Goal: Task Accomplishment & Management: Manage account settings

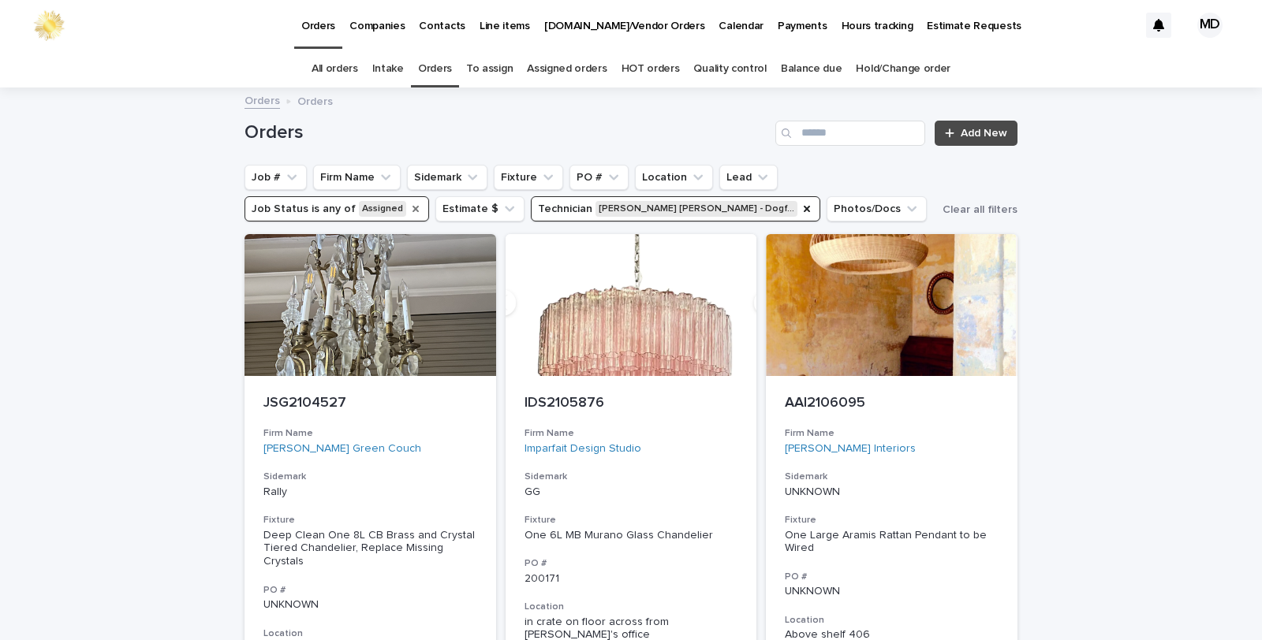
click at [412, 207] on icon "Job Status" at bounding box center [415, 209] width 6 height 6
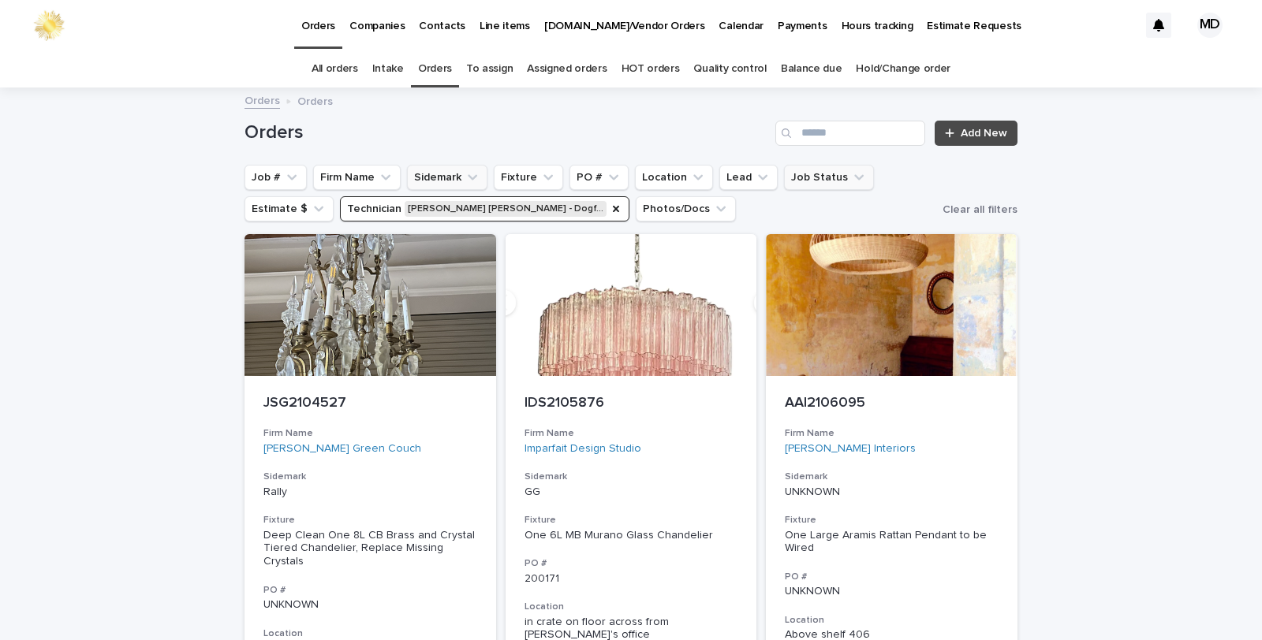
click at [610, 211] on icon "Technician" at bounding box center [616, 209] width 13 height 13
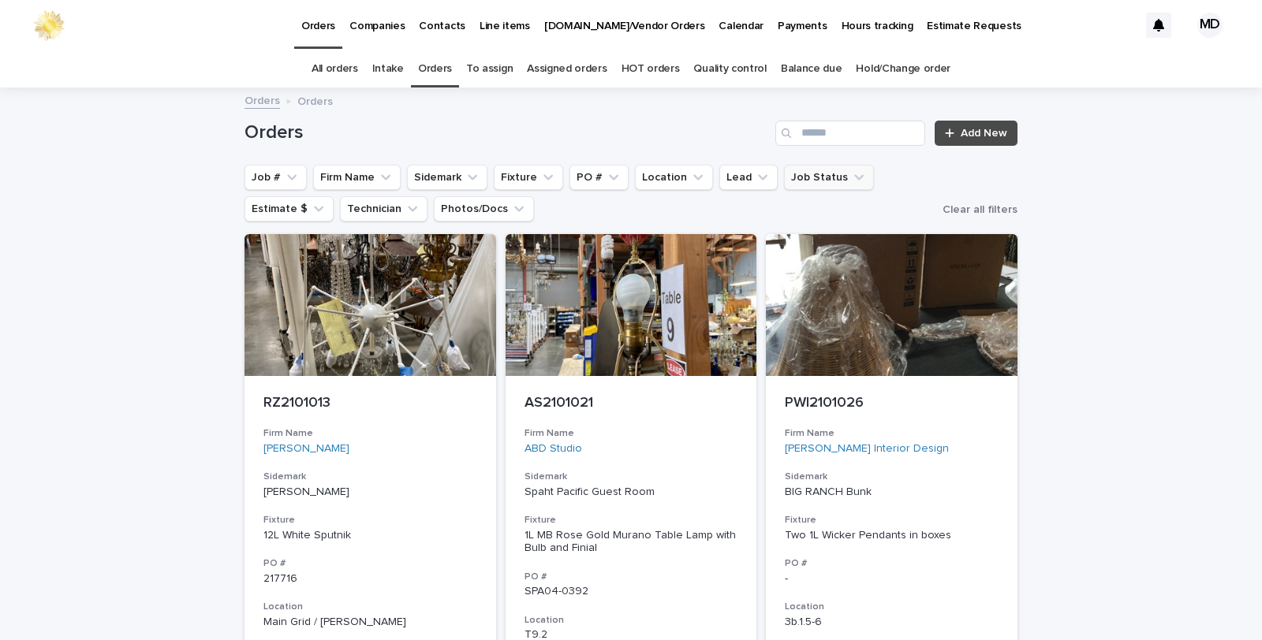
click at [378, 174] on icon "Firm Name" at bounding box center [386, 178] width 16 height 16
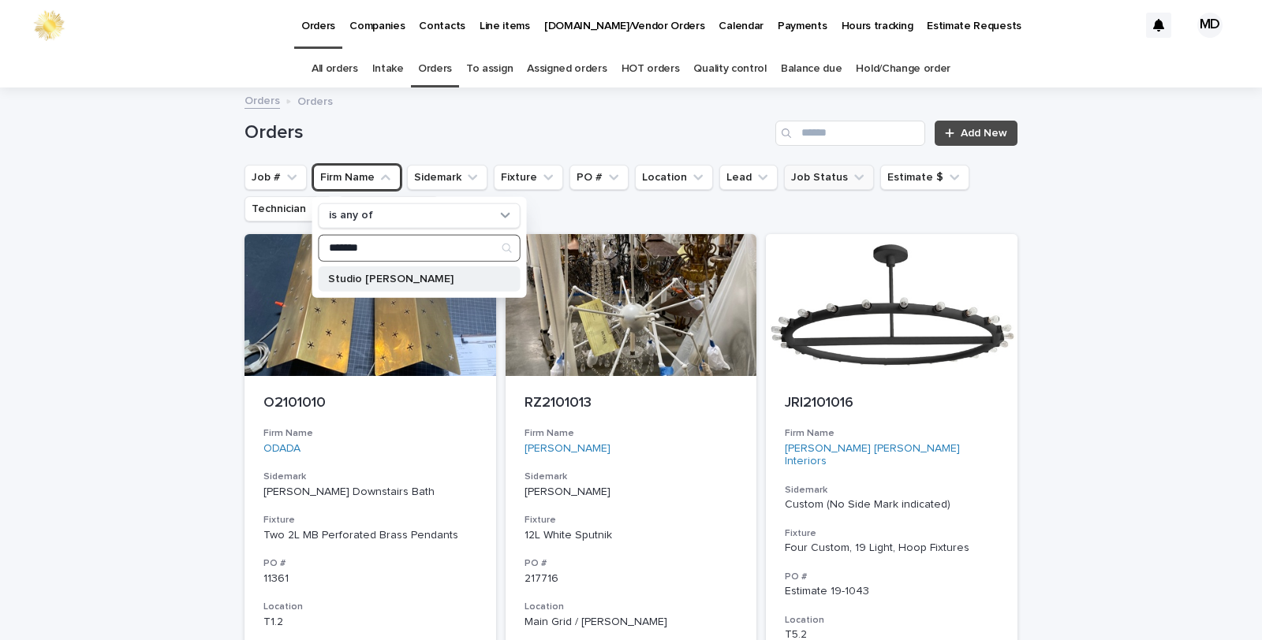
type input "*******"
click at [377, 286] on div "Studio Tashman" at bounding box center [420, 278] width 202 height 25
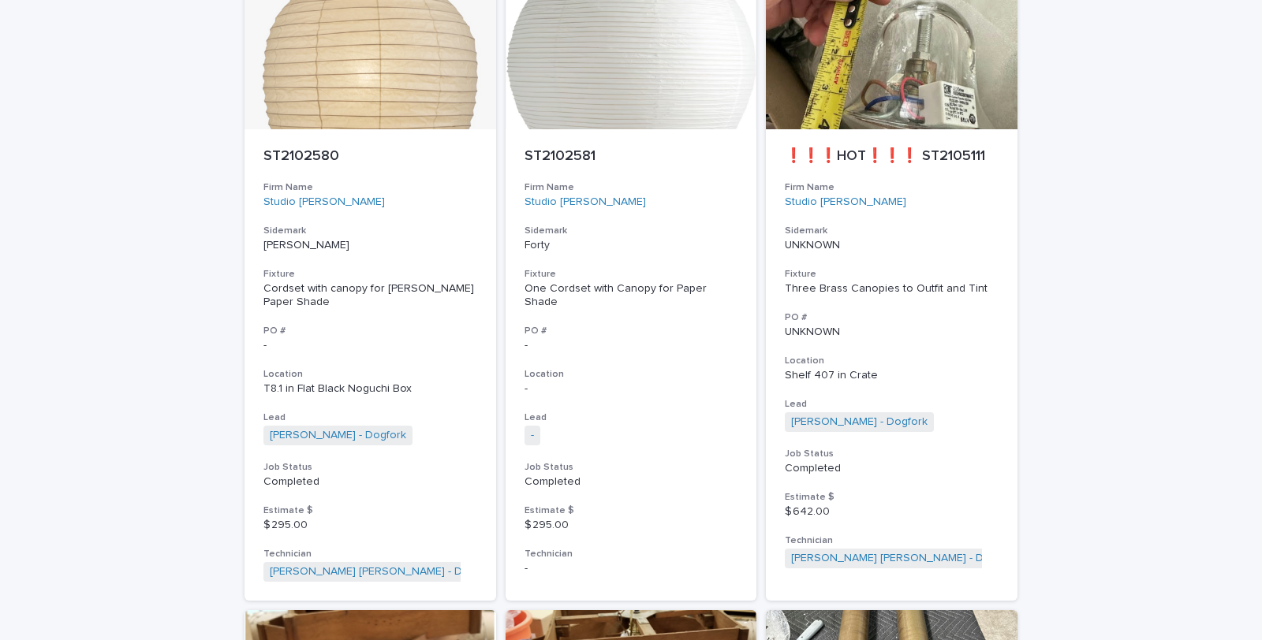
scroll to position [824, 0]
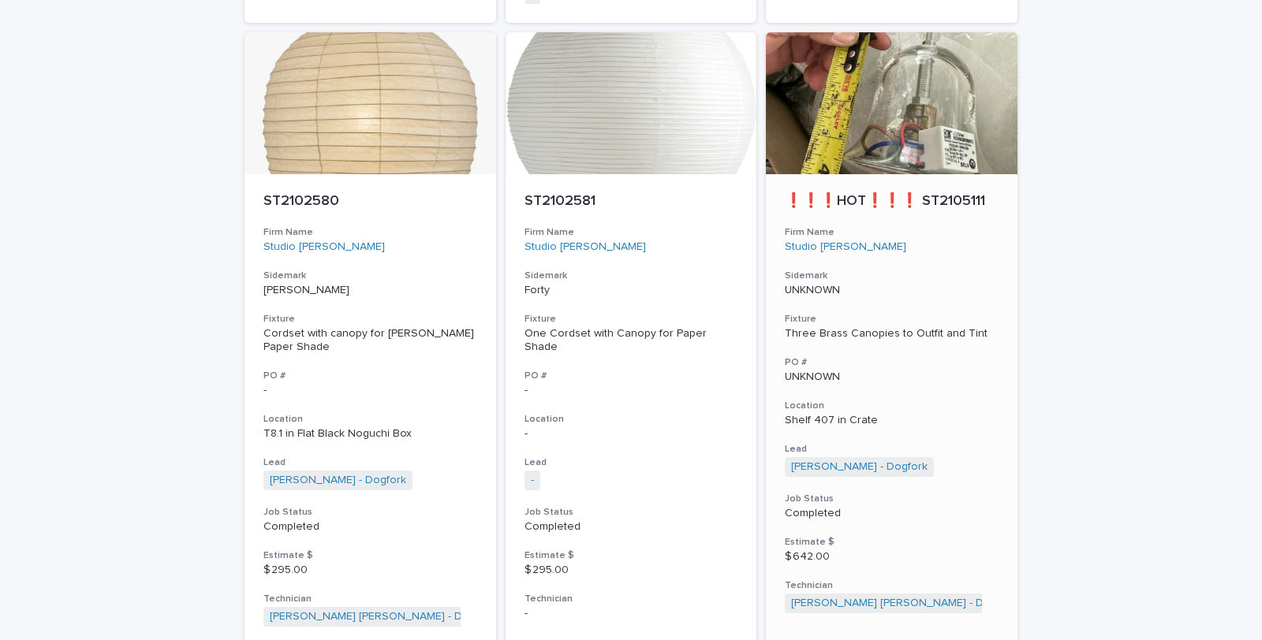
click at [953, 256] on div "❗❗❗HOT❗❗❗ ST2105111 Firm Name Studio Tashman Sidemark UNKNOWN Fixture Three Bra…" at bounding box center [892, 403] width 252 height 458
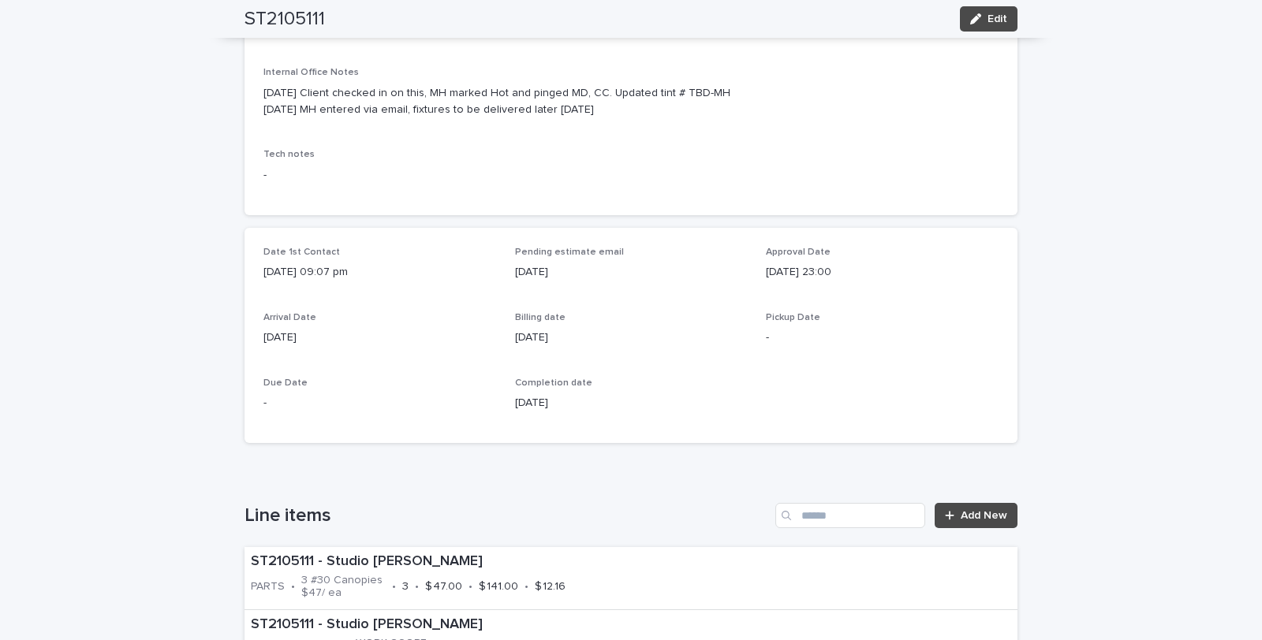
scroll to position [350, 0]
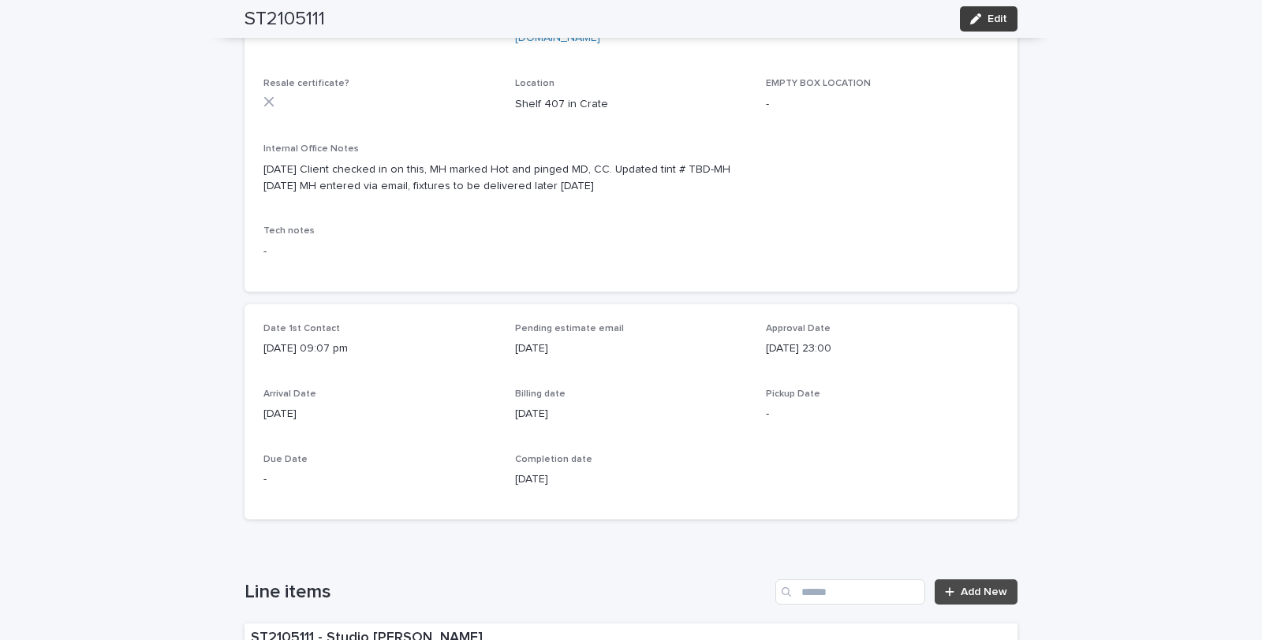
click at [994, 16] on span "Edit" at bounding box center [997, 18] width 20 height 11
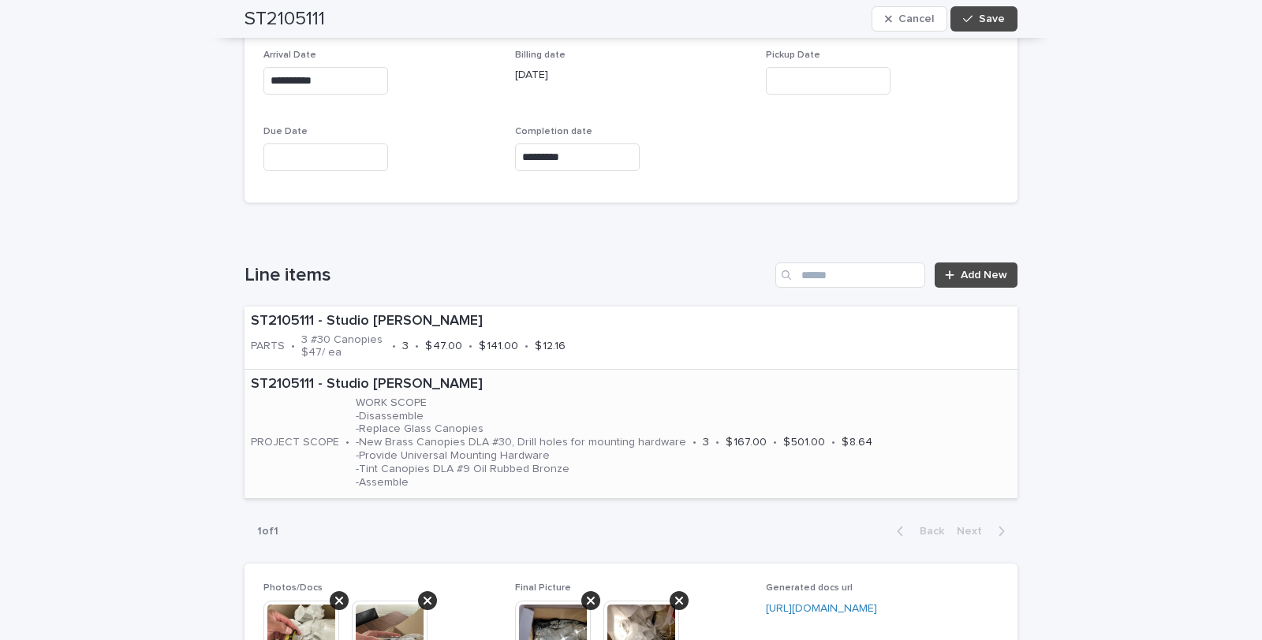
scroll to position [700, 0]
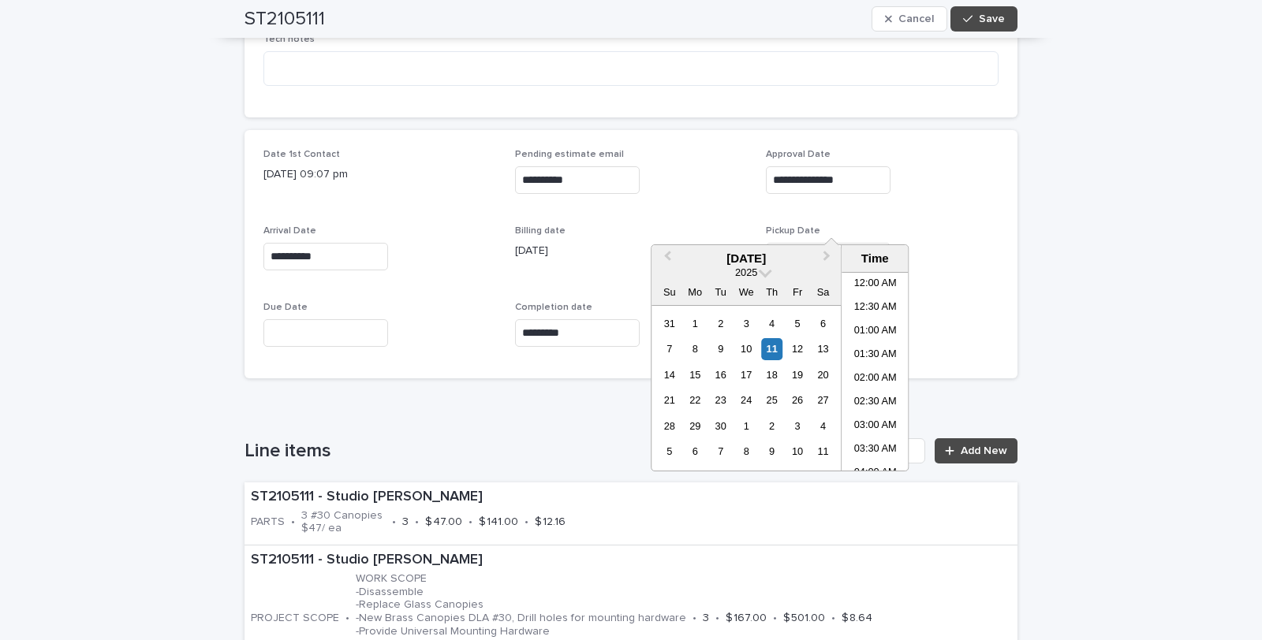
click at [785, 243] on input "text" at bounding box center [828, 257] width 125 height 28
drag, startPoint x: 771, startPoint y: 341, endPoint x: 885, endPoint y: 140, distance: 231.3
click at [774, 335] on div "31 1 2 3 4 5 6 7 8 9 10 11 12 13 14 15 16 17 18 19 20 21 22 23 24 25 26 27 28 2…" at bounding box center [746, 388] width 179 height 154
click at [974, 6] on button "Save" at bounding box center [983, 18] width 67 height 25
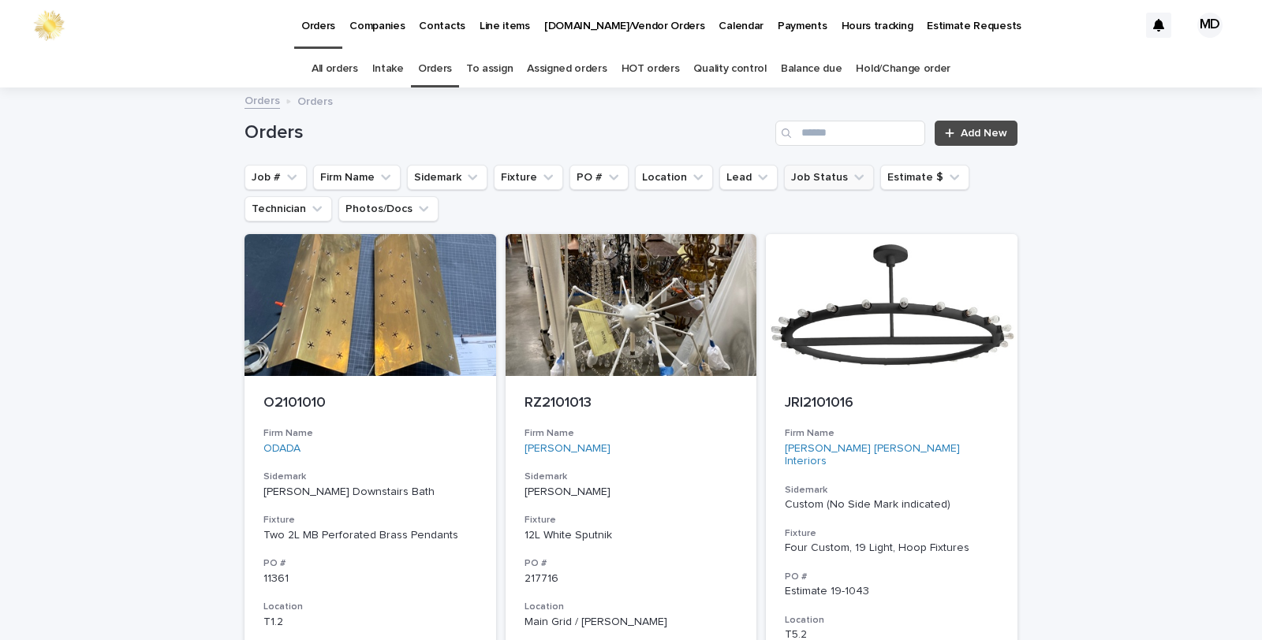
click at [851, 177] on icon "Job Status" at bounding box center [859, 178] width 16 height 16
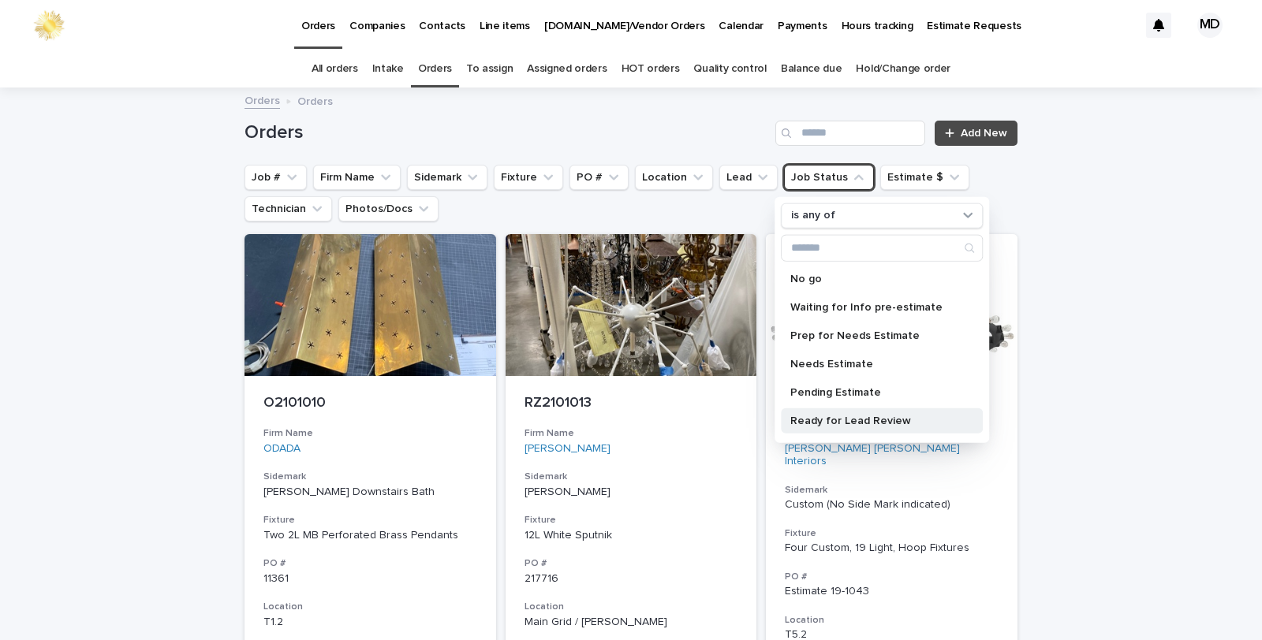
click at [840, 418] on p "Ready for Lead Review" at bounding box center [873, 420] width 167 height 11
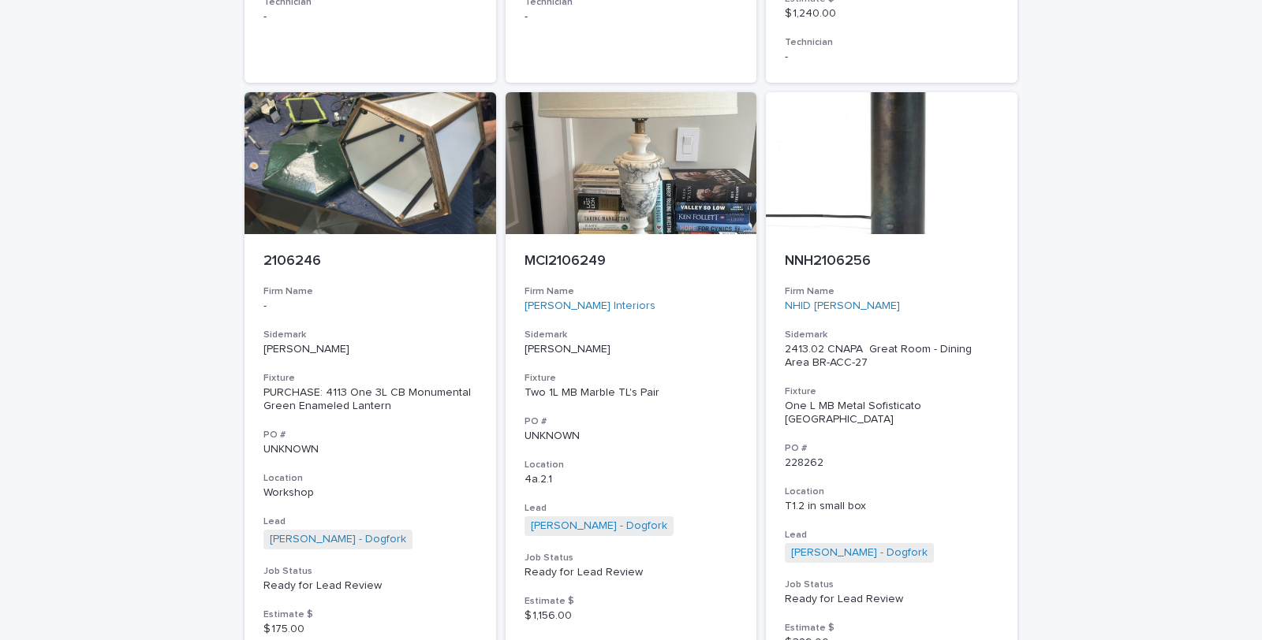
scroll to position [5871, 0]
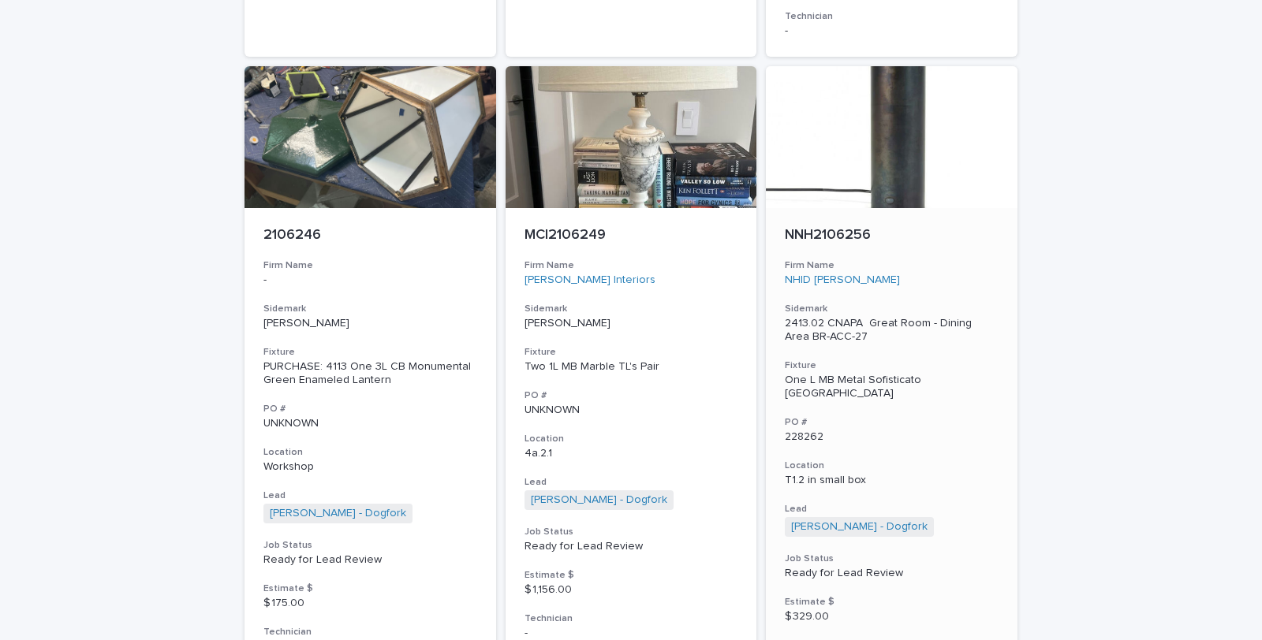
click at [816, 374] on div "One L MB Metal Sofisticato FL" at bounding box center [892, 387] width 214 height 27
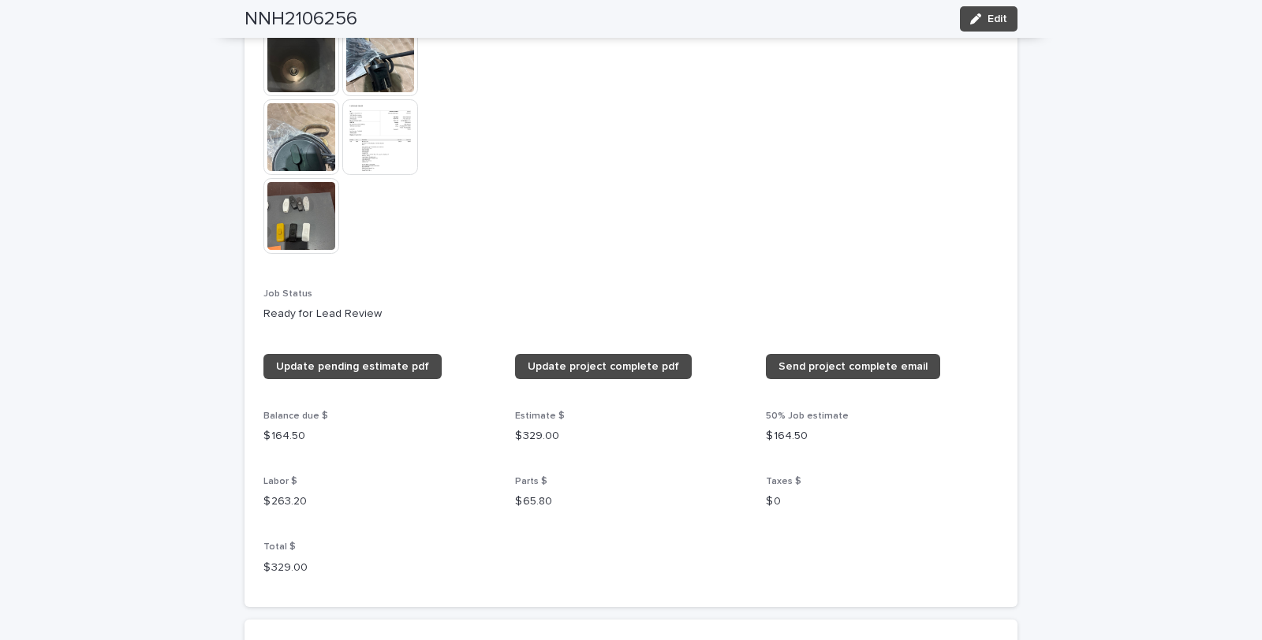
scroll to position [1627, 0]
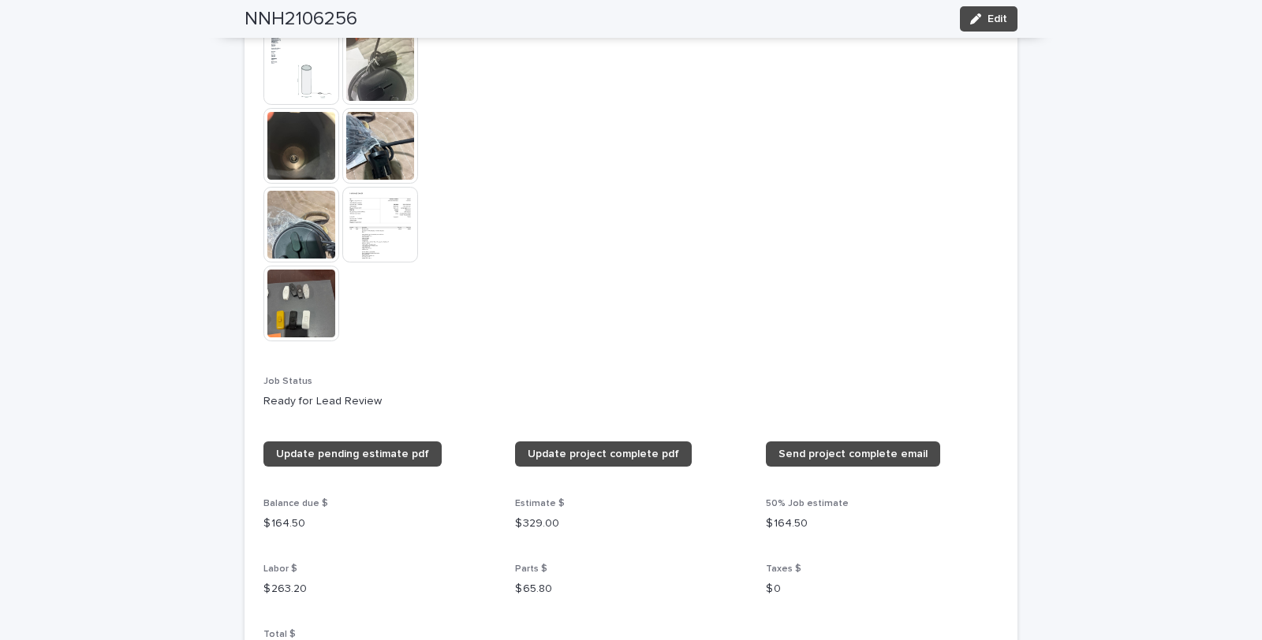
click at [300, 80] on img at bounding box center [301, 67] width 76 height 76
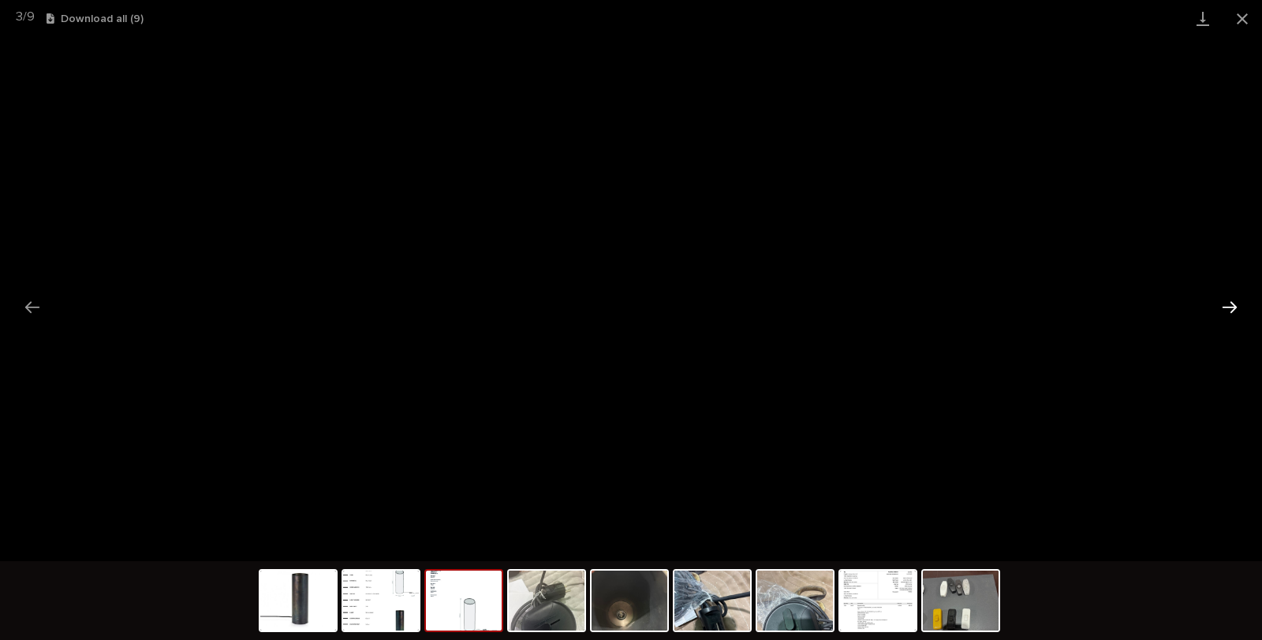
click at [1226, 311] on button "Next slide" at bounding box center [1229, 307] width 33 height 31
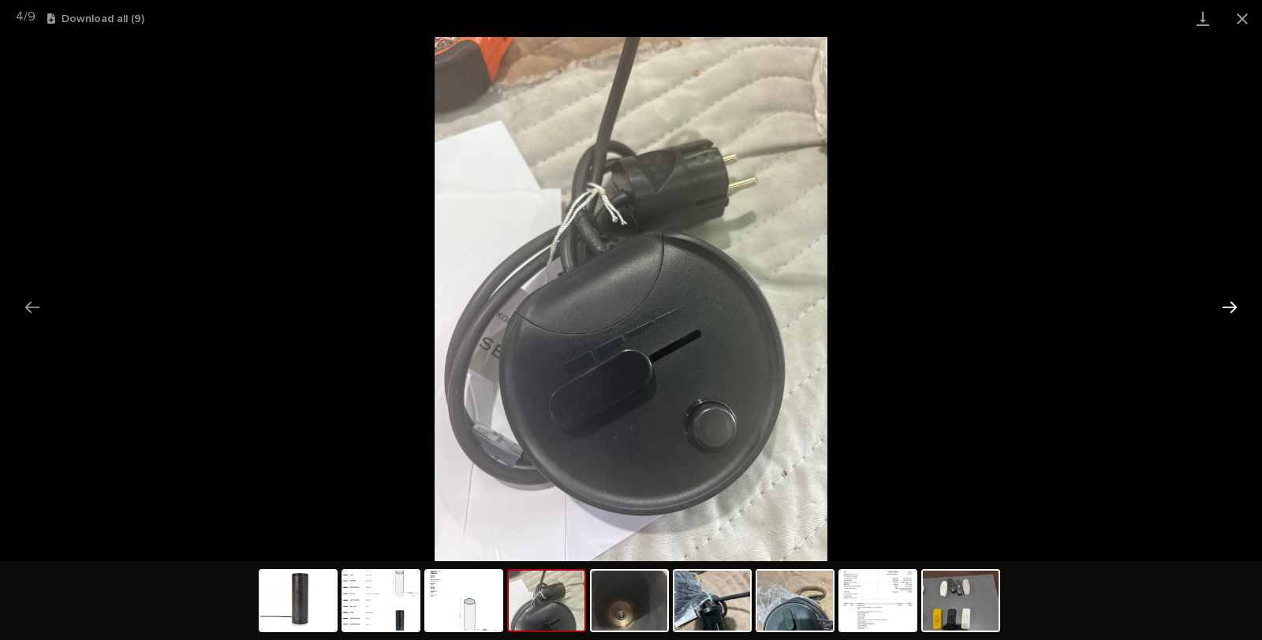
click at [1226, 311] on button "Next slide" at bounding box center [1229, 307] width 33 height 31
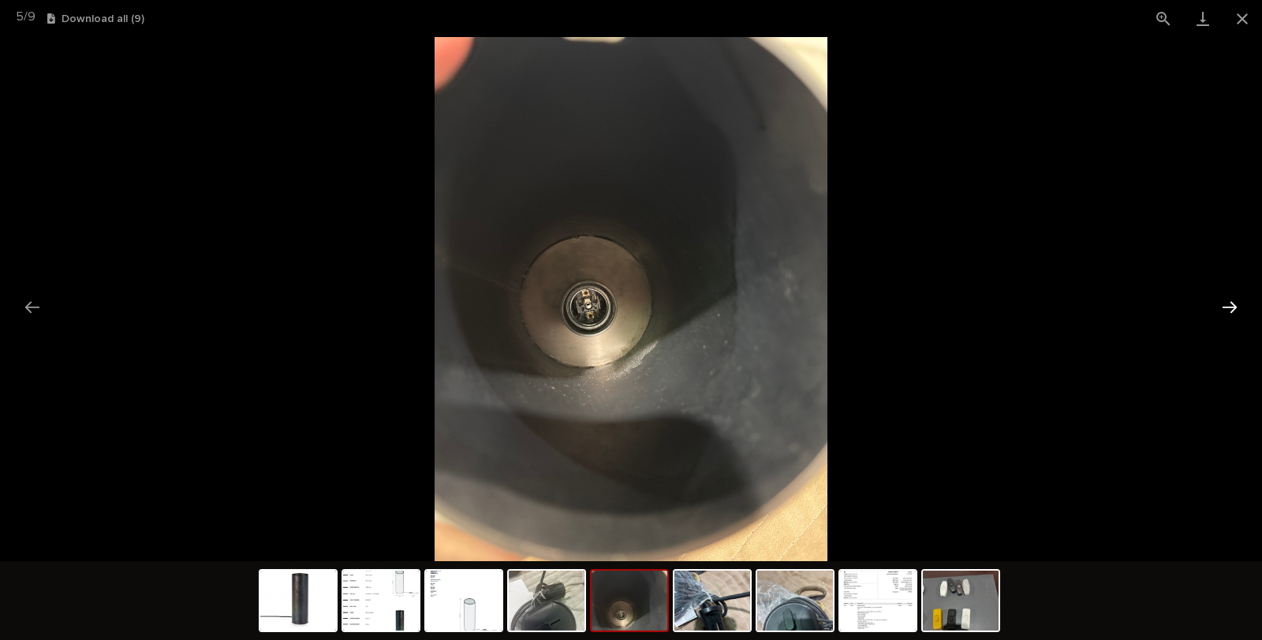
click at [1226, 311] on button "Next slide" at bounding box center [1229, 307] width 33 height 31
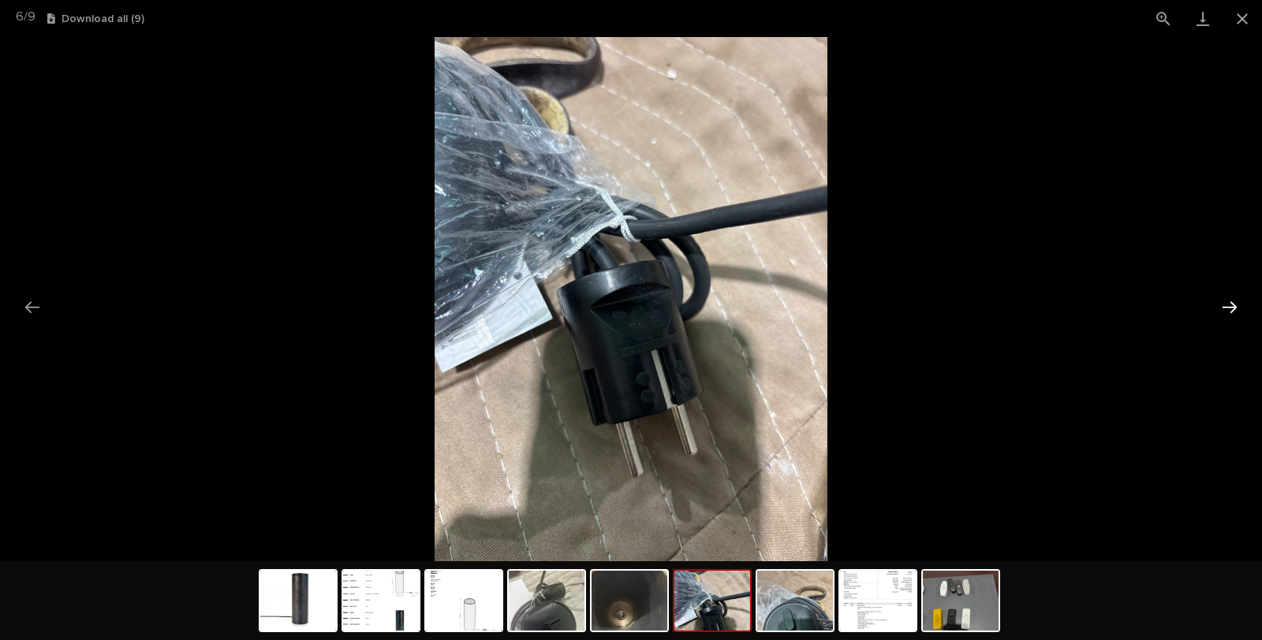
click at [1226, 311] on button "Next slide" at bounding box center [1229, 307] width 33 height 31
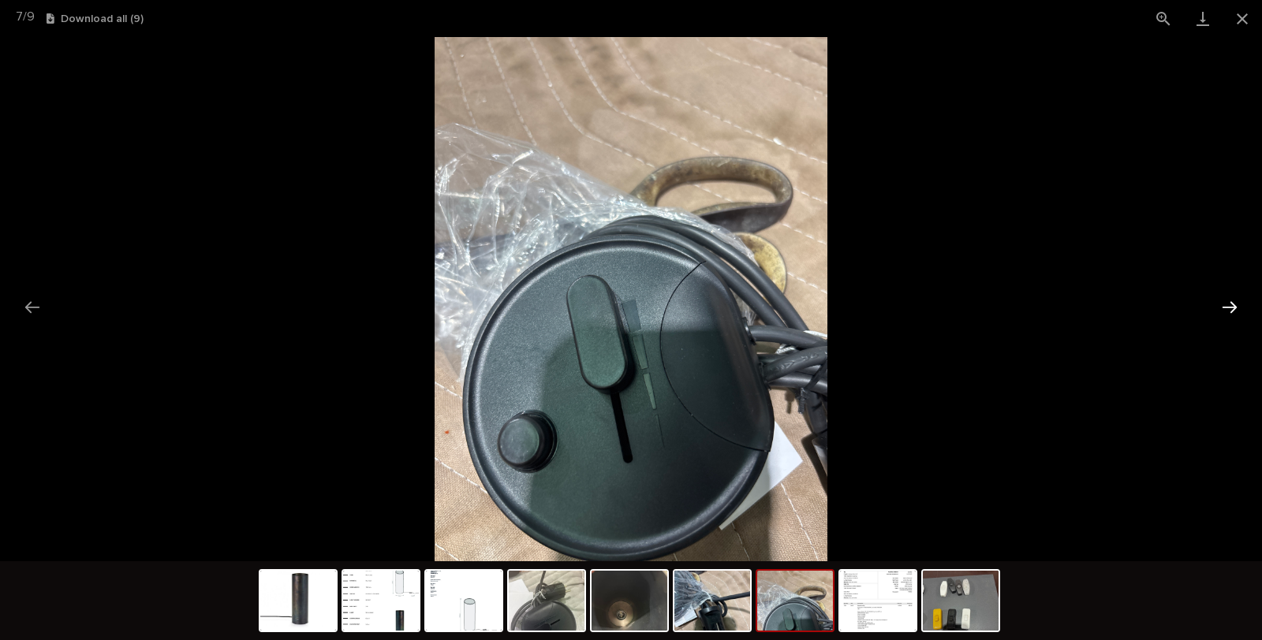
click at [1226, 311] on button "Next slide" at bounding box center [1229, 307] width 33 height 31
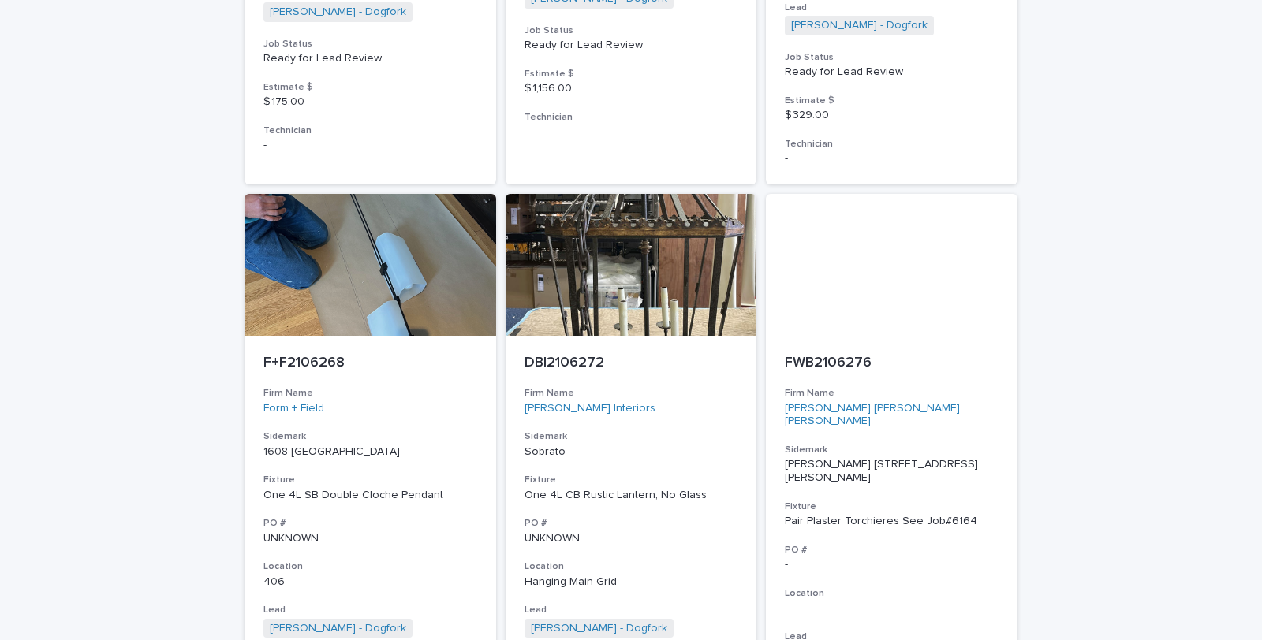
scroll to position [6447, 0]
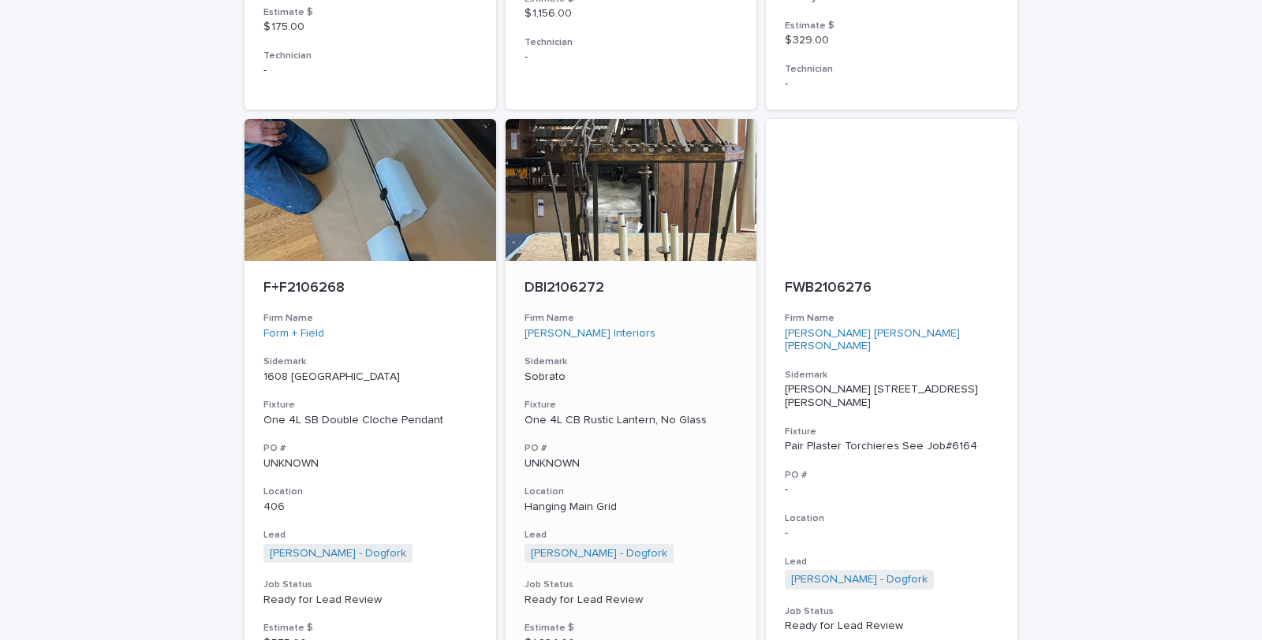
click at [570, 414] on div "One 4L CB Rustic Lantern, No Glass" at bounding box center [631, 420] width 214 height 13
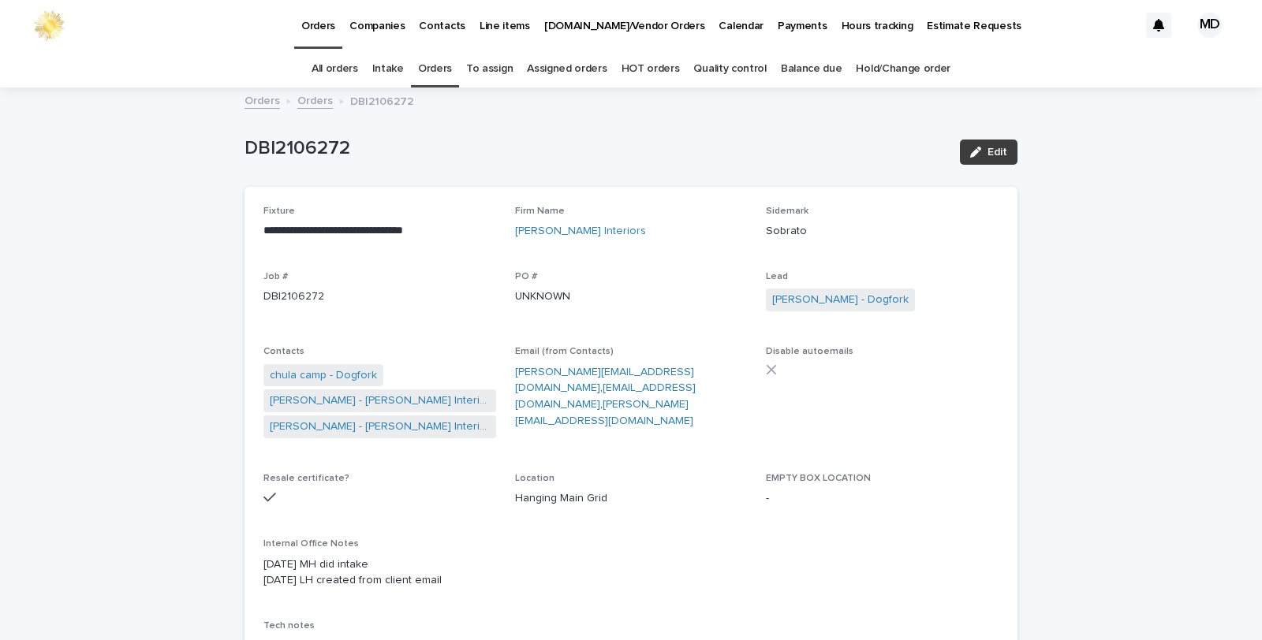
click at [987, 152] on span "Edit" at bounding box center [997, 152] width 20 height 11
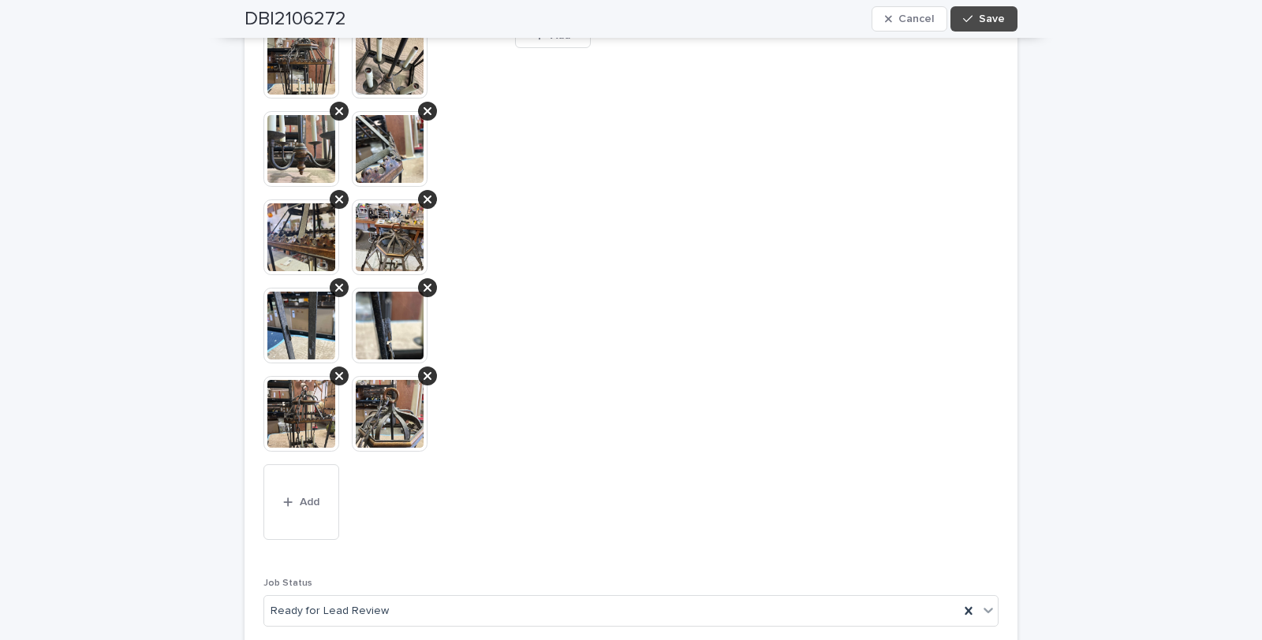
scroll to position [1665, 0]
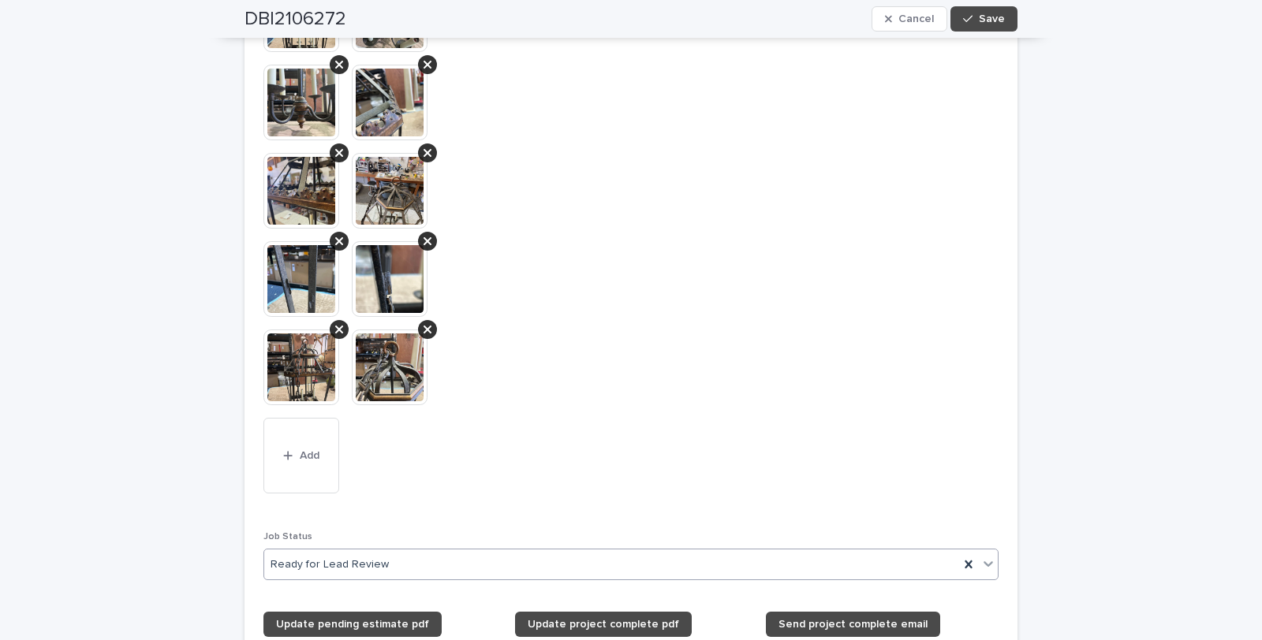
click at [983, 557] on icon at bounding box center [988, 564] width 16 height 16
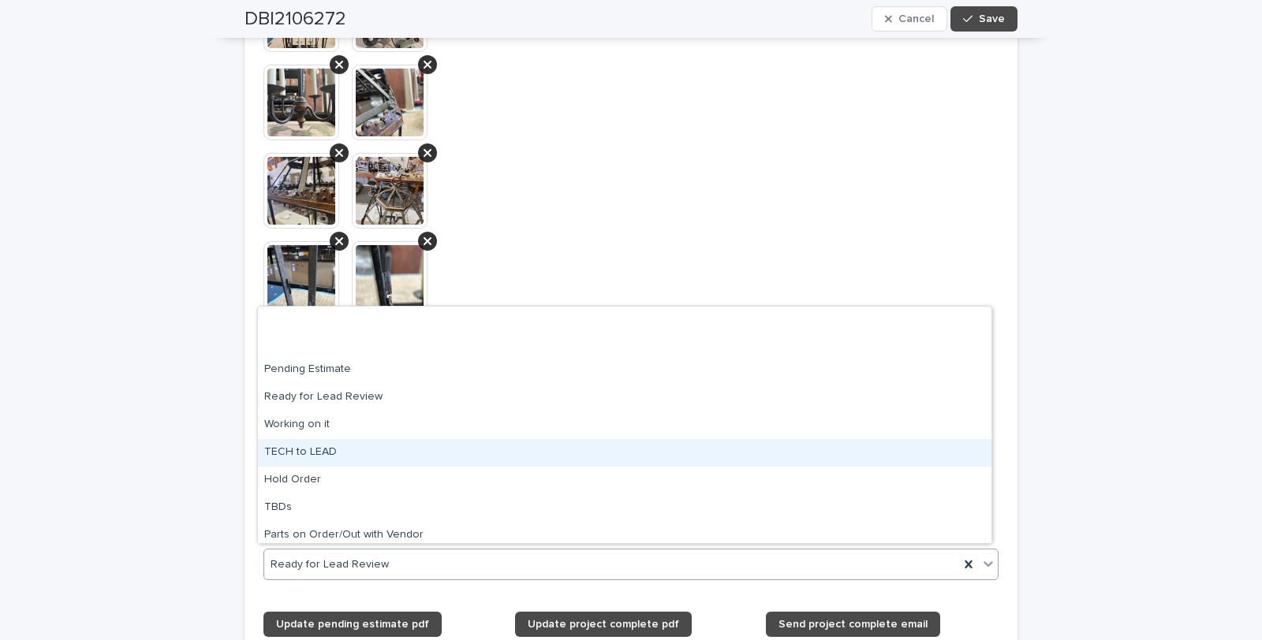
scroll to position [150, 0]
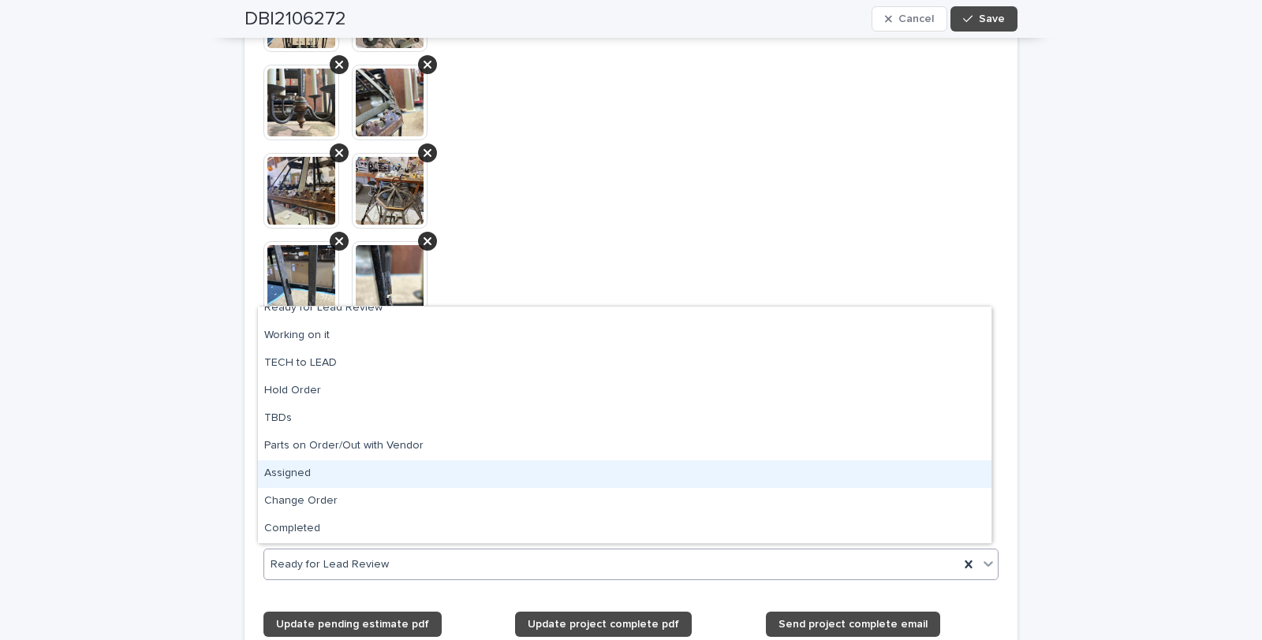
drag, startPoint x: 294, startPoint y: 469, endPoint x: 302, endPoint y: 471, distance: 8.0
click at [295, 470] on div "Assigned" at bounding box center [624, 475] width 733 height 28
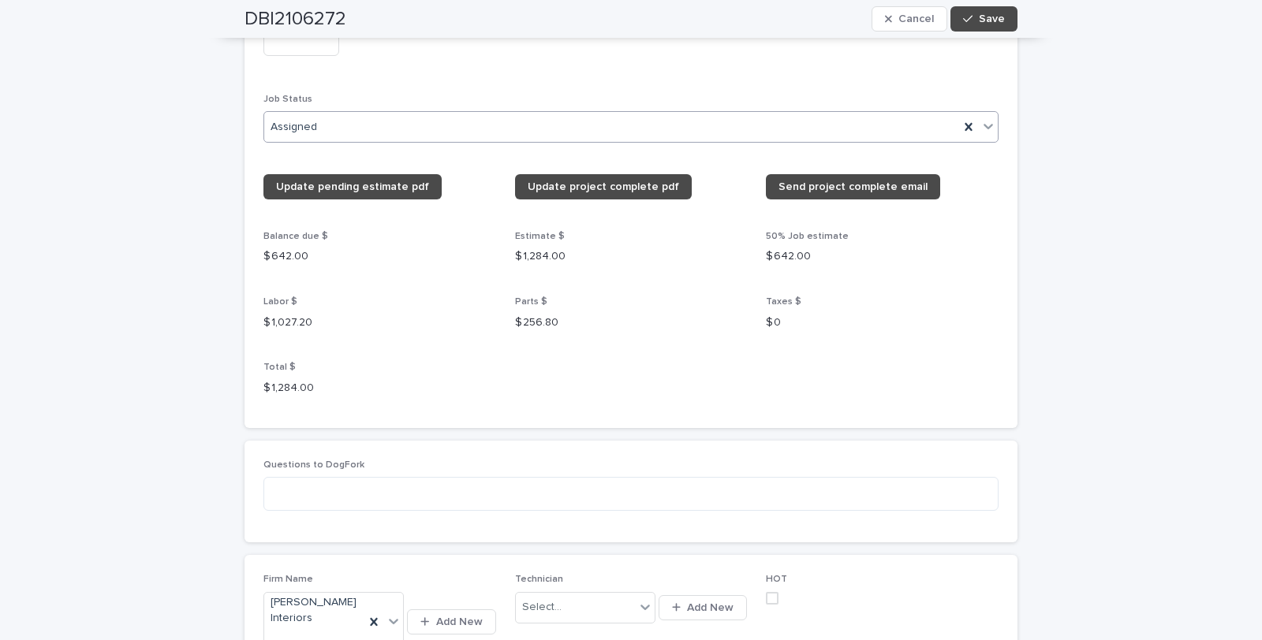
scroll to position [2190, 0]
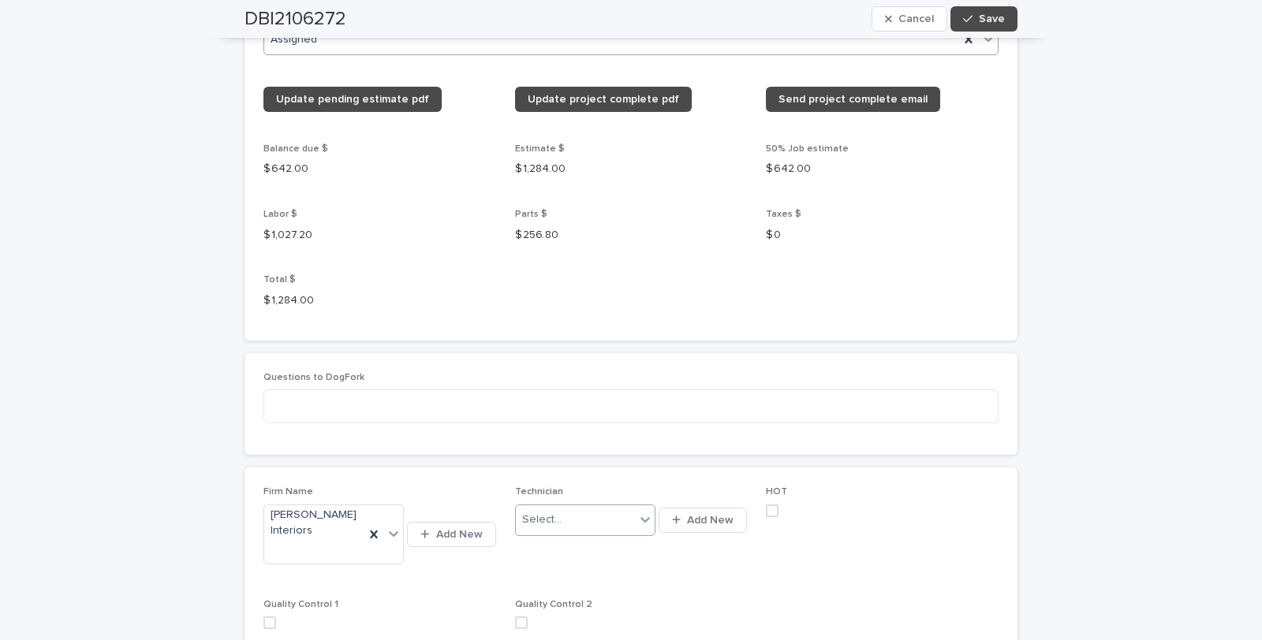
click at [640, 516] on icon at bounding box center [645, 520] width 16 height 16
click at [562, 484] on div "[PERSON_NAME] - Dogfork - Technician" at bounding box center [579, 485] width 140 height 28
drag, startPoint x: 996, startPoint y: 13, endPoint x: 1002, endPoint y: 21, distance: 9.5
click at [998, 19] on span "Save" at bounding box center [992, 18] width 26 height 11
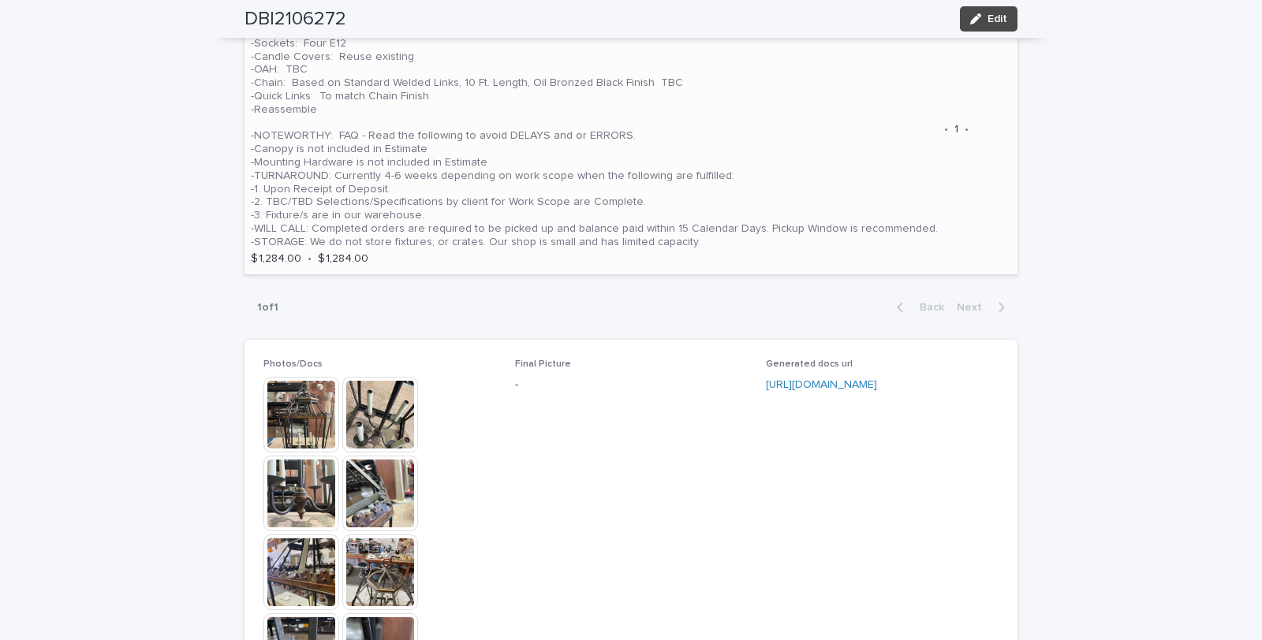
scroll to position [964, 0]
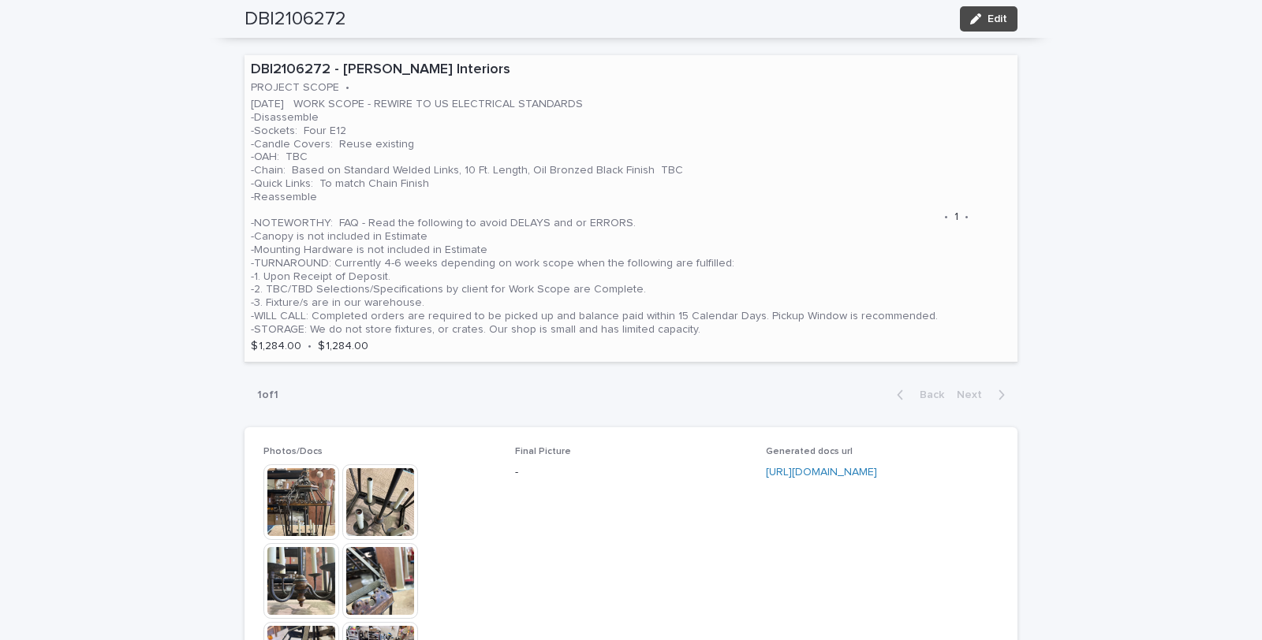
click at [800, 256] on p "08.14.25 WORK SCOPE - REWIRE TO US ELECTRICAL STANDARDS -Disassemble -Sockets: …" at bounding box center [594, 217] width 687 height 238
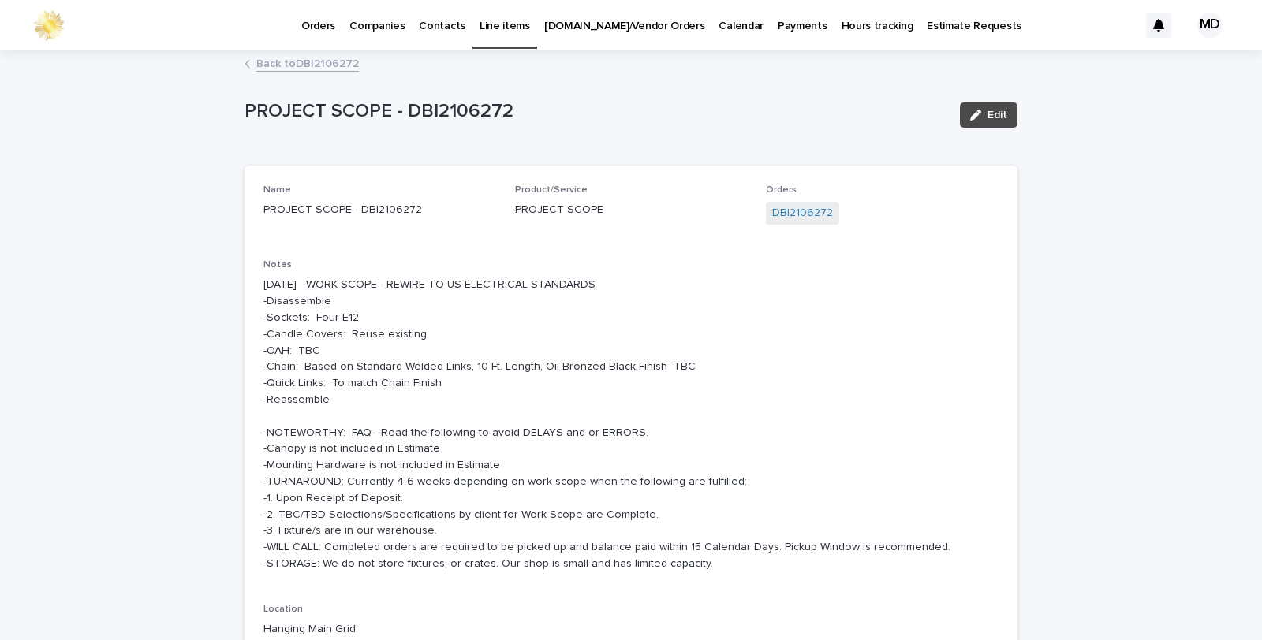
click at [448, 382] on p "08.14.25 WORK SCOPE - REWIRE TO US ELECTRICAL STANDARDS -Disassemble -Sockets: …" at bounding box center [630, 424] width 735 height 295
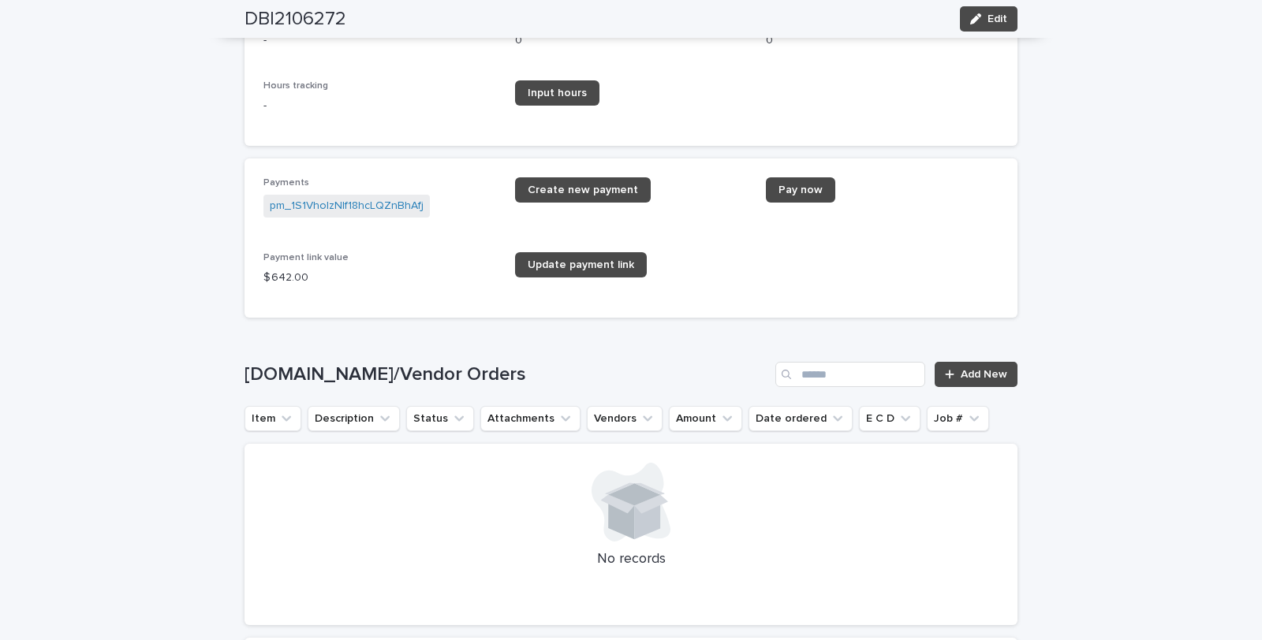
scroll to position [2189, 0]
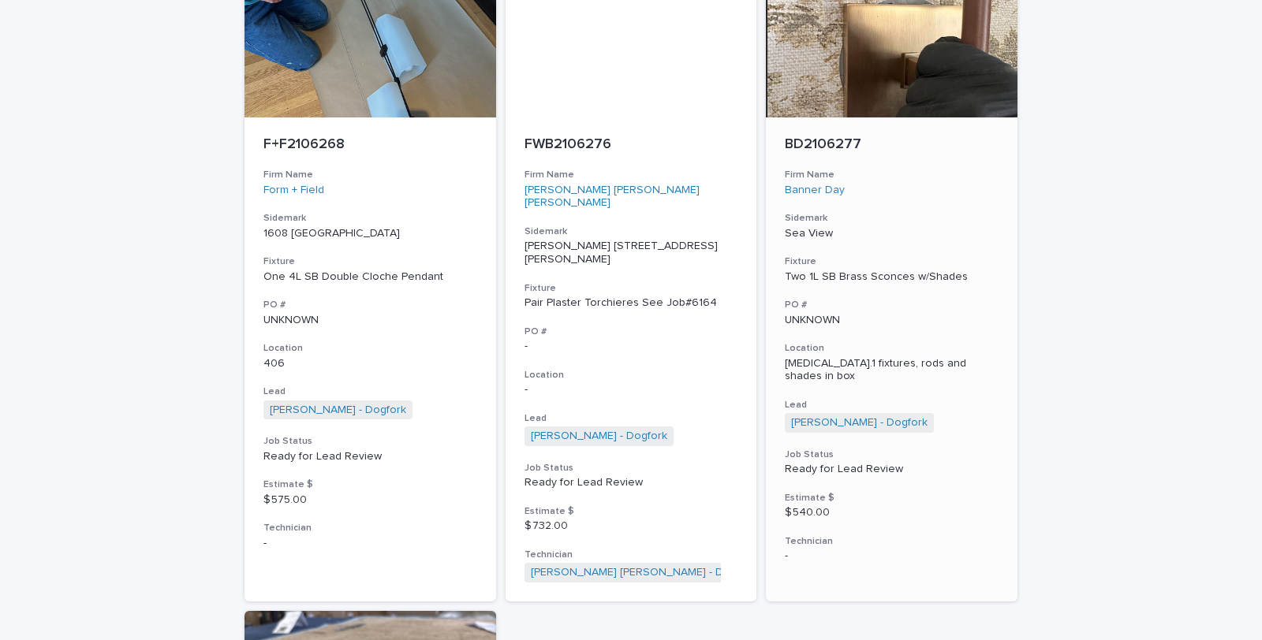
scroll to position [6648, 0]
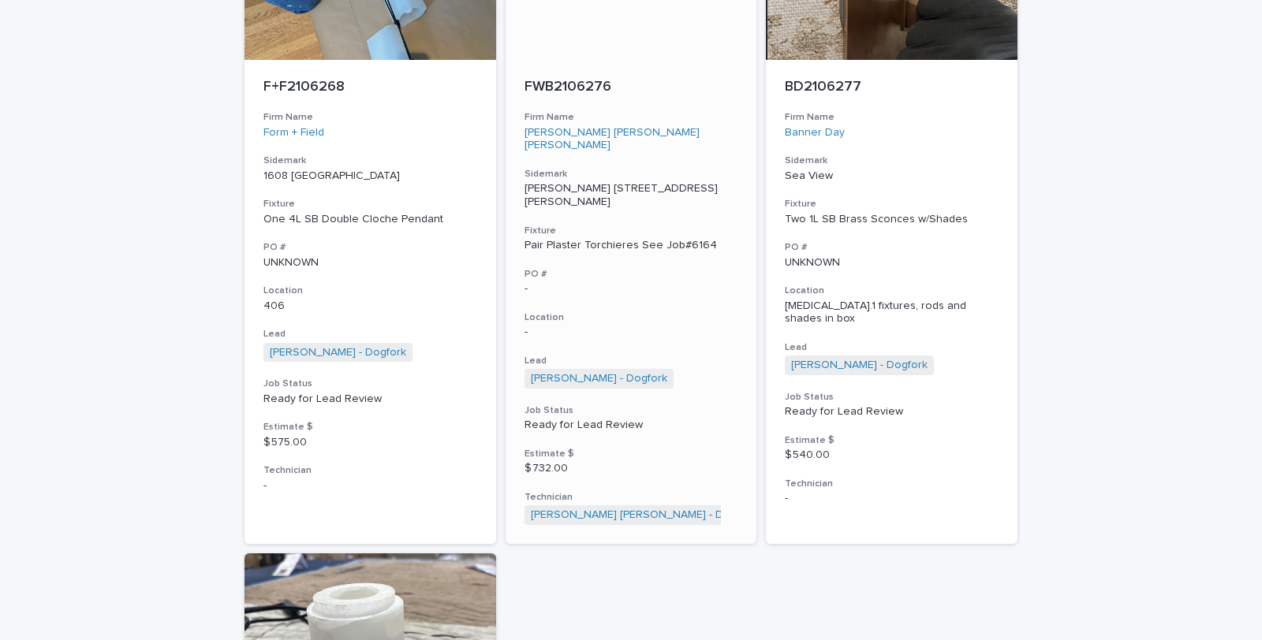
click at [603, 239] on div "Pair Plaster Torchieres See Job#6164" at bounding box center [631, 245] width 214 height 13
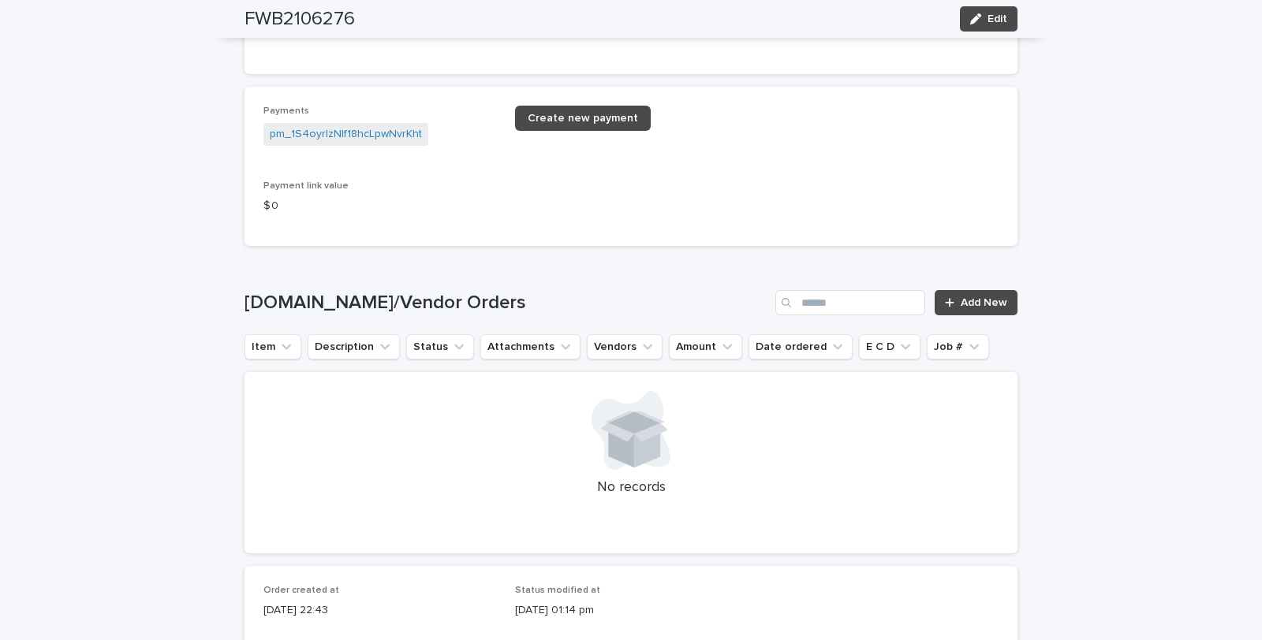
scroll to position [1927, 0]
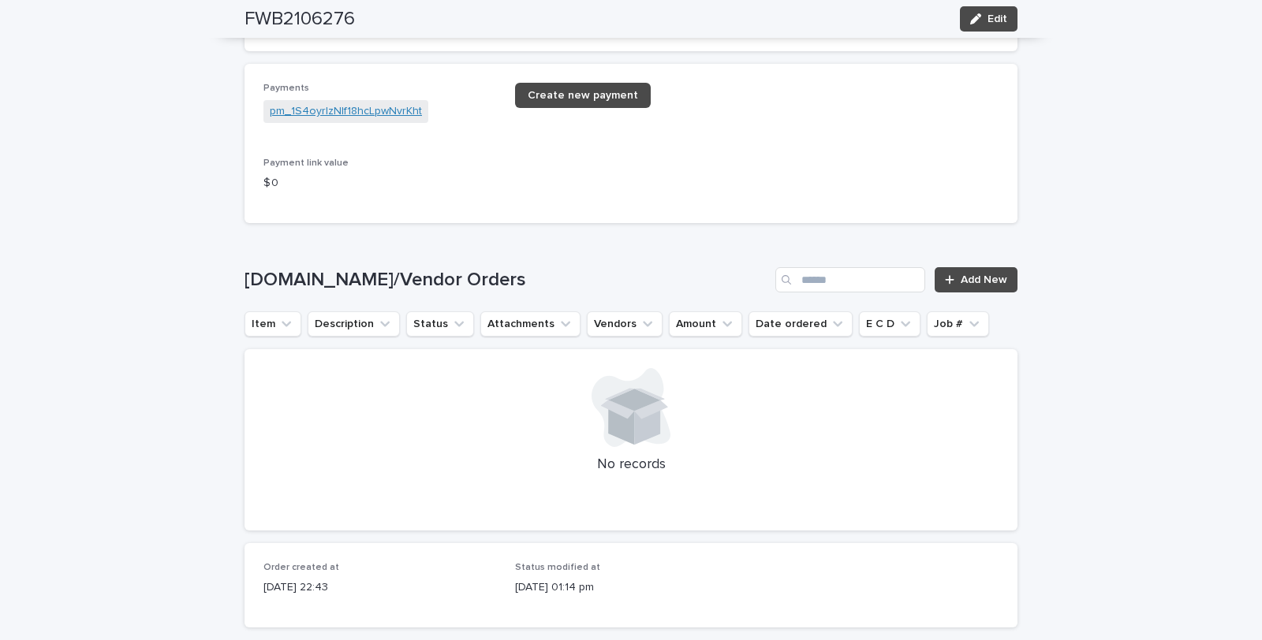
click at [357, 103] on link "pm_1S4oyrIzNIf18hcLpwNvrKht" at bounding box center [346, 111] width 152 height 17
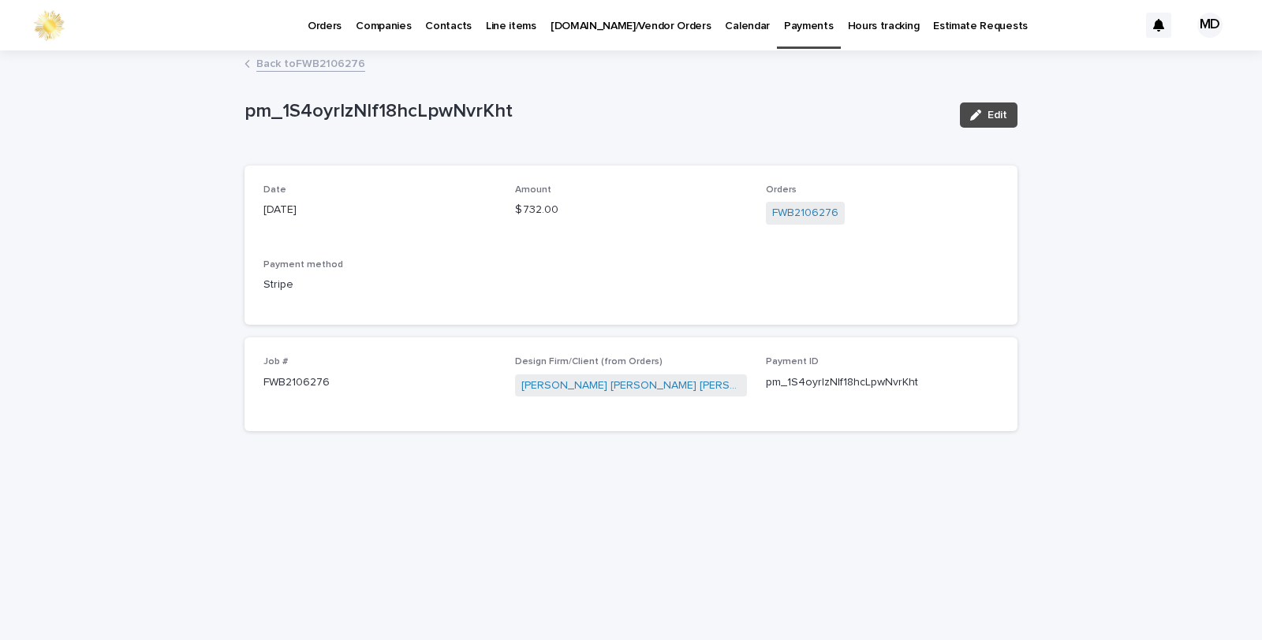
click at [334, 64] on link "Back to FWB2106276" at bounding box center [310, 63] width 109 height 18
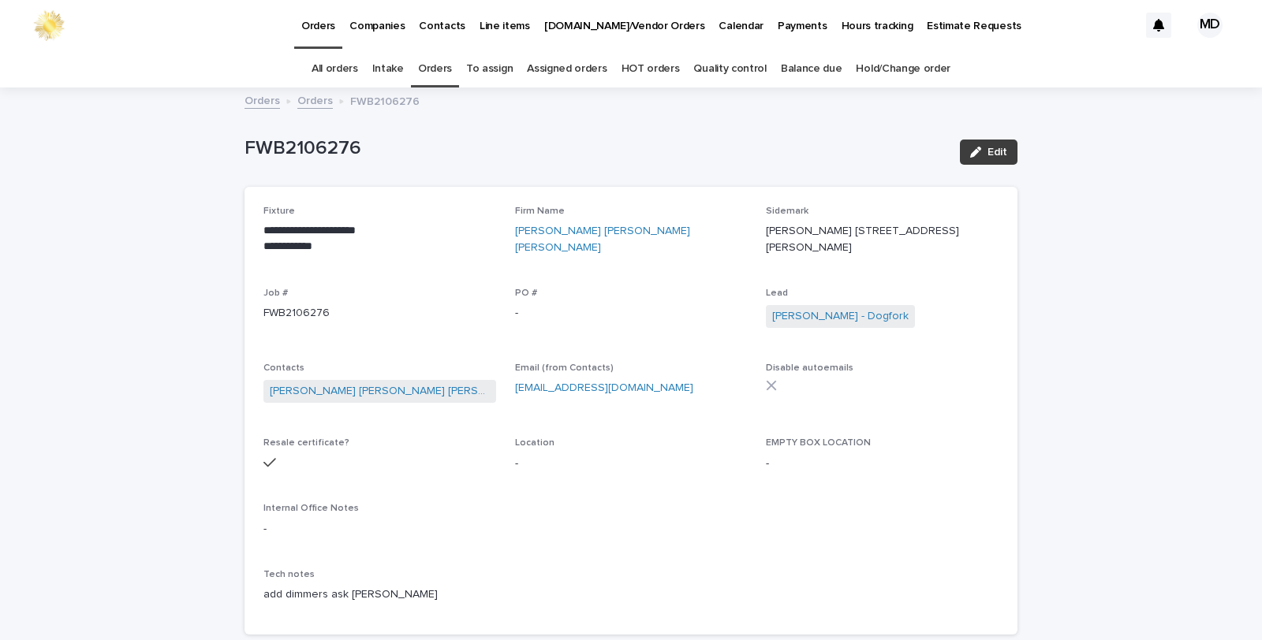
click at [987, 150] on span "Edit" at bounding box center [997, 152] width 20 height 11
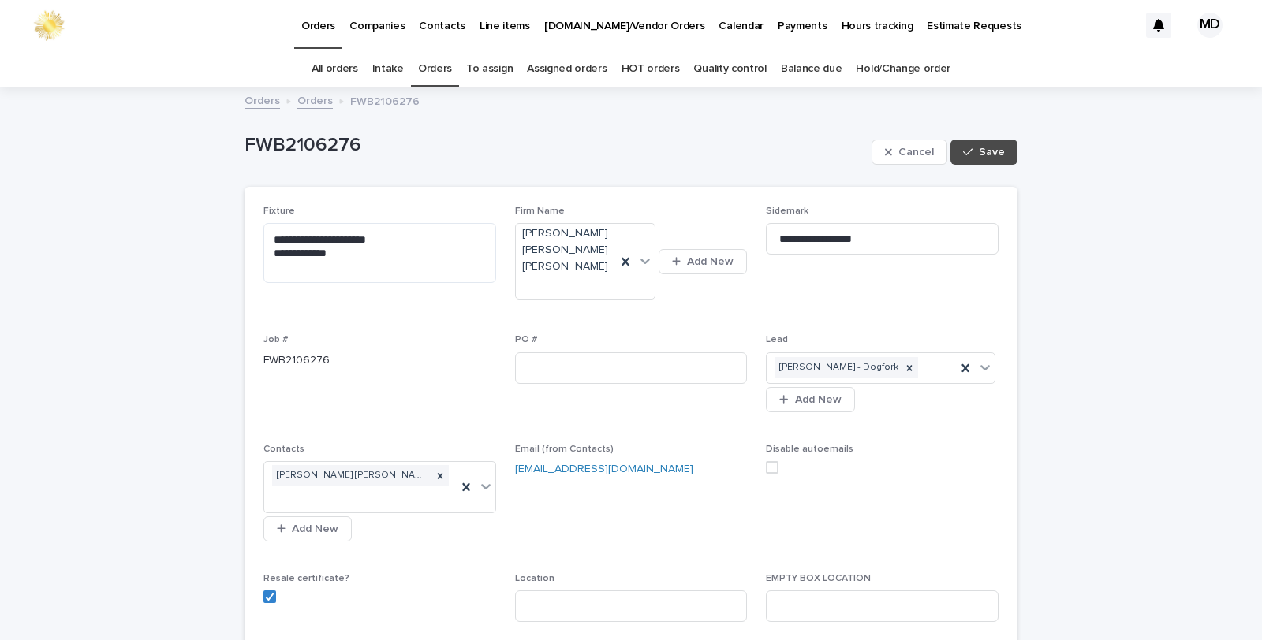
click at [766, 461] on span at bounding box center [772, 467] width 13 height 13
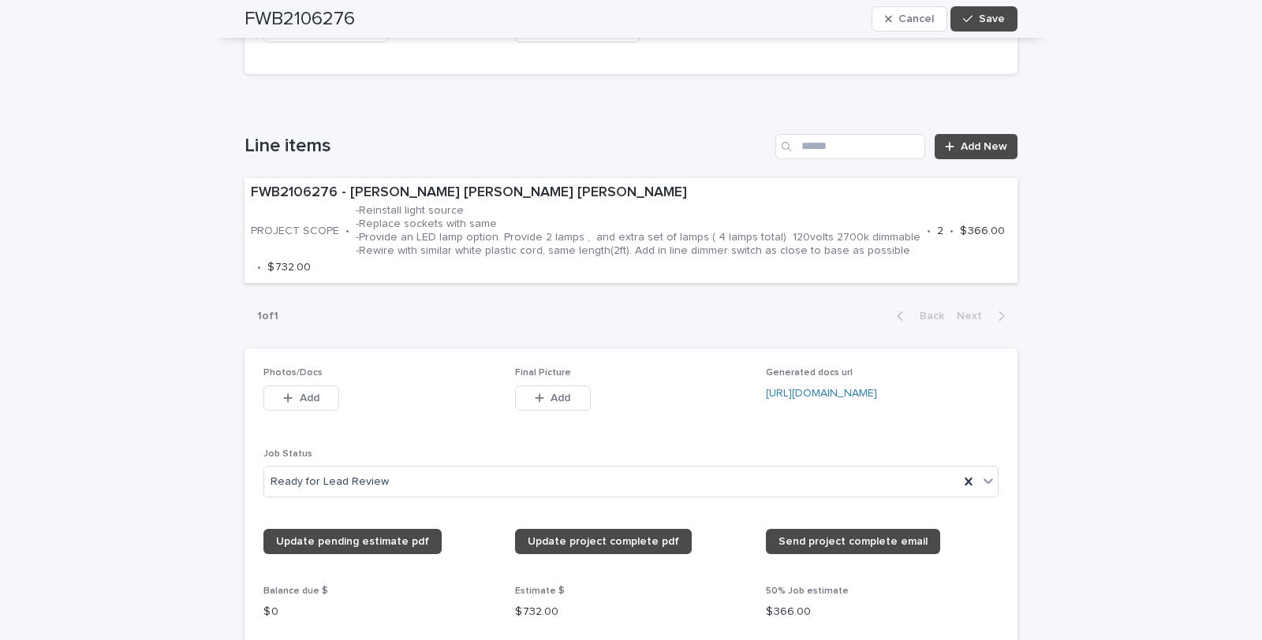
scroll to position [1139, 0]
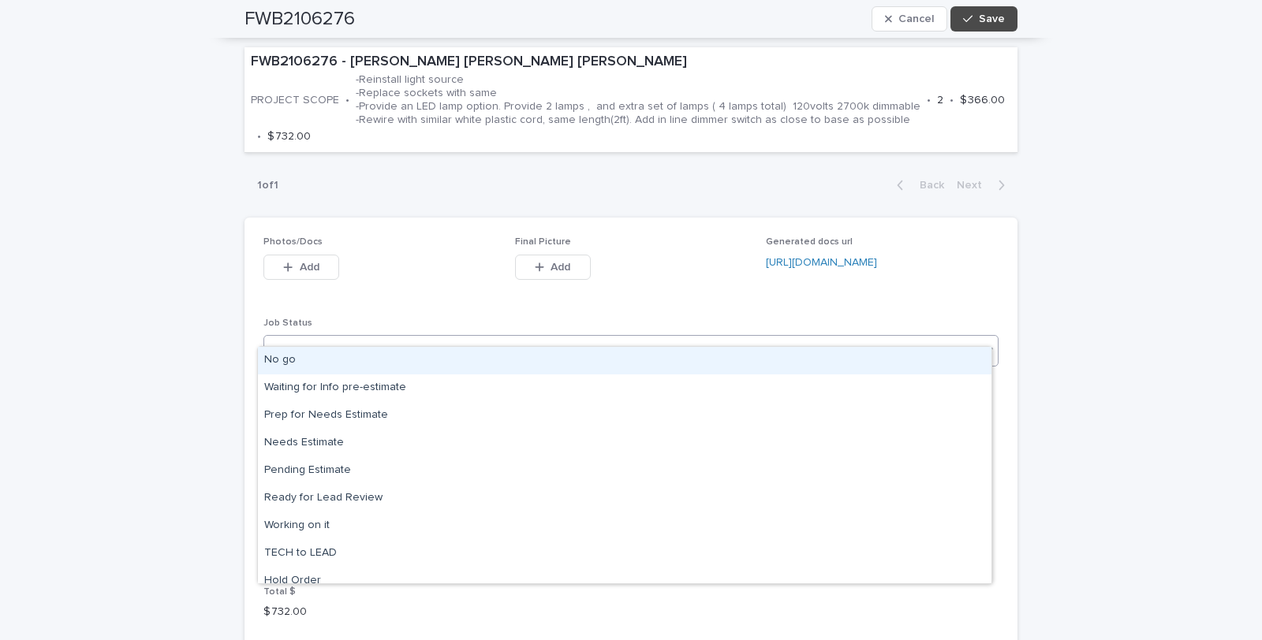
click at [983, 342] on icon at bounding box center [988, 350] width 16 height 16
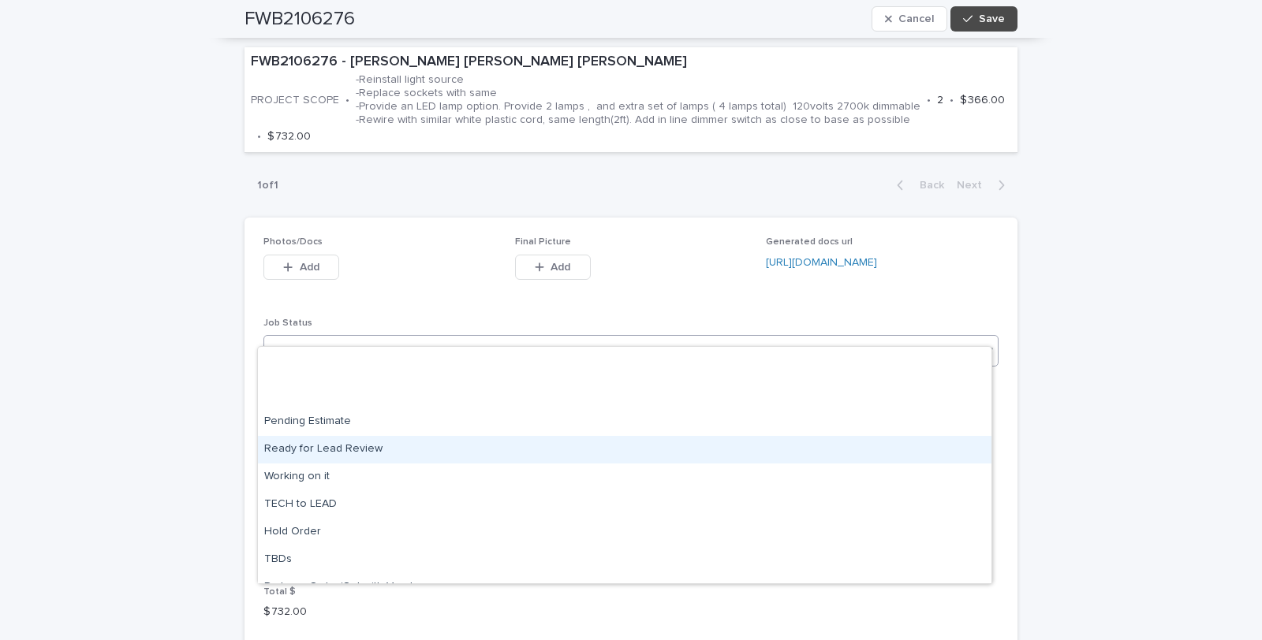
scroll to position [150, 0]
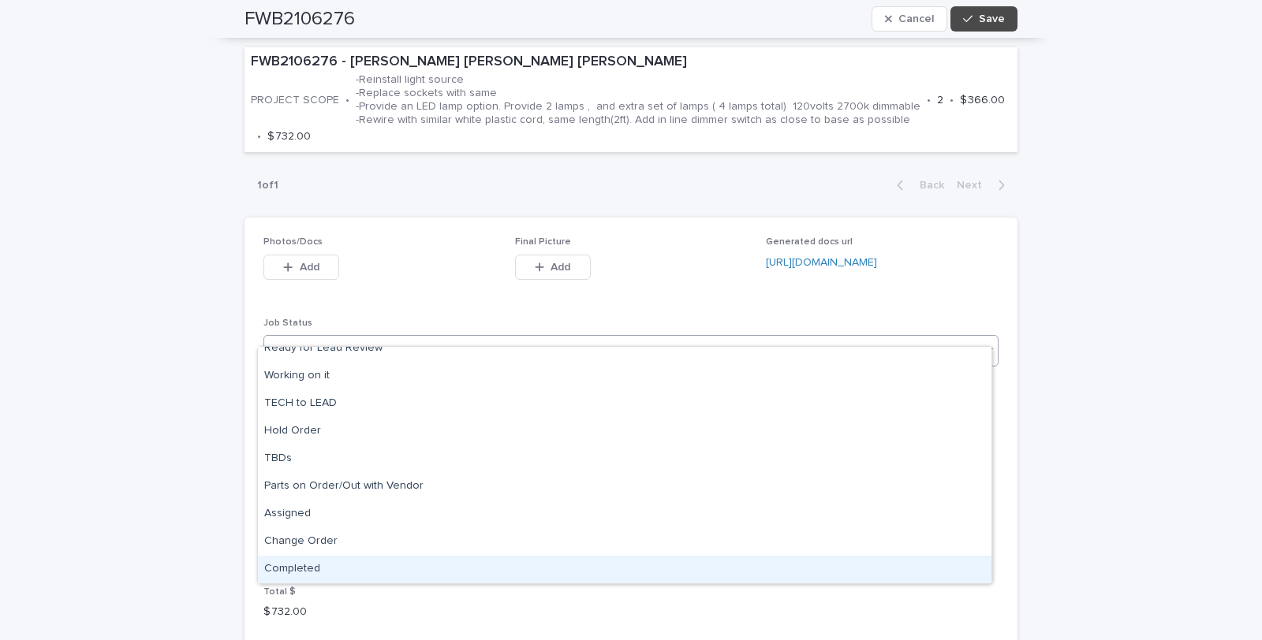
drag, startPoint x: 305, startPoint y: 570, endPoint x: 314, endPoint y: 565, distance: 10.3
click at [310, 568] on div "Completed" at bounding box center [624, 570] width 733 height 28
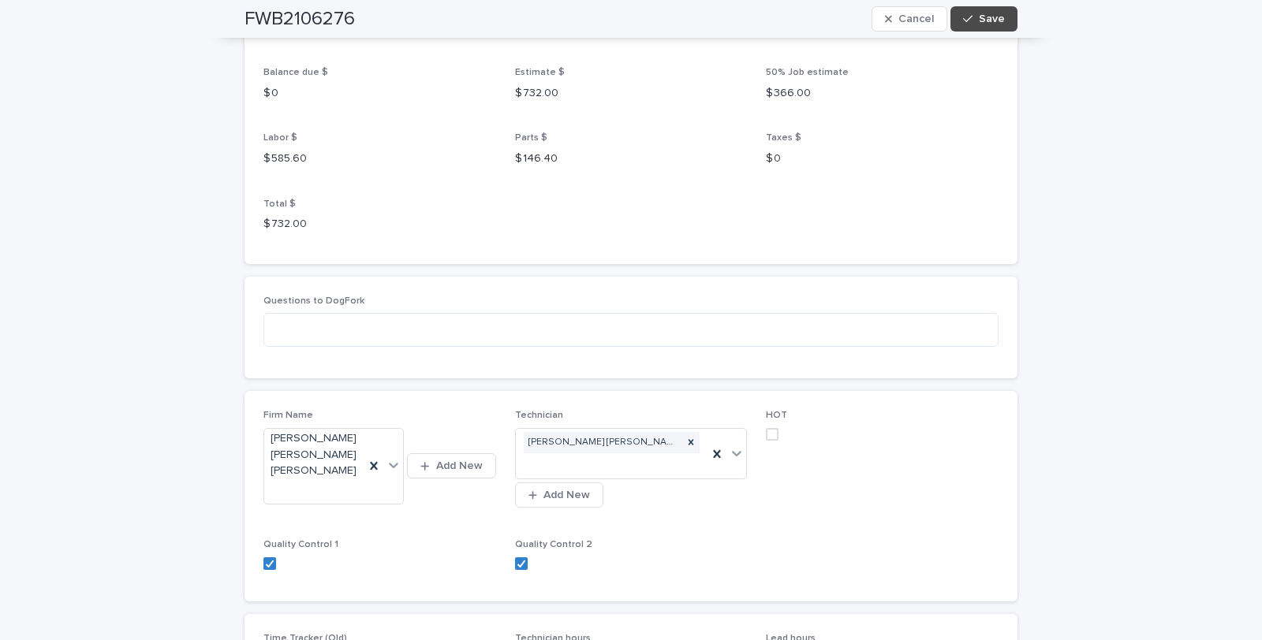
scroll to position [1665, 0]
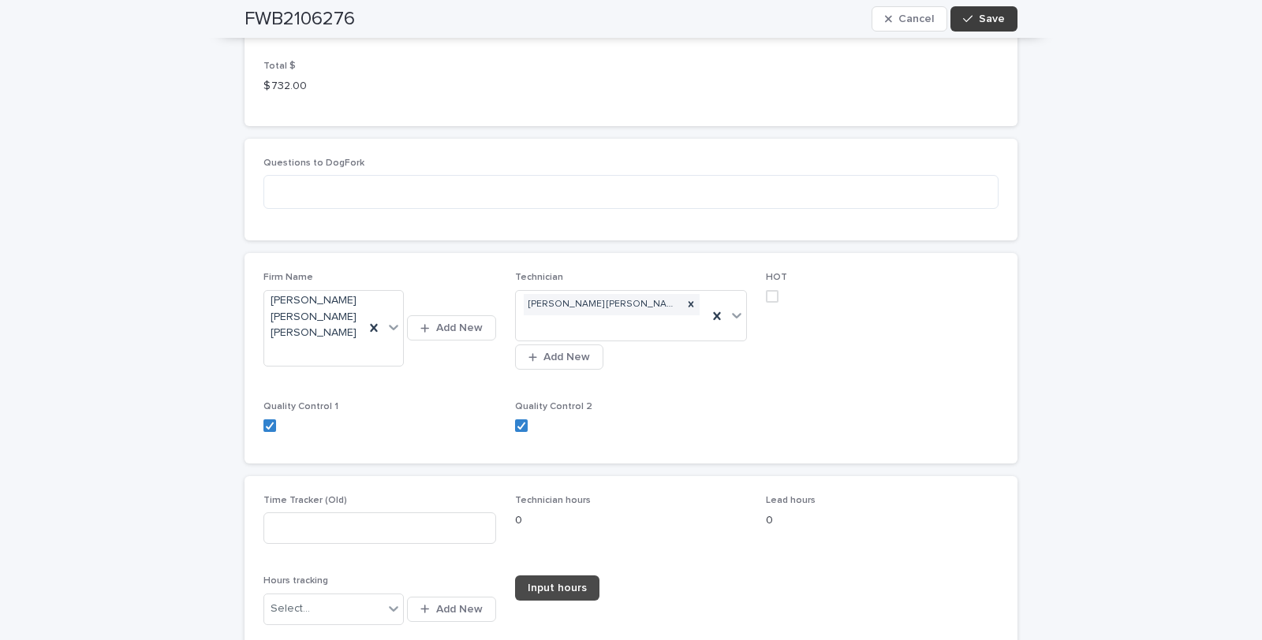
click at [966, 17] on icon "button" at bounding box center [967, 19] width 9 height 7
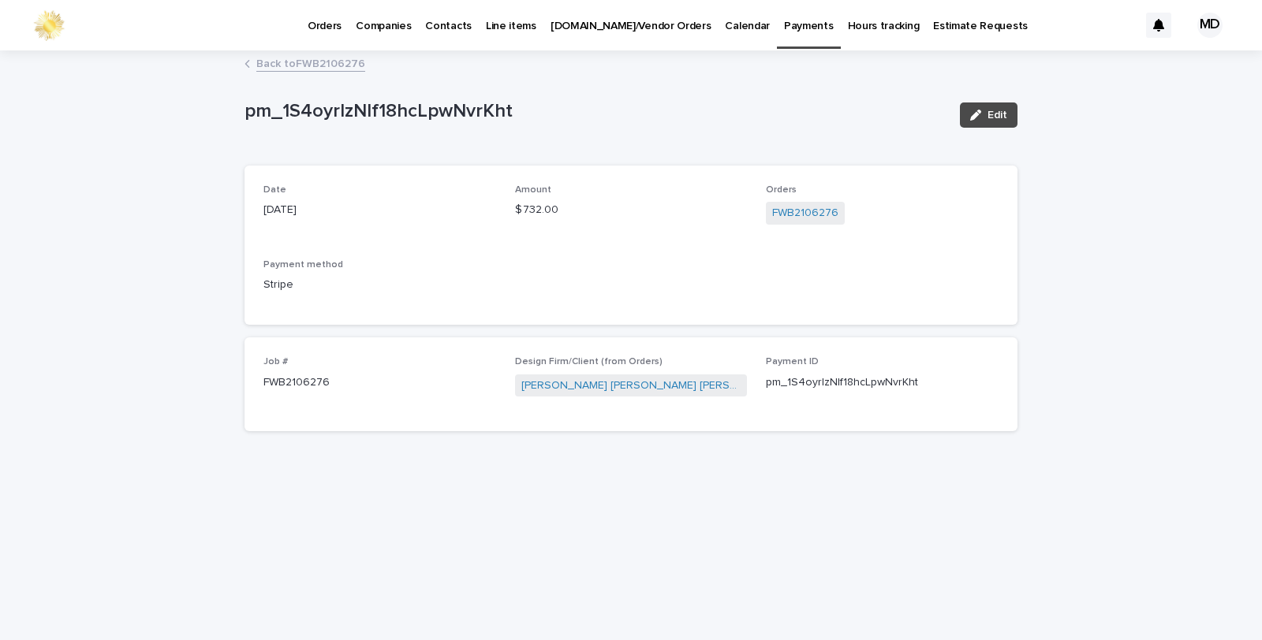
click at [289, 62] on link "Back to FWB2106276" at bounding box center [310, 63] width 109 height 18
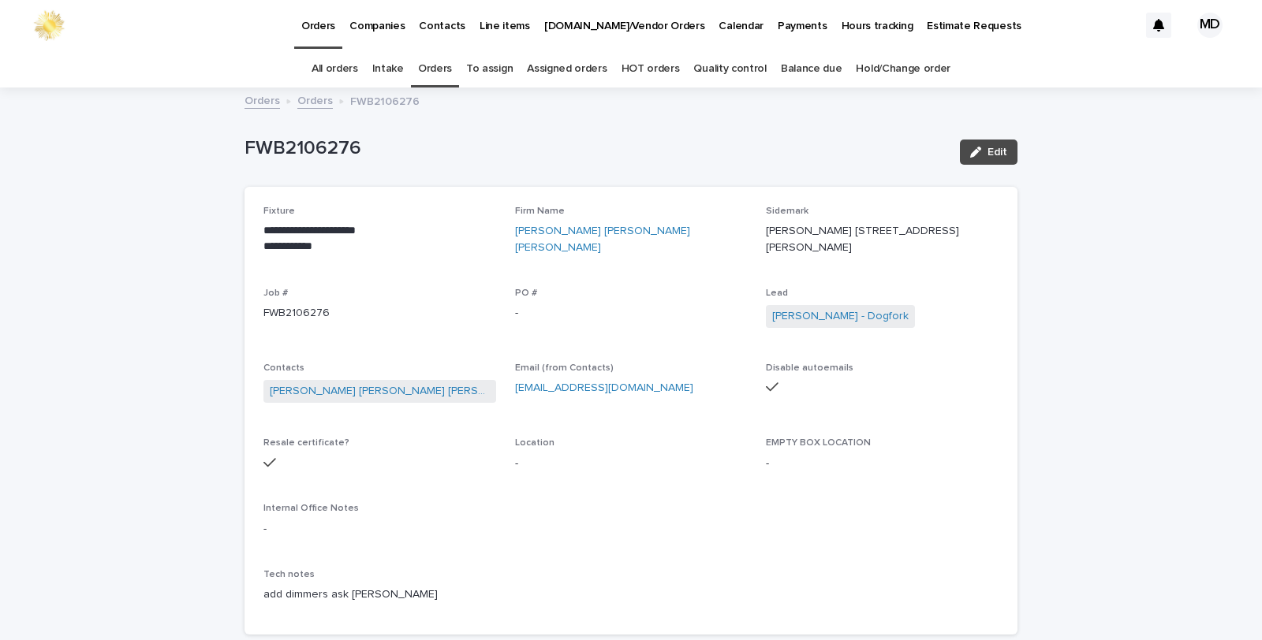
scroll to position [50, 0]
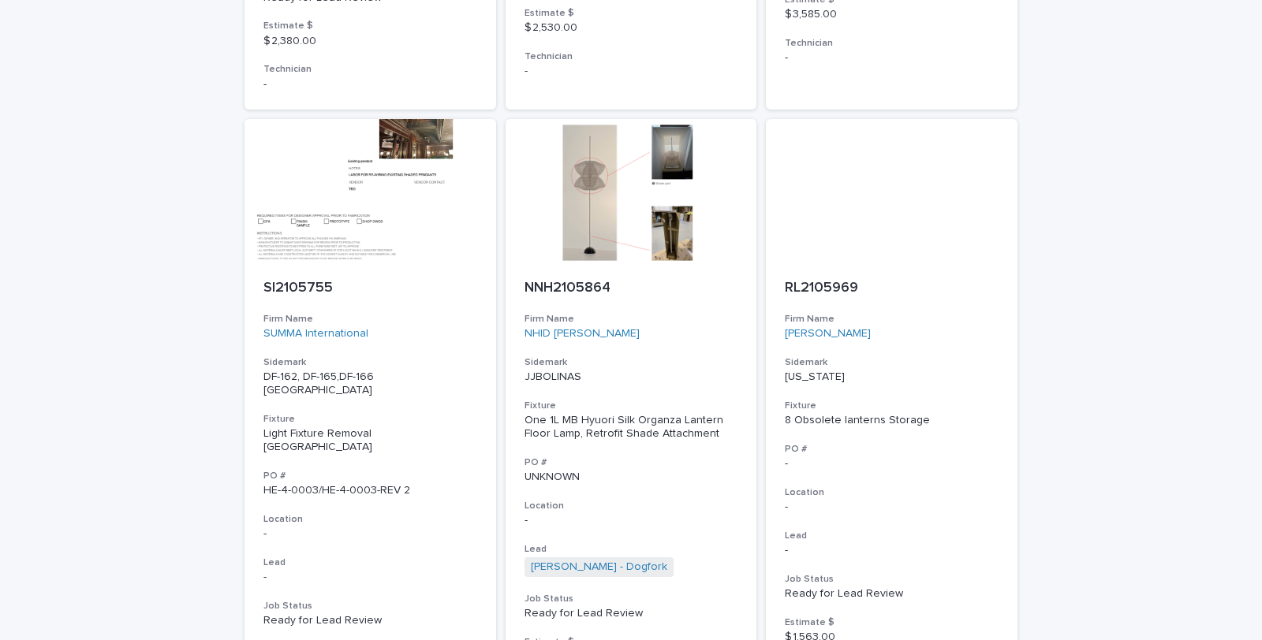
scroll to position [2592, 0]
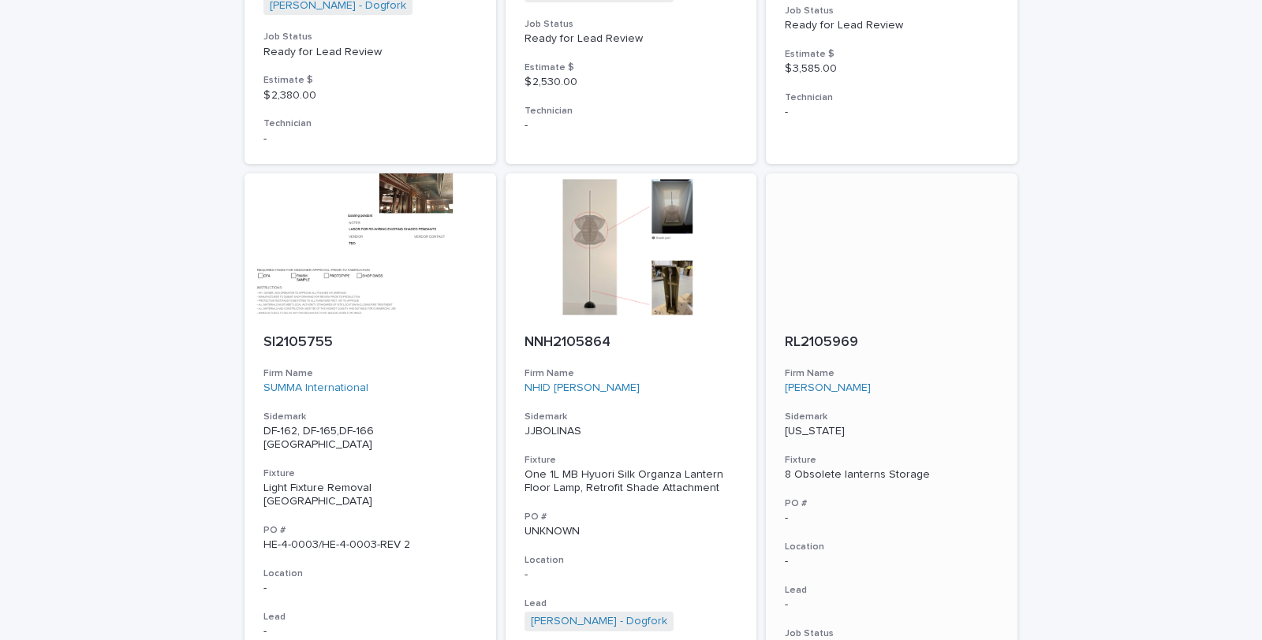
click at [848, 468] on div "8 Obsolete lanterns Storage" at bounding box center [892, 474] width 214 height 13
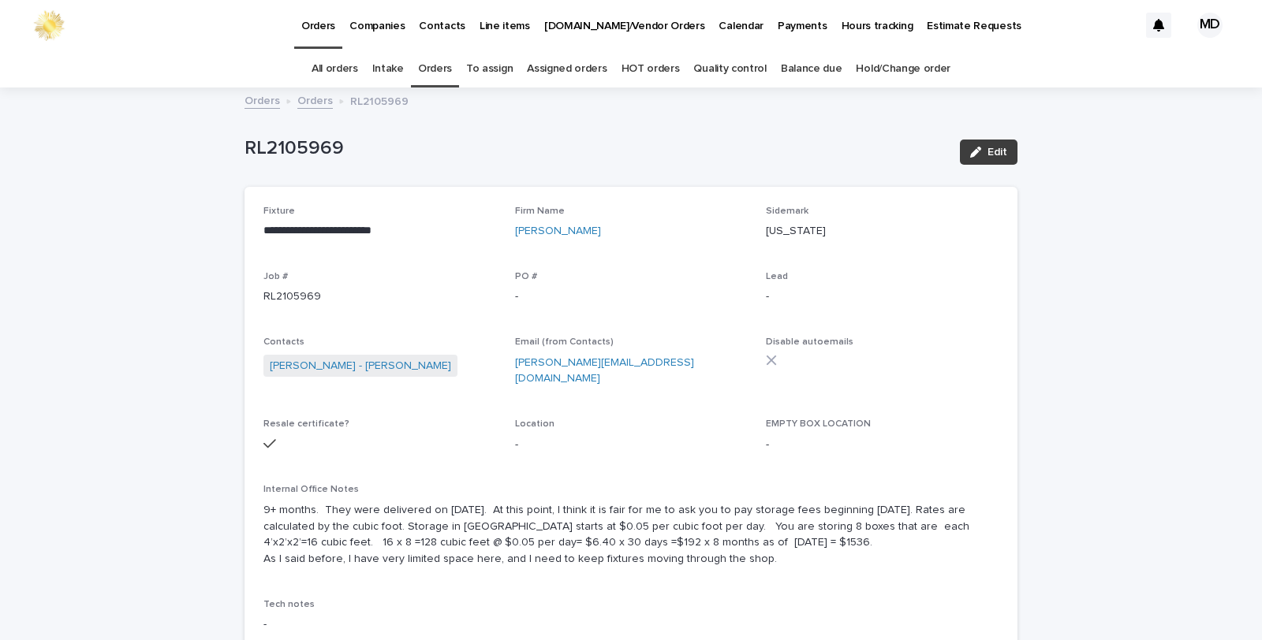
click at [980, 147] on div "button" at bounding box center [978, 152] width 17 height 11
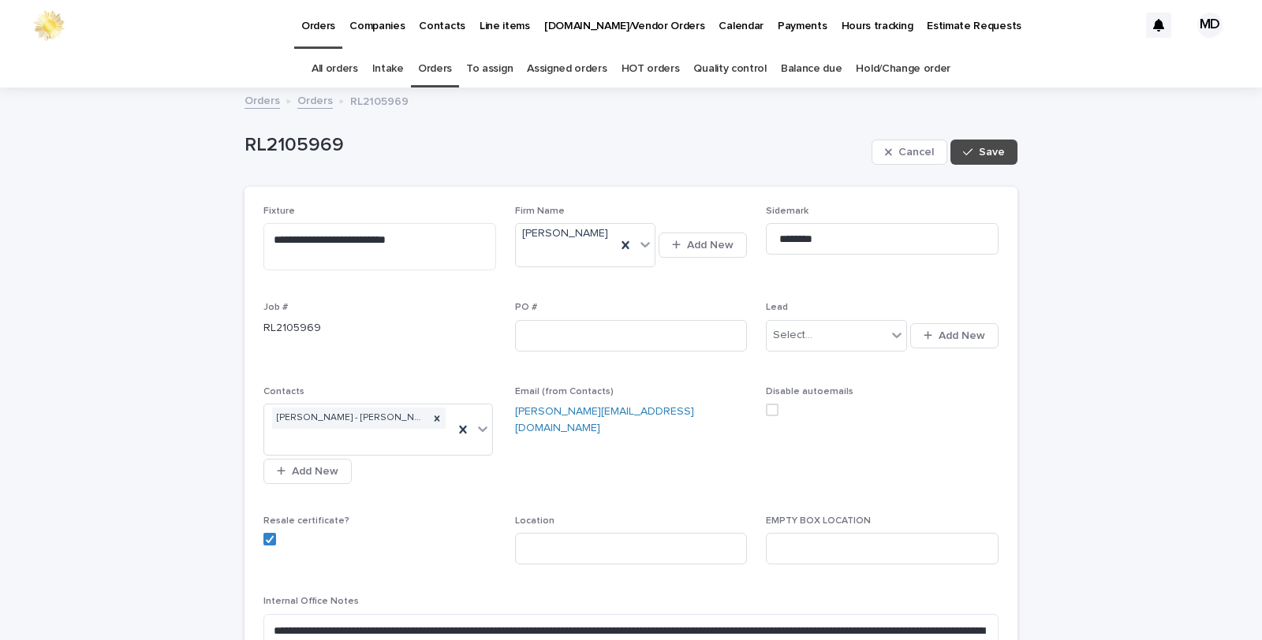
click at [766, 408] on span at bounding box center [772, 410] width 13 height 13
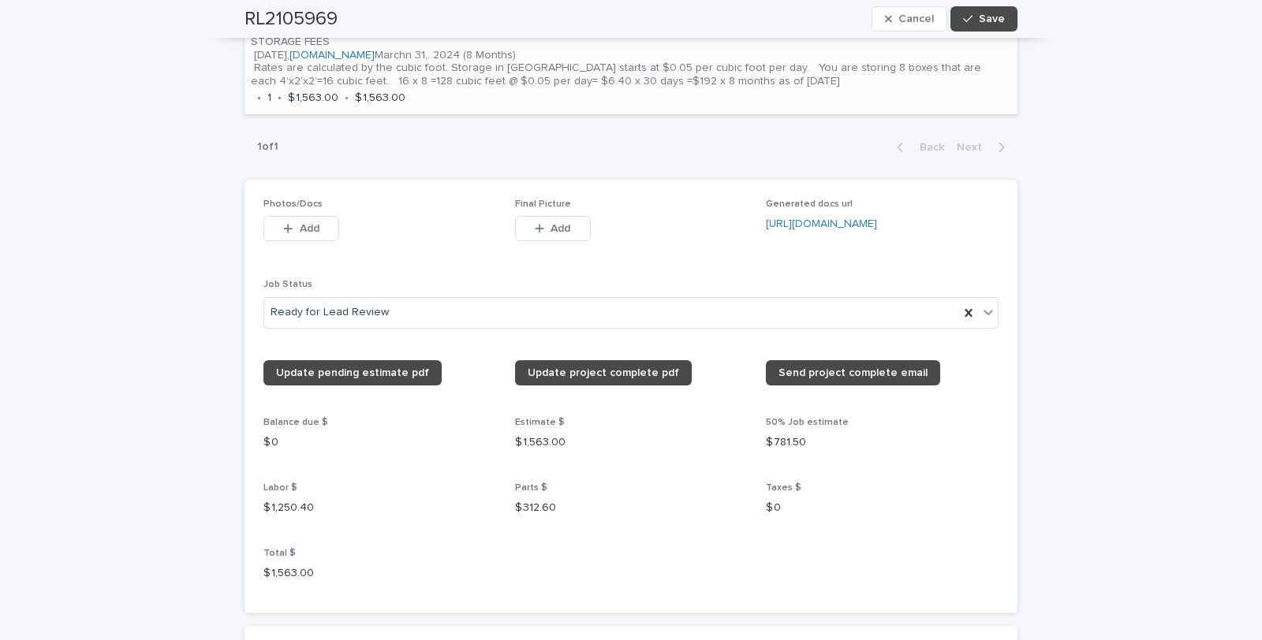
scroll to position [1226, 0]
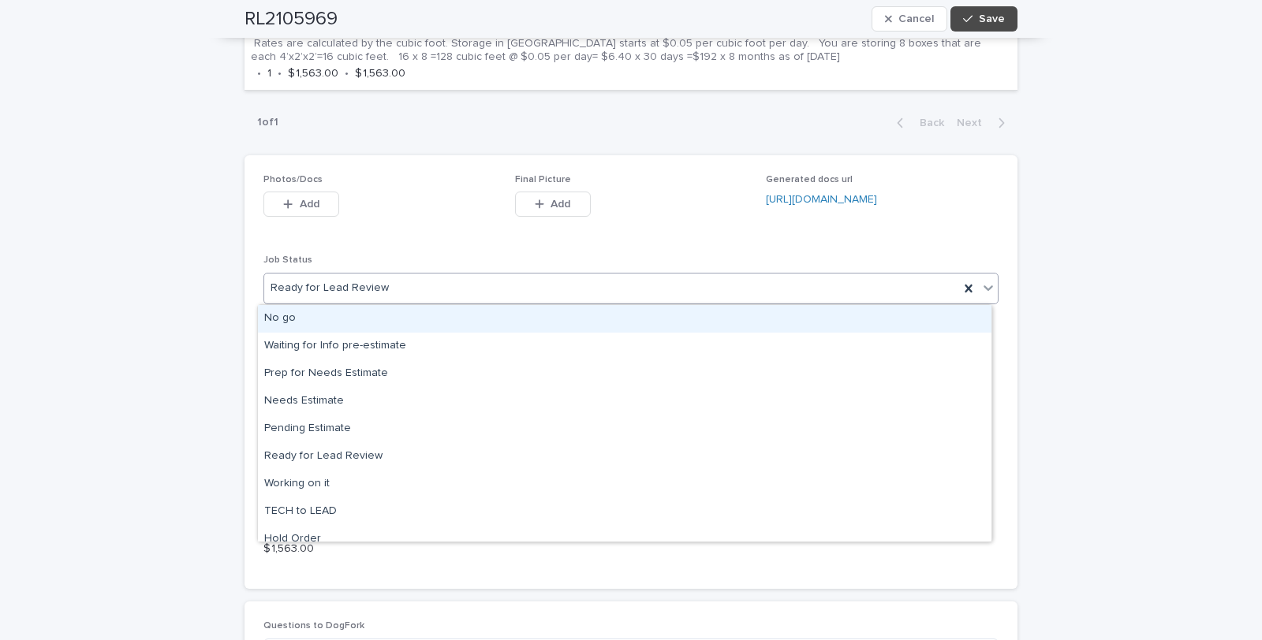
click at [980, 285] on icon at bounding box center [988, 288] width 16 height 16
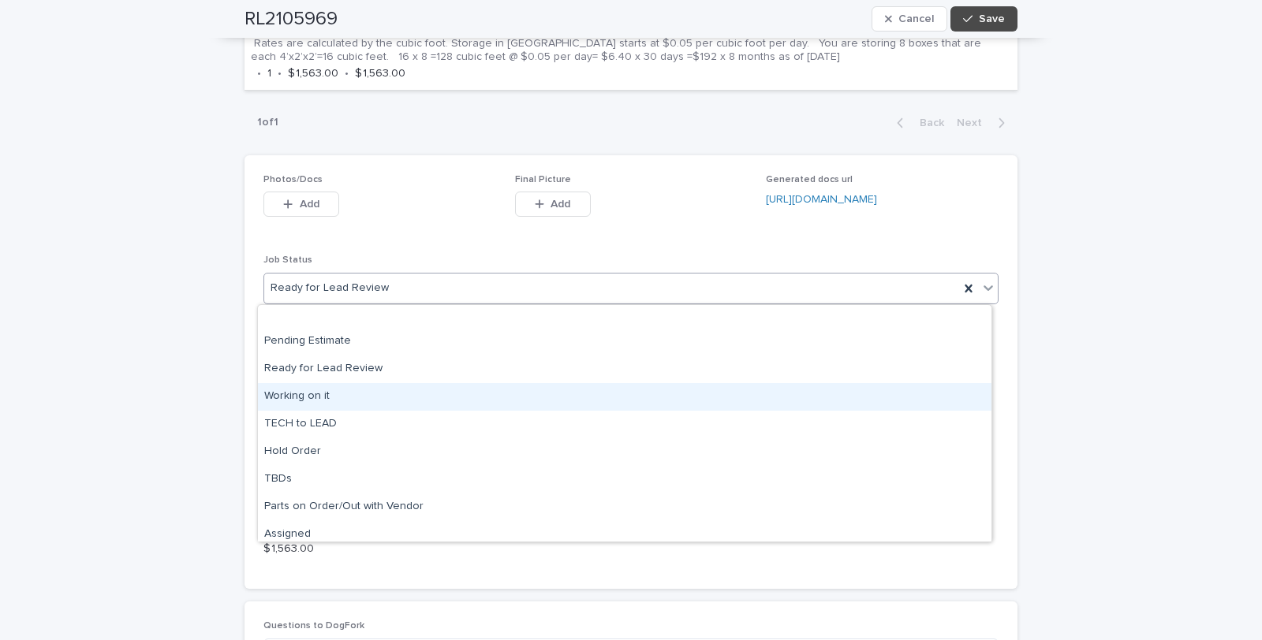
scroll to position [150, 0]
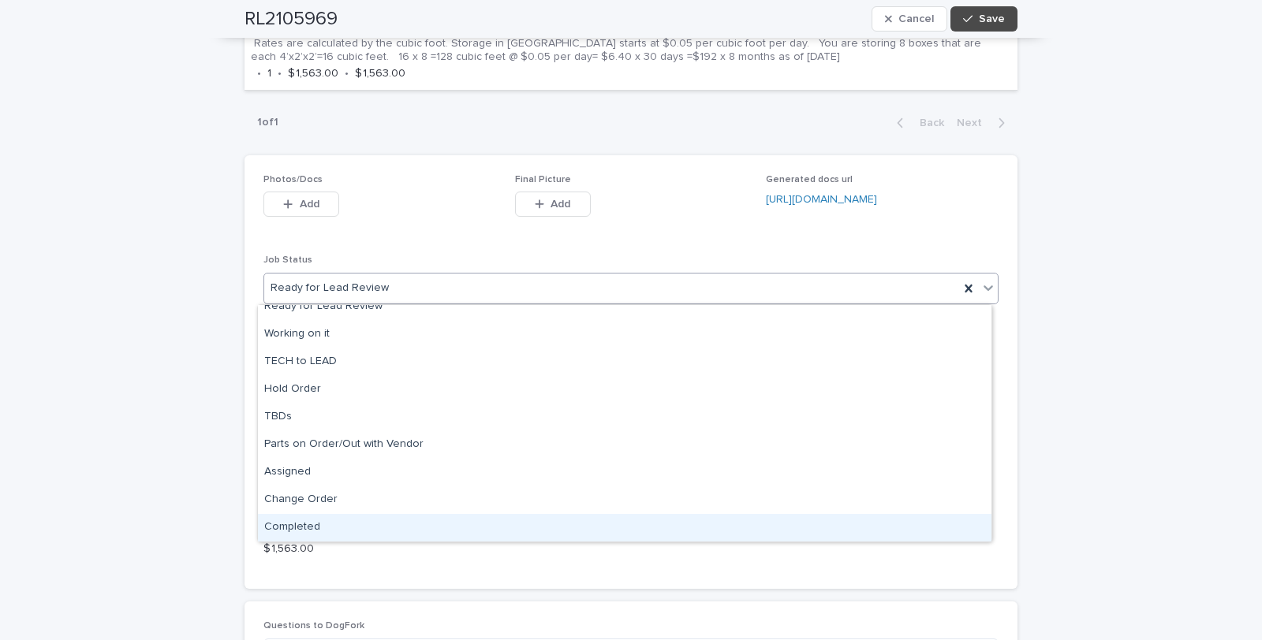
drag, startPoint x: 311, startPoint y: 525, endPoint x: 334, endPoint y: 523, distance: 23.8
click at [312, 524] on div "Completed" at bounding box center [624, 528] width 733 height 28
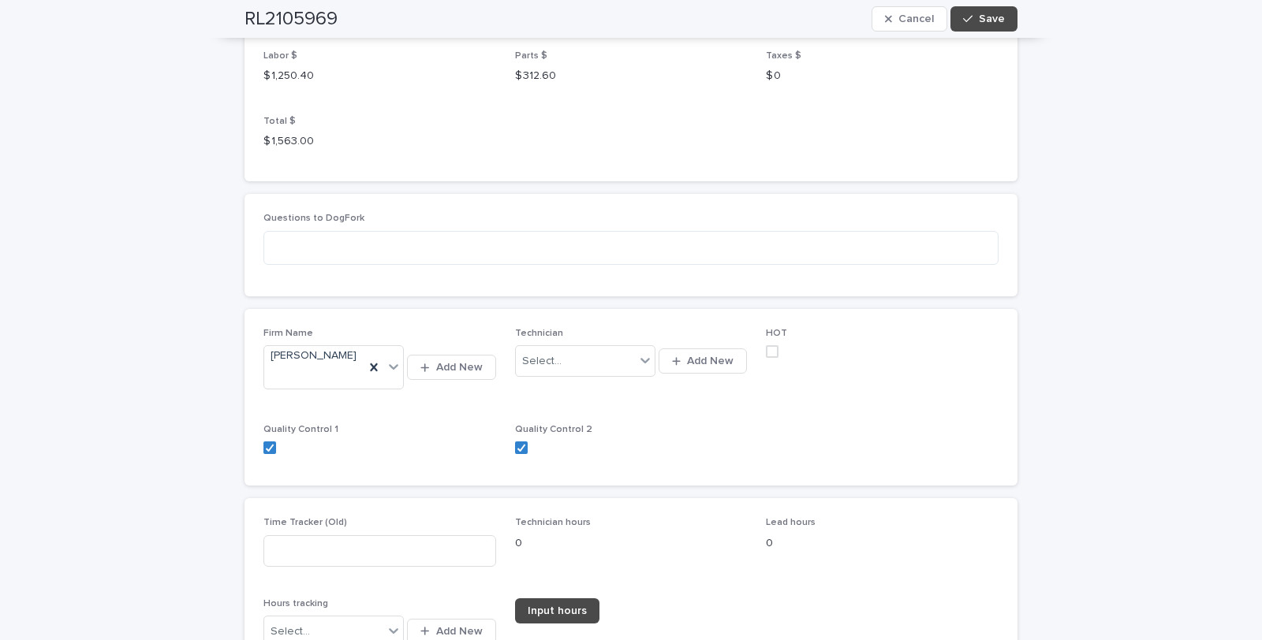
scroll to position [1665, 0]
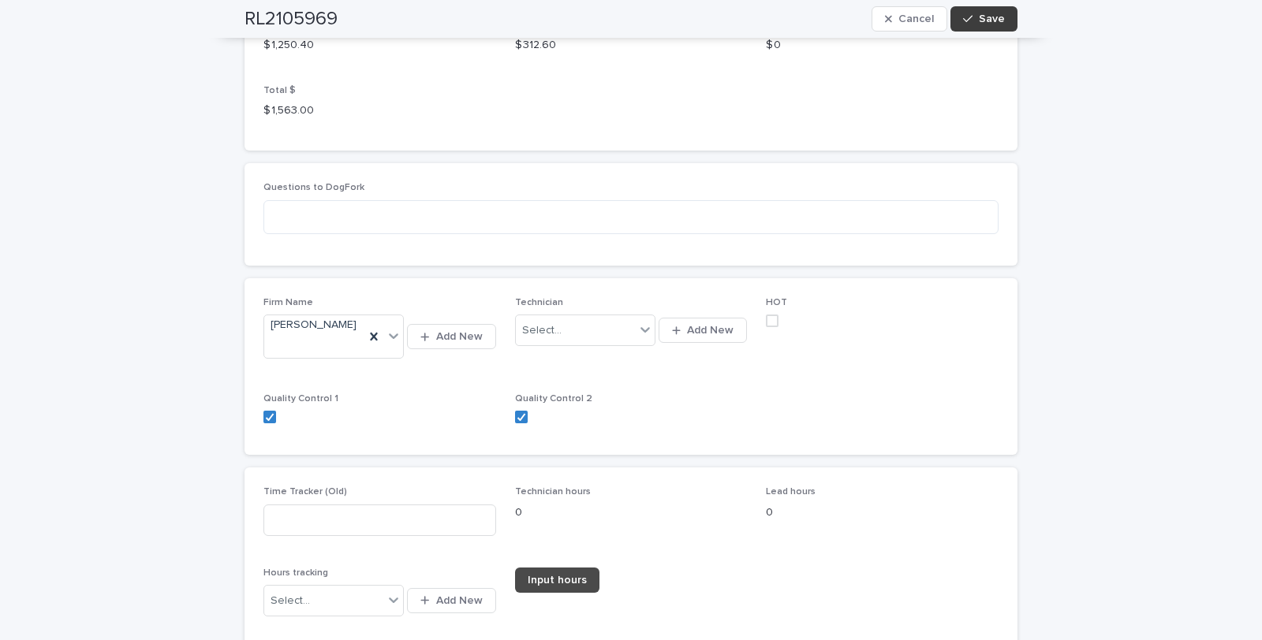
click at [983, 18] on span "Save" at bounding box center [992, 18] width 26 height 11
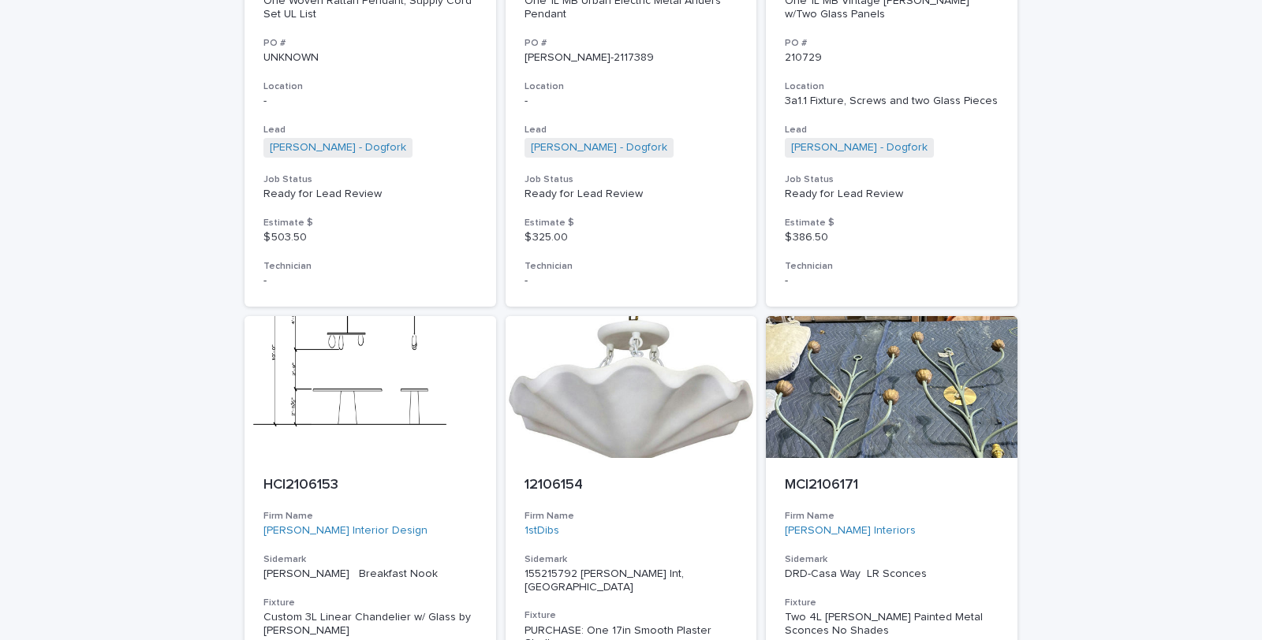
scroll to position [4282, 0]
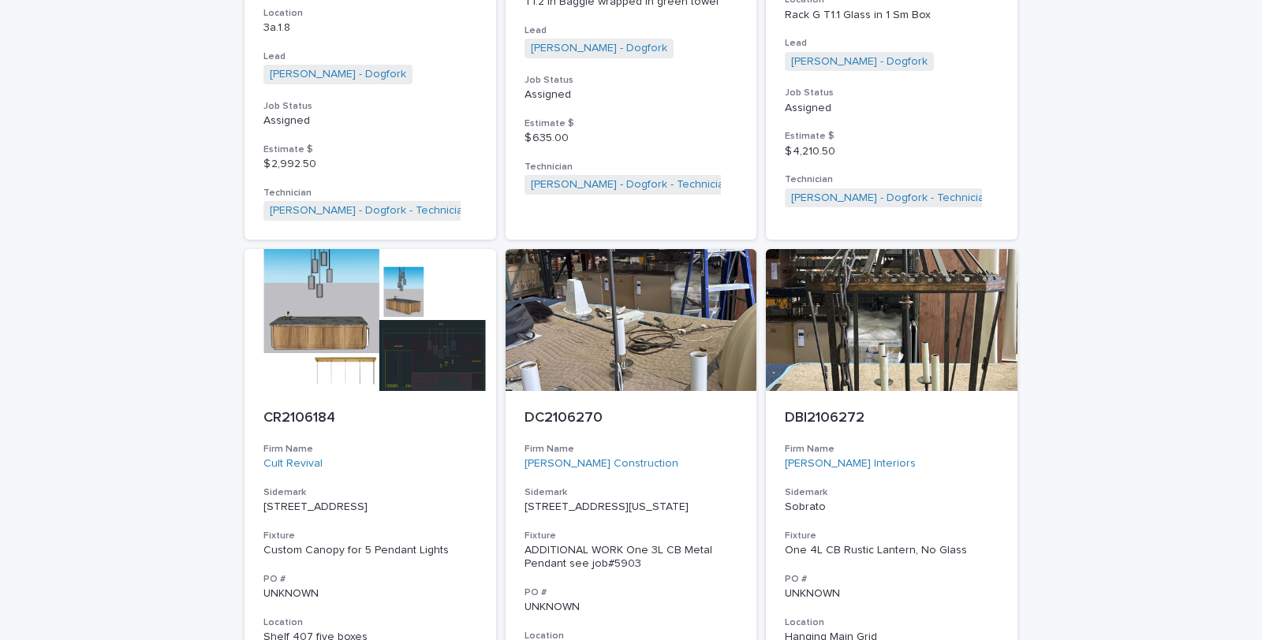
scroll to position [2015, 0]
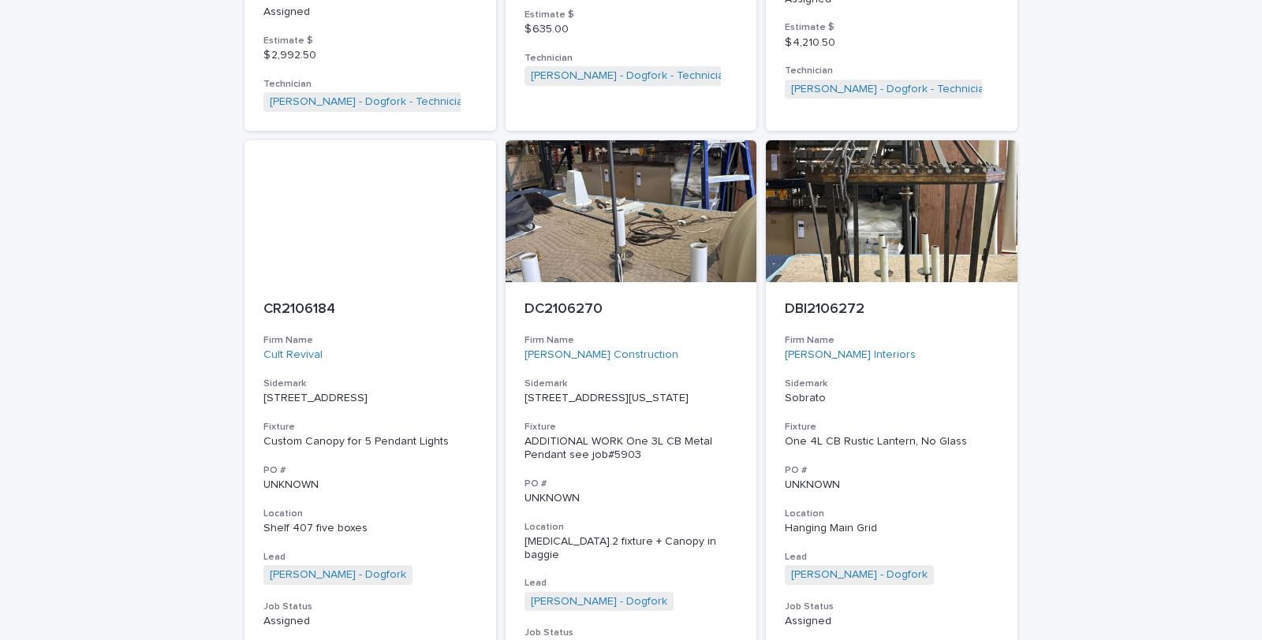
scroll to position [2015, 0]
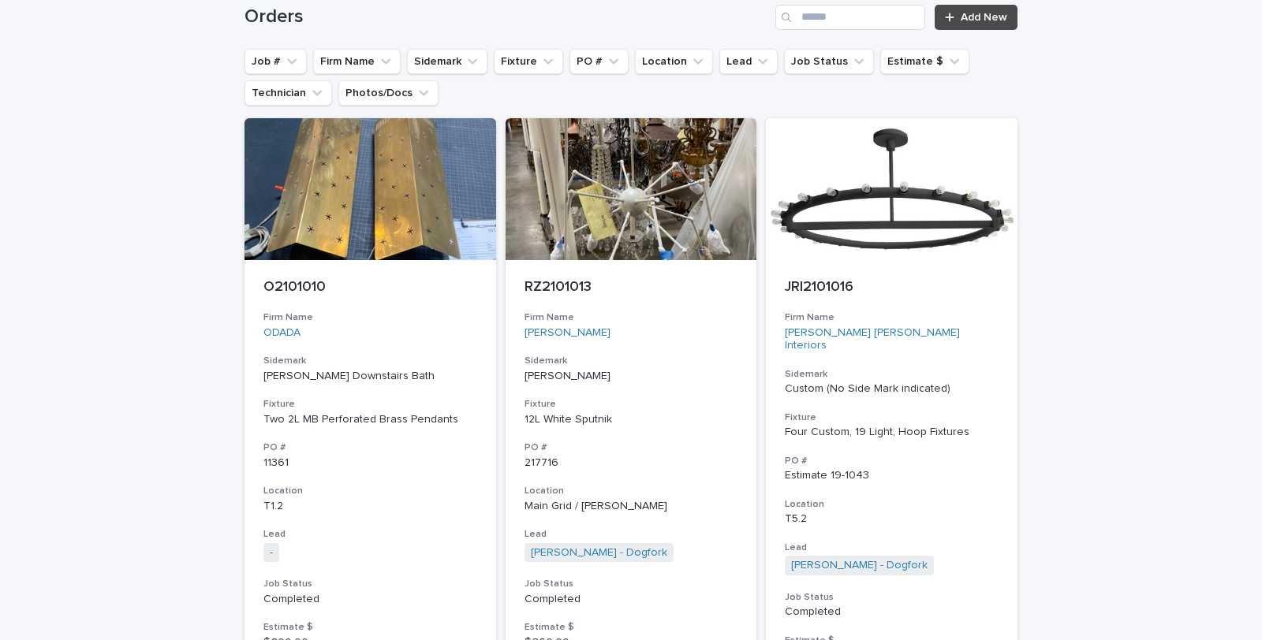
scroll to position [88, 0]
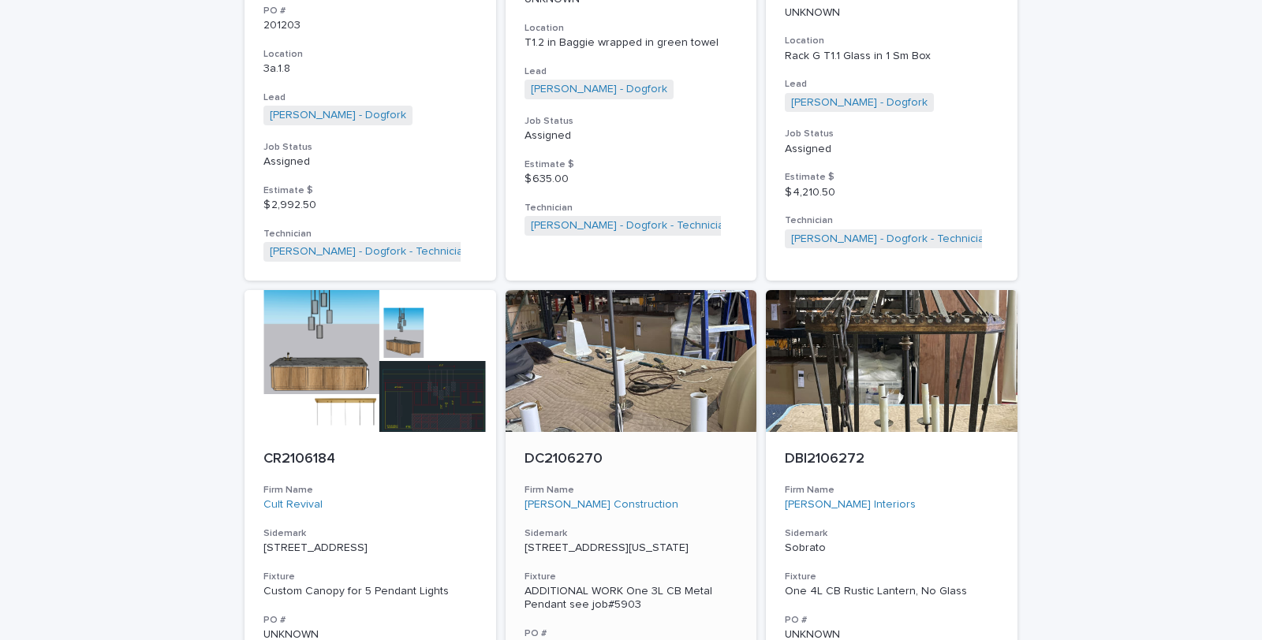
scroll to position [1840, 0]
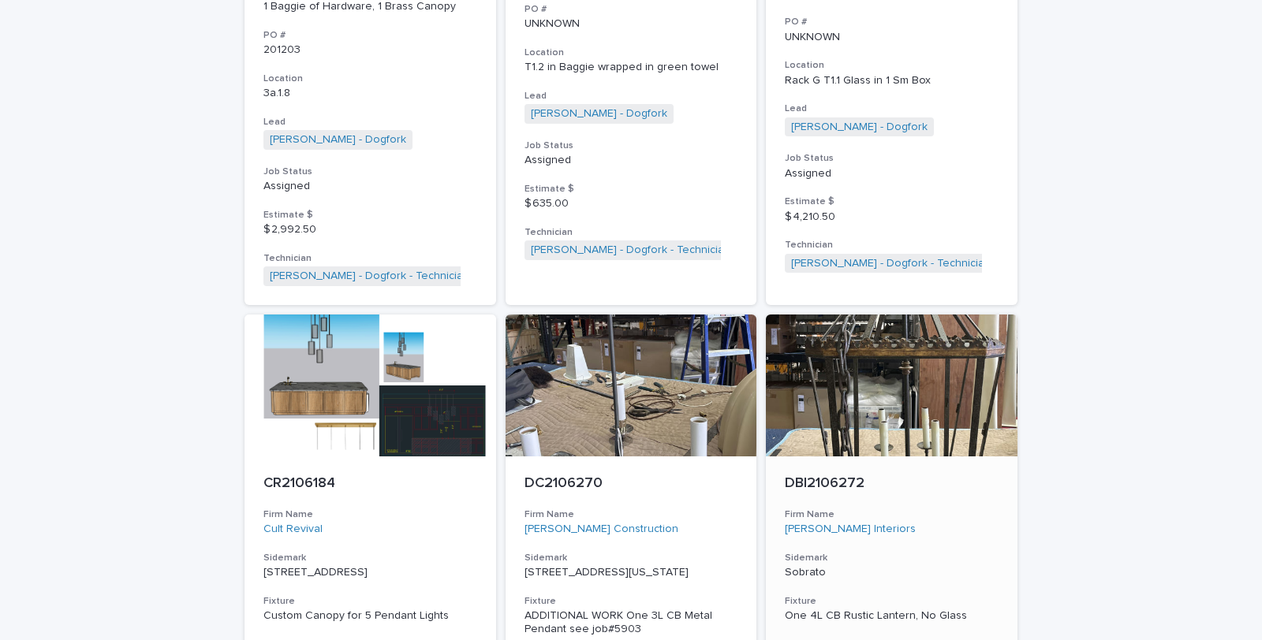
click at [816, 610] on div "One 4L CB Rustic Lantern, No Glass" at bounding box center [892, 616] width 214 height 13
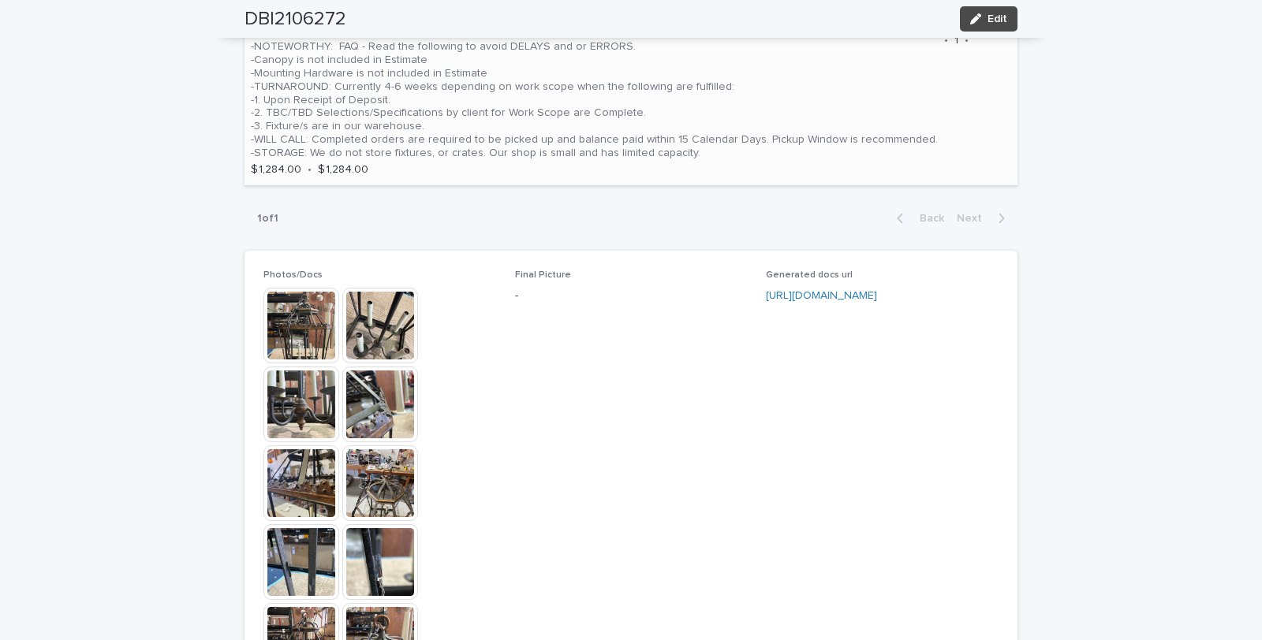
scroll to position [1139, 0]
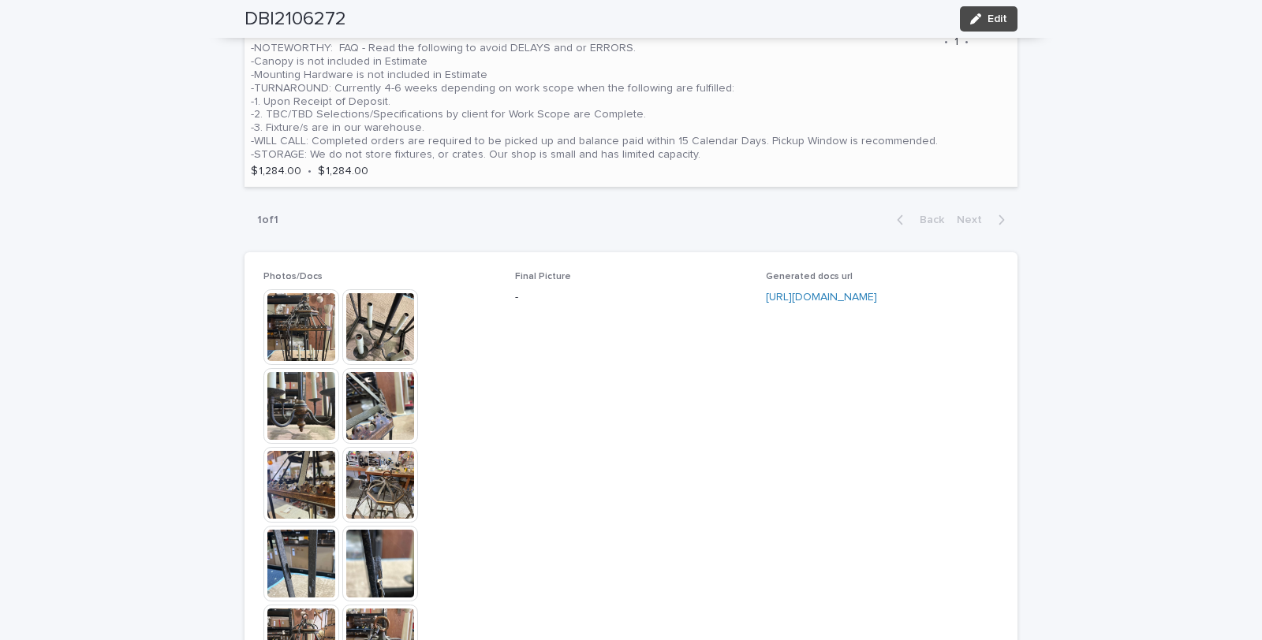
click at [577, 75] on p "08.14.25 WORK SCOPE - REWIRE TO US ELECTRICAL STANDARDS -Disassemble -Sockets: …" at bounding box center [594, 42] width 687 height 238
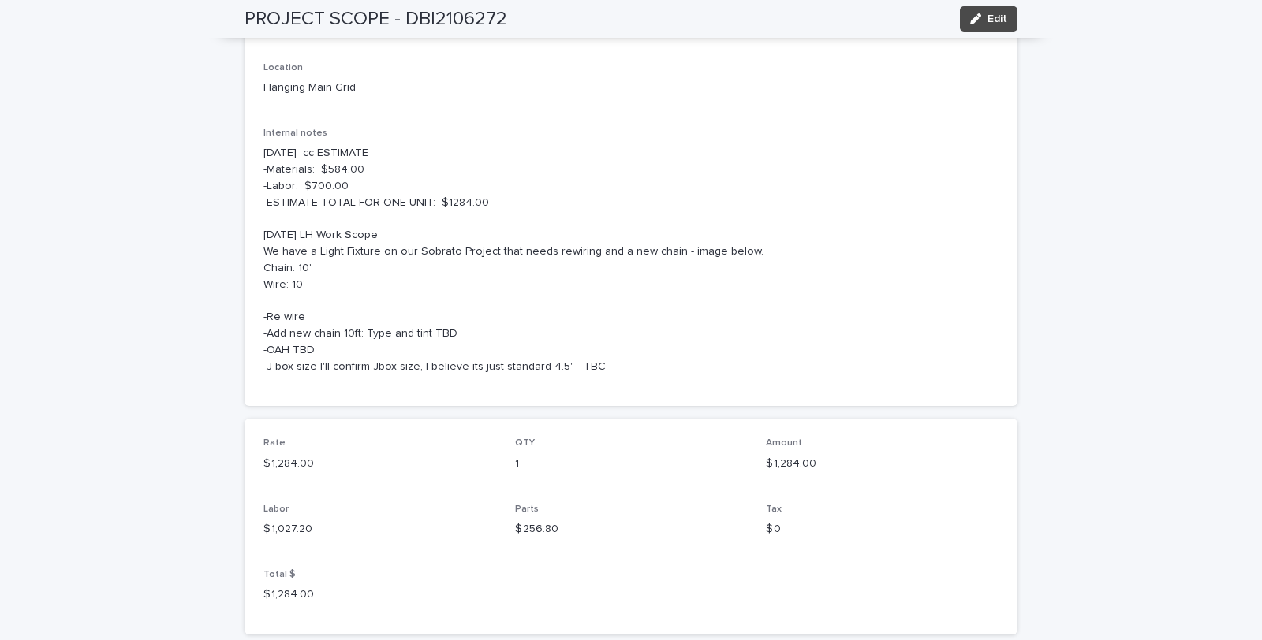
scroll to position [284, 0]
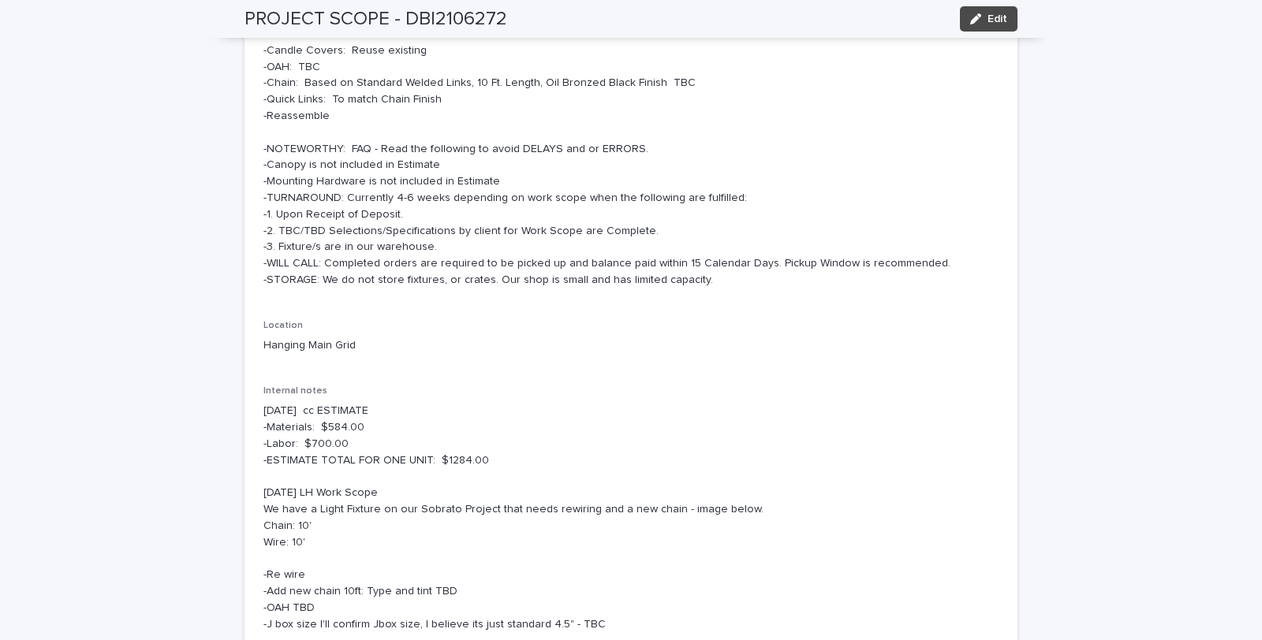
click at [721, 182] on p "08.14.25 WORK SCOPE - REWIRE TO US ELECTRICAL STANDARDS -Disassemble -Sockets: …" at bounding box center [630, 140] width 735 height 295
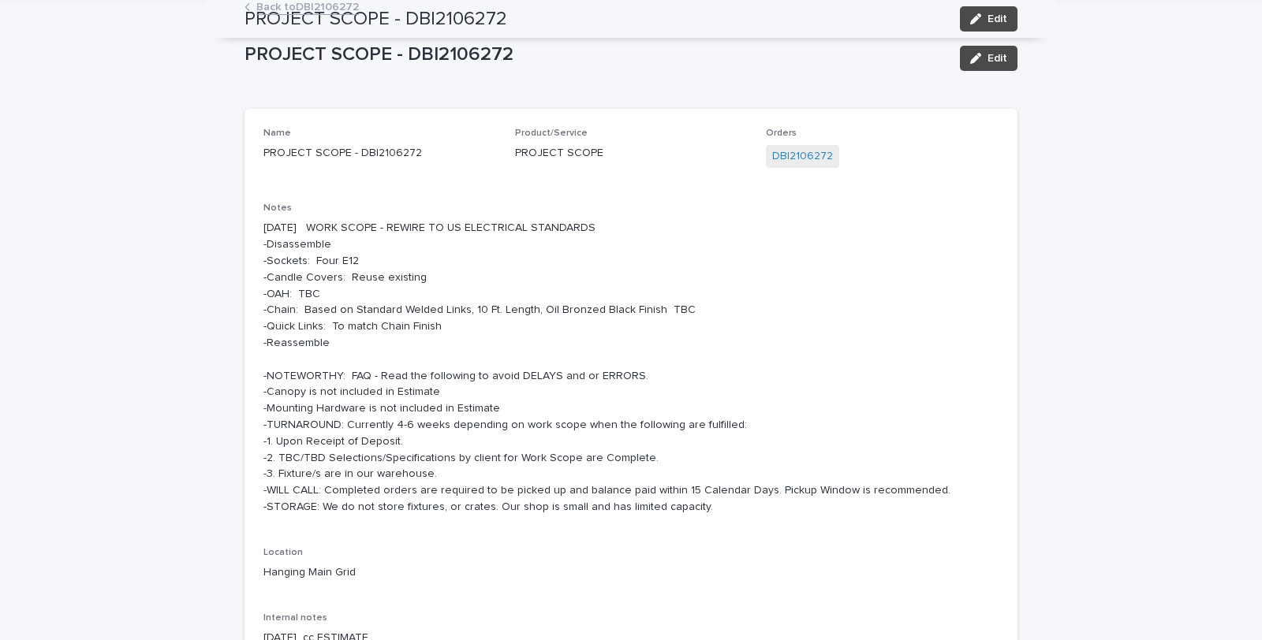
scroll to position [0, 0]
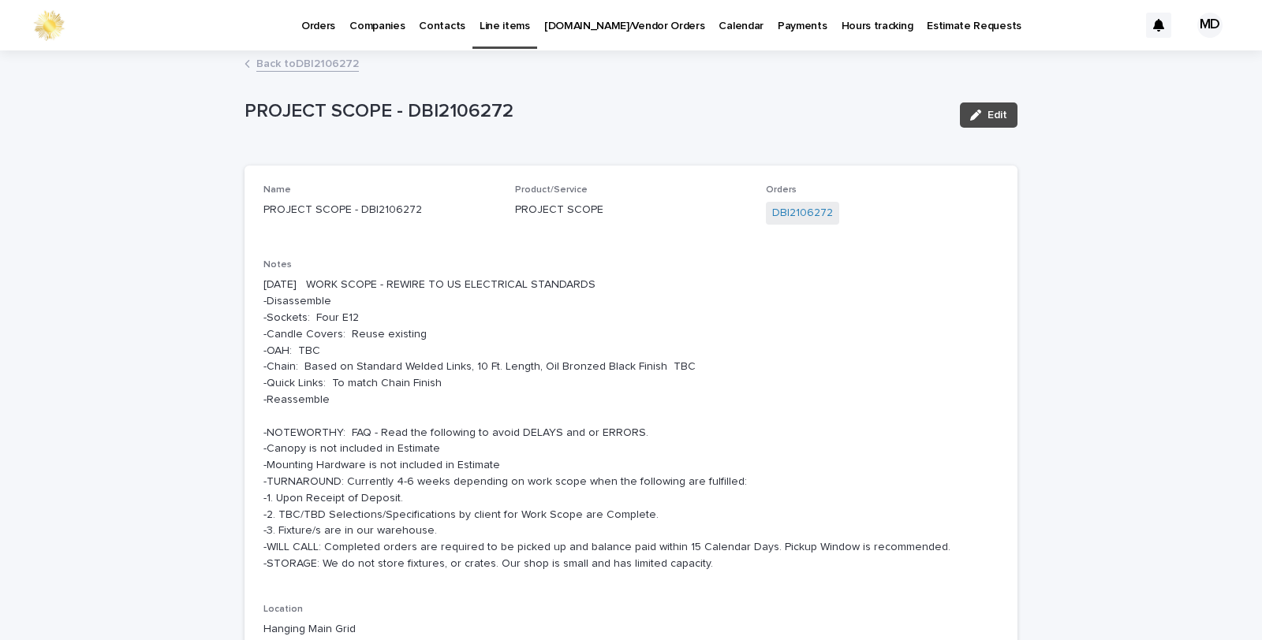
click at [280, 61] on link "Back to DBI2106272" at bounding box center [307, 63] width 103 height 18
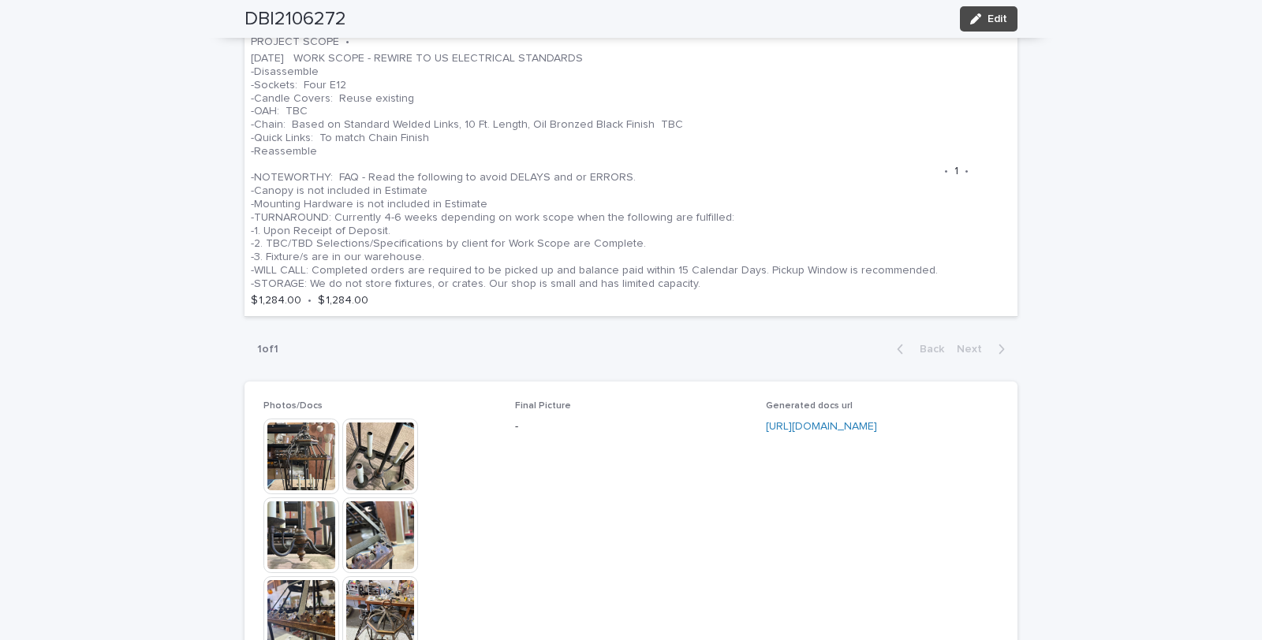
scroll to position [1014, 0]
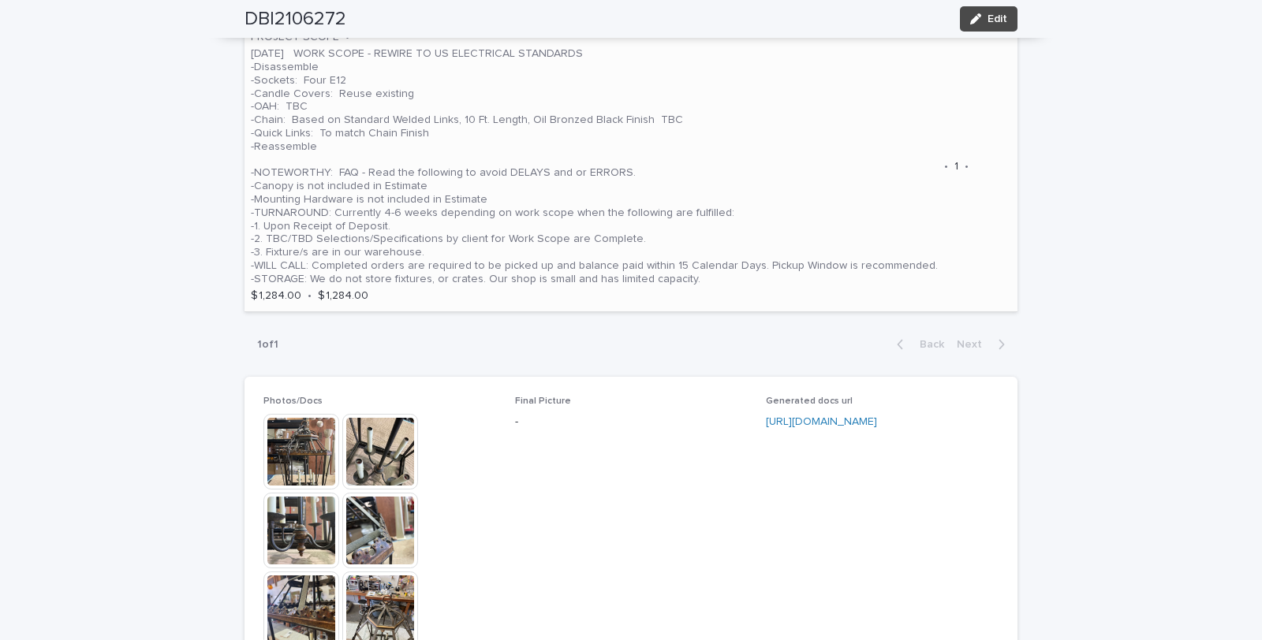
click at [702, 147] on p "[DATE] WORK SCOPE - REWIRE TO US ELECTRICAL STANDARDS -Disassemble -Sockets: Fo…" at bounding box center [594, 166] width 687 height 238
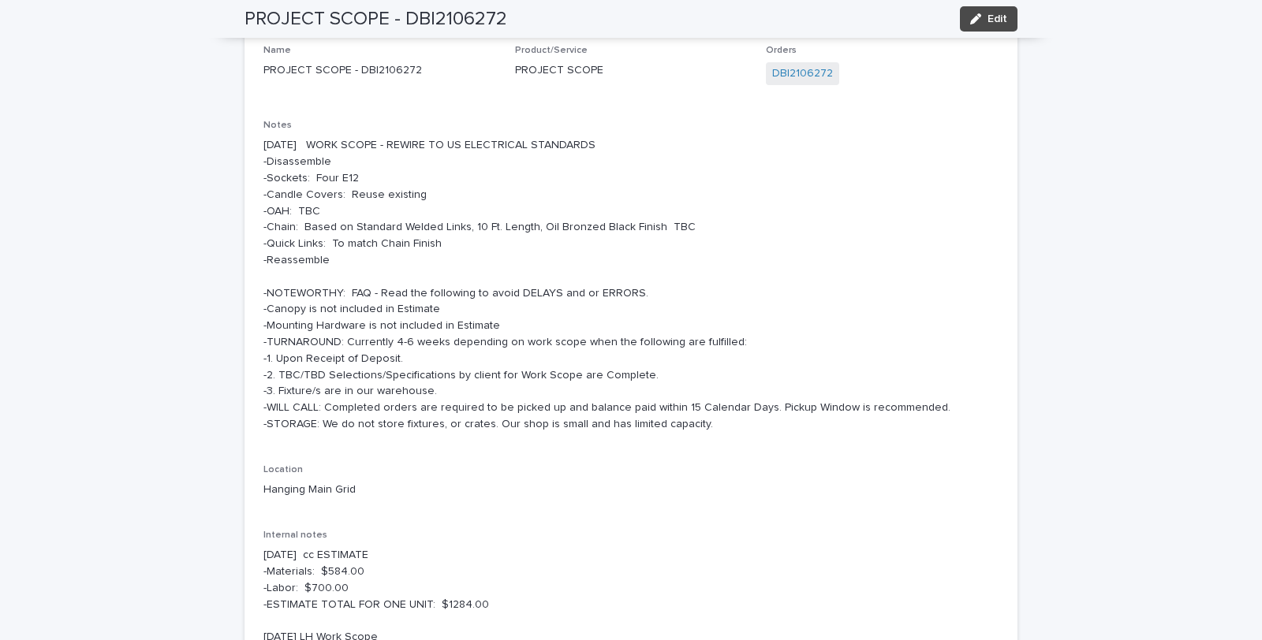
scroll to position [88, 0]
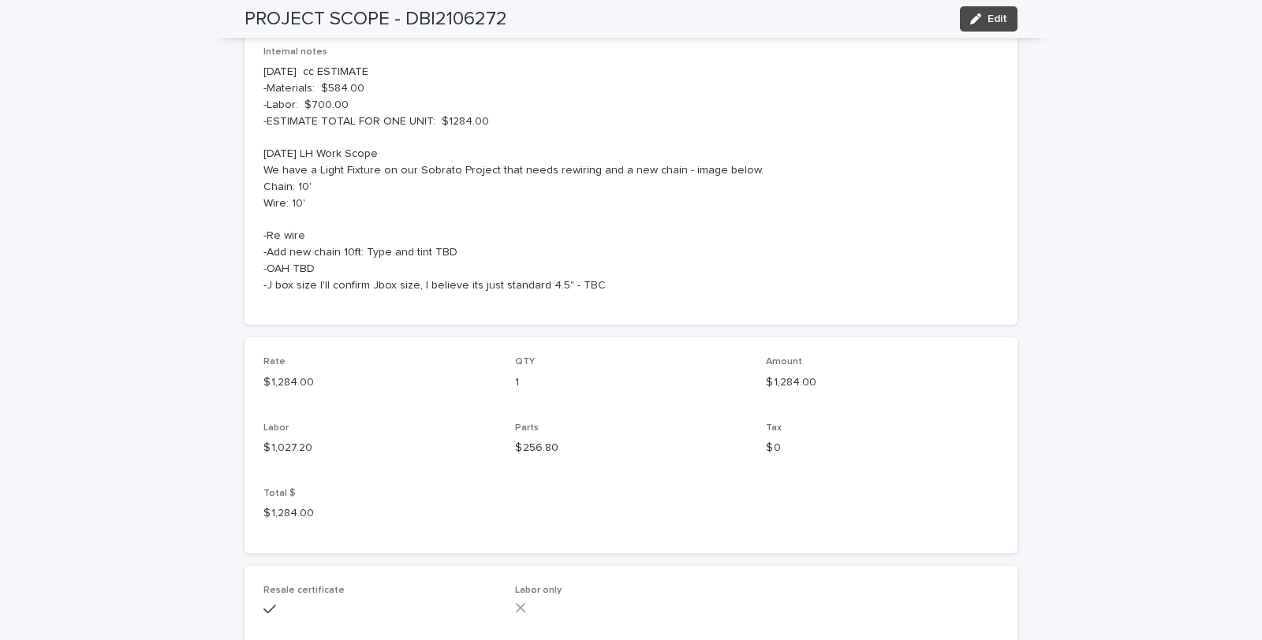
drag, startPoint x: 648, startPoint y: 218, endPoint x: 648, endPoint y: 207, distance: 11.8
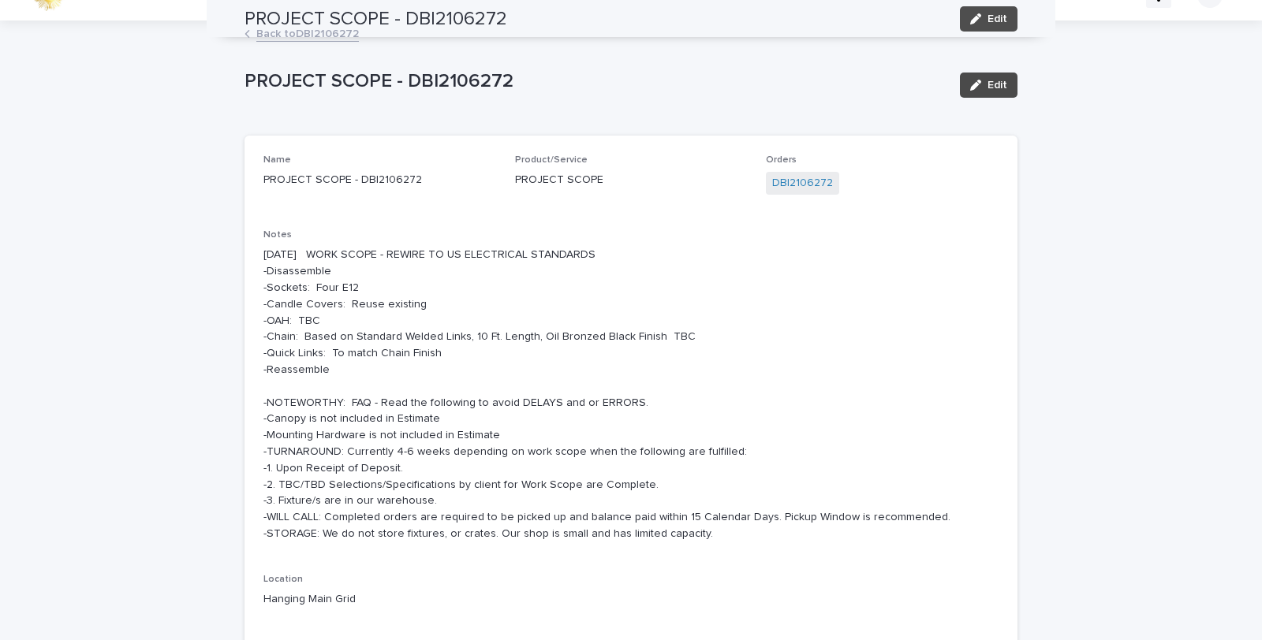
scroll to position [0, 0]
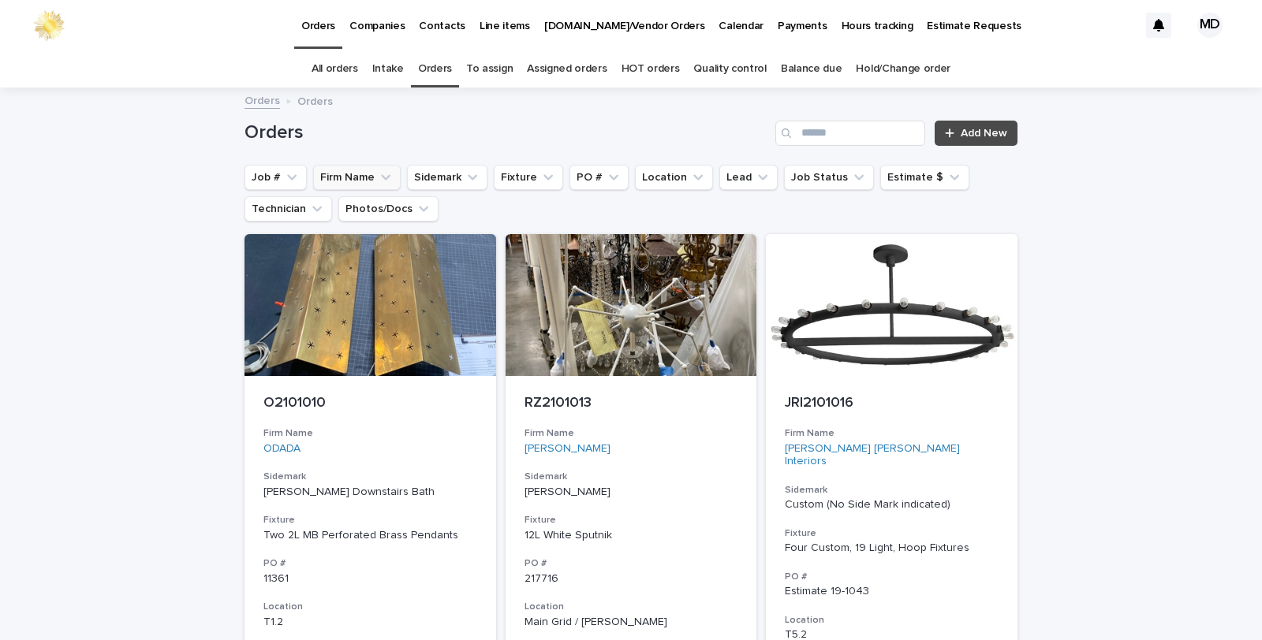
click at [349, 176] on button "Firm Name" at bounding box center [357, 177] width 88 height 25
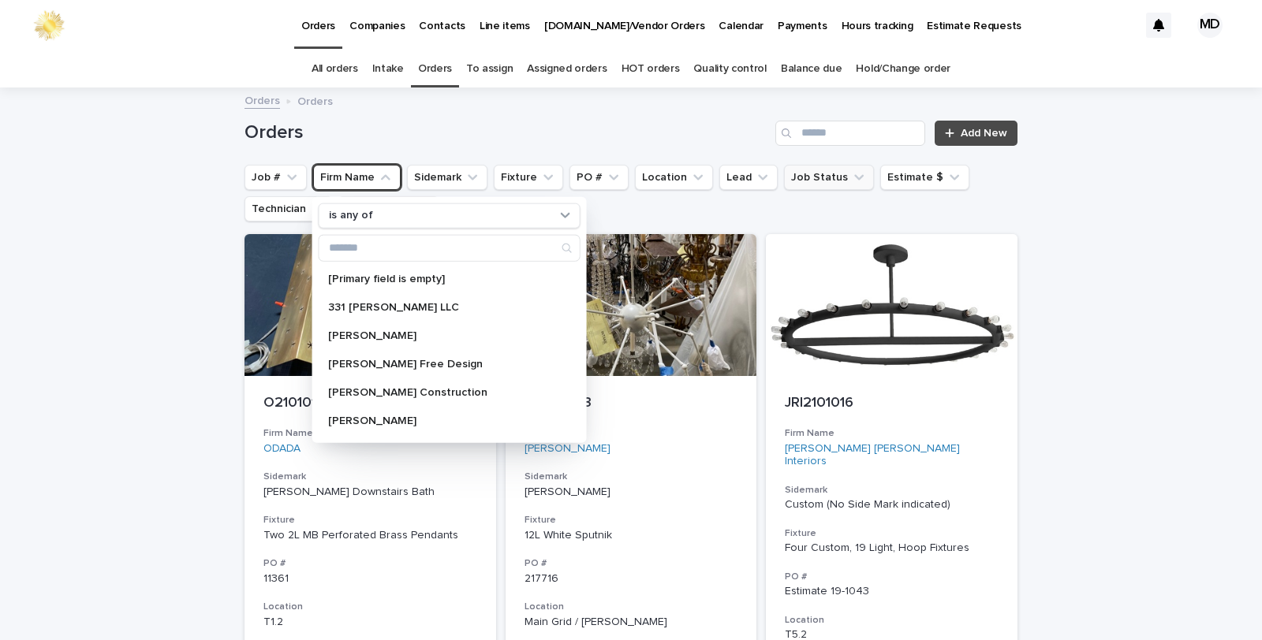
click at [801, 178] on button "Job Status" at bounding box center [829, 177] width 90 height 25
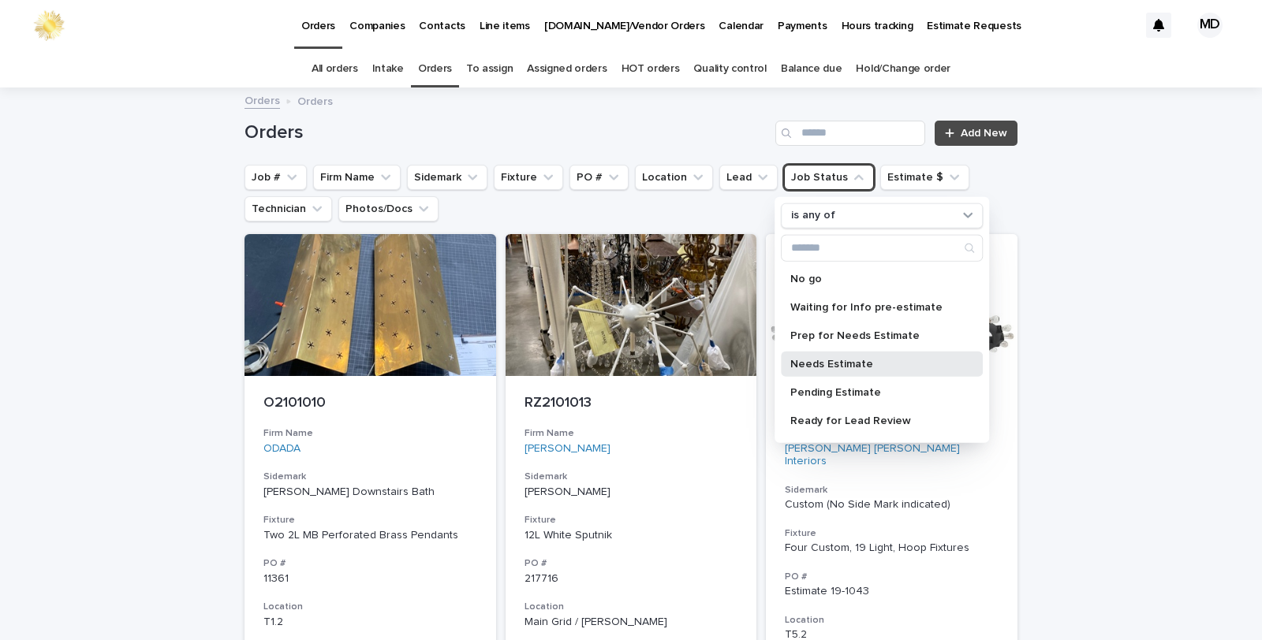
click at [804, 360] on p "Needs Estimate" at bounding box center [873, 363] width 167 height 11
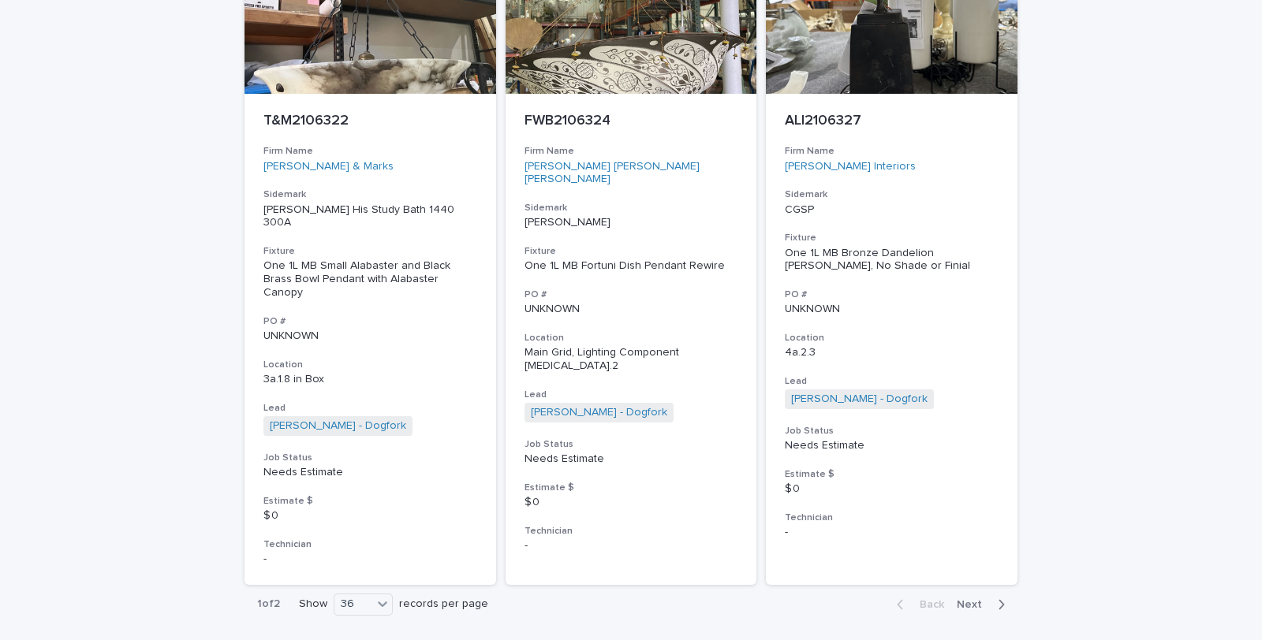
scroll to position [7210, 0]
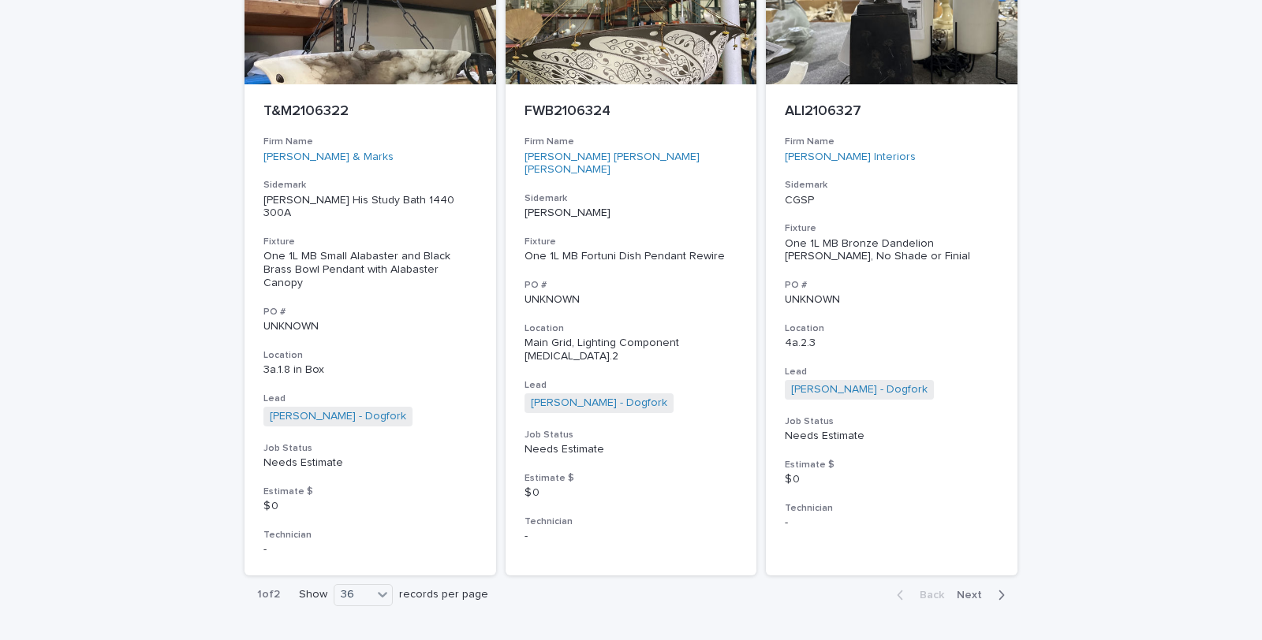
click at [974, 590] on span "Next" at bounding box center [974, 595] width 35 height 11
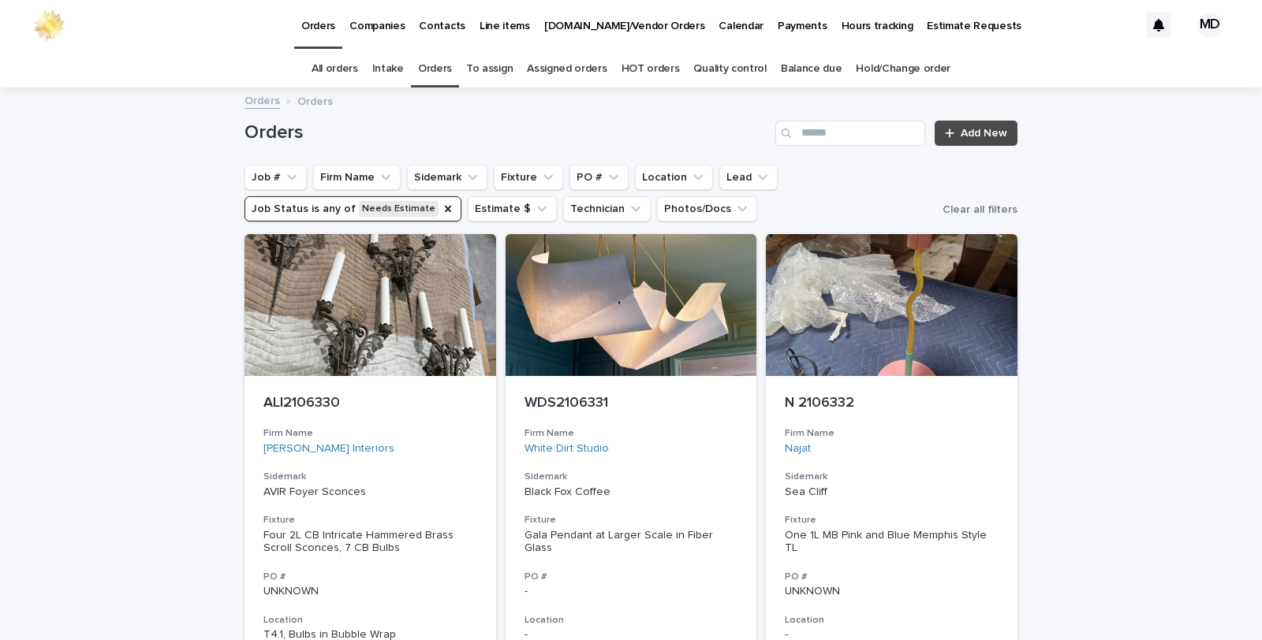
drag, startPoint x: 424, startPoint y: 206, endPoint x: 688, endPoint y: 192, distance: 264.5
click at [442, 206] on icon "Job Status" at bounding box center [448, 209] width 13 height 13
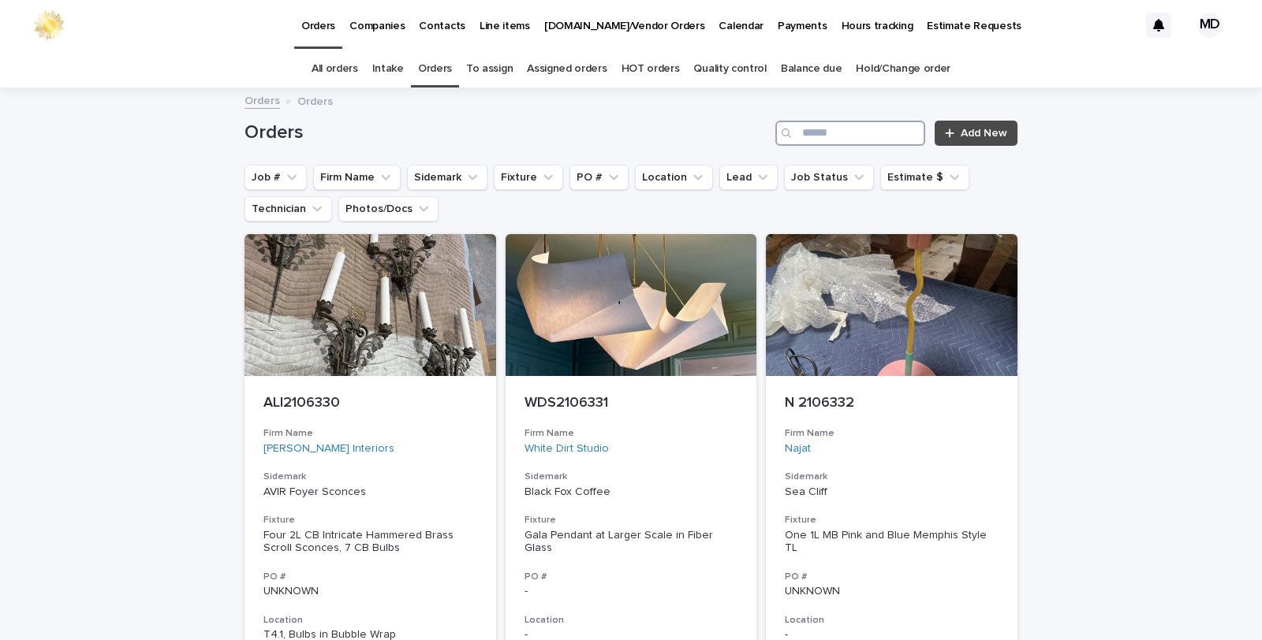
click at [808, 129] on input "Search" at bounding box center [850, 133] width 150 height 25
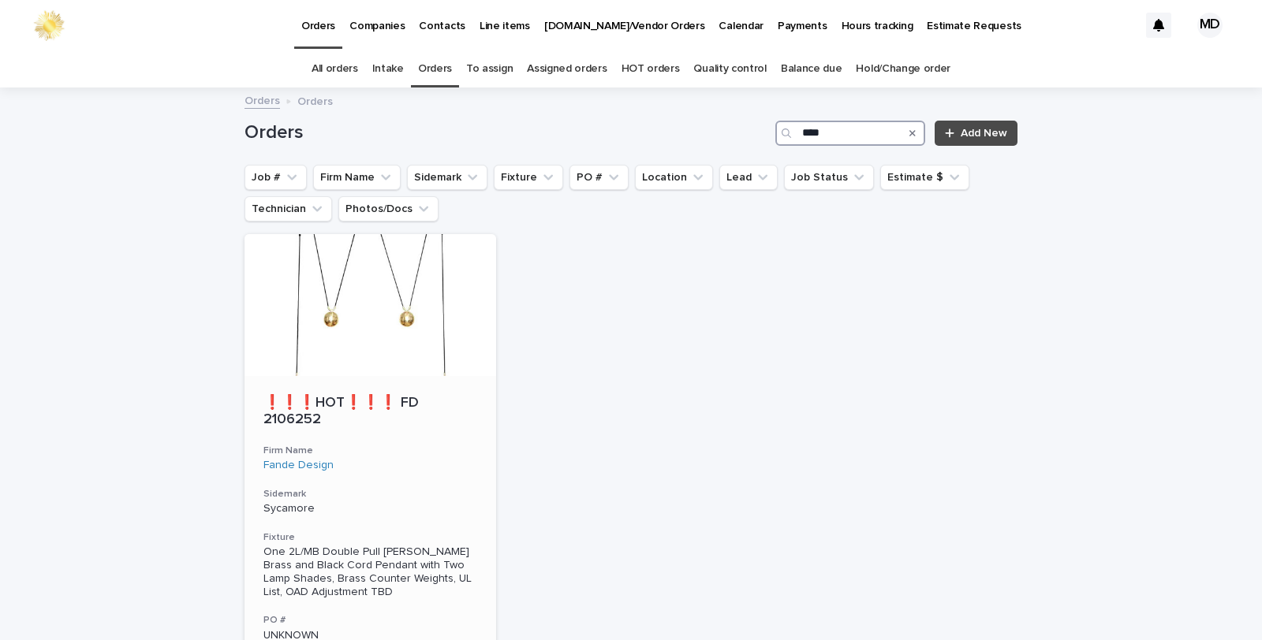
type input "****"
click at [423, 502] on p "Sycamore" at bounding box center [370, 508] width 214 height 13
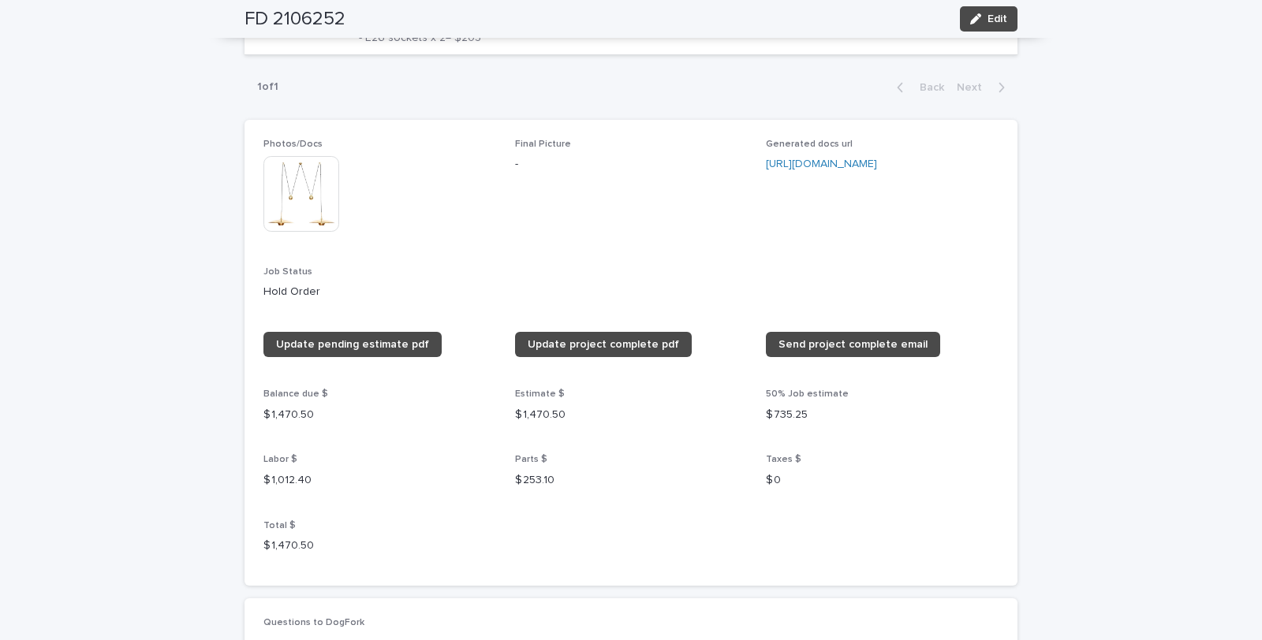
scroll to position [1489, 0]
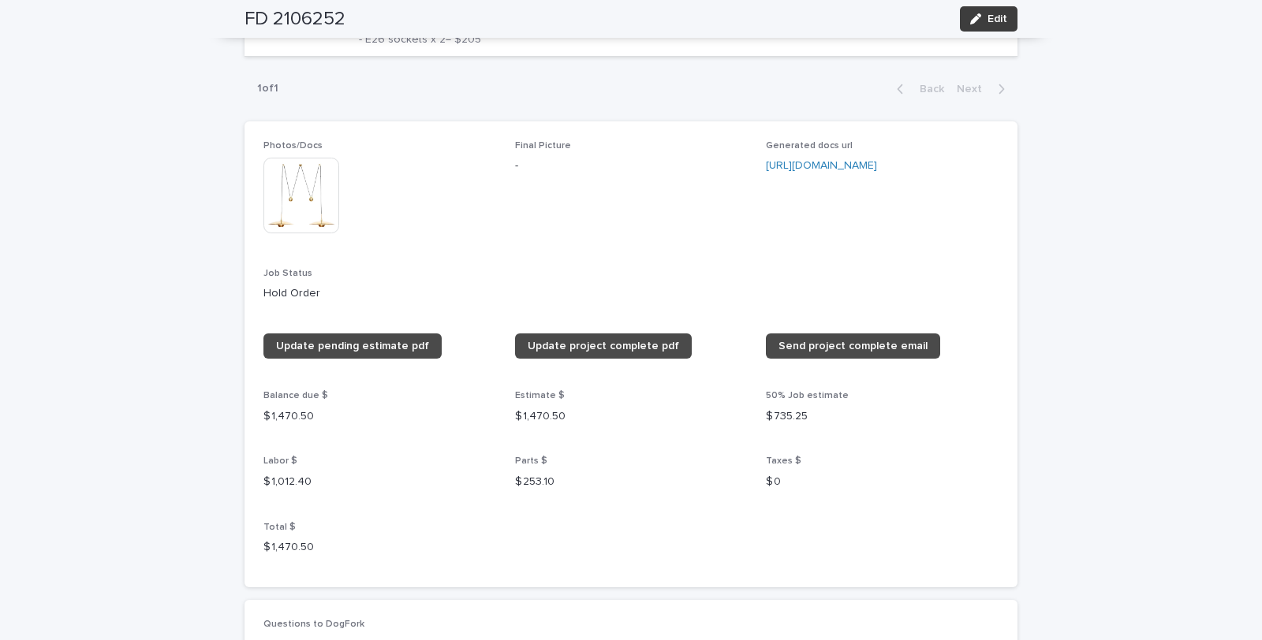
drag, startPoint x: 999, startPoint y: 17, endPoint x: 707, endPoint y: 457, distance: 528.0
click at [998, 18] on span "Edit" at bounding box center [997, 18] width 20 height 11
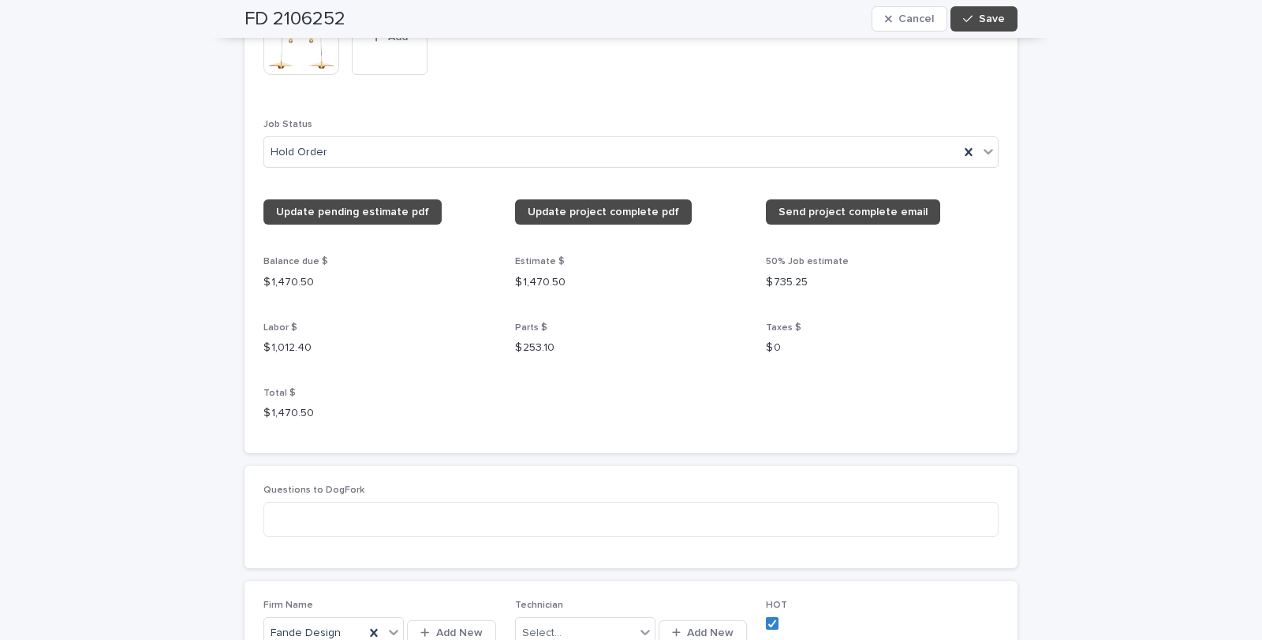
scroll to position [1827, 0]
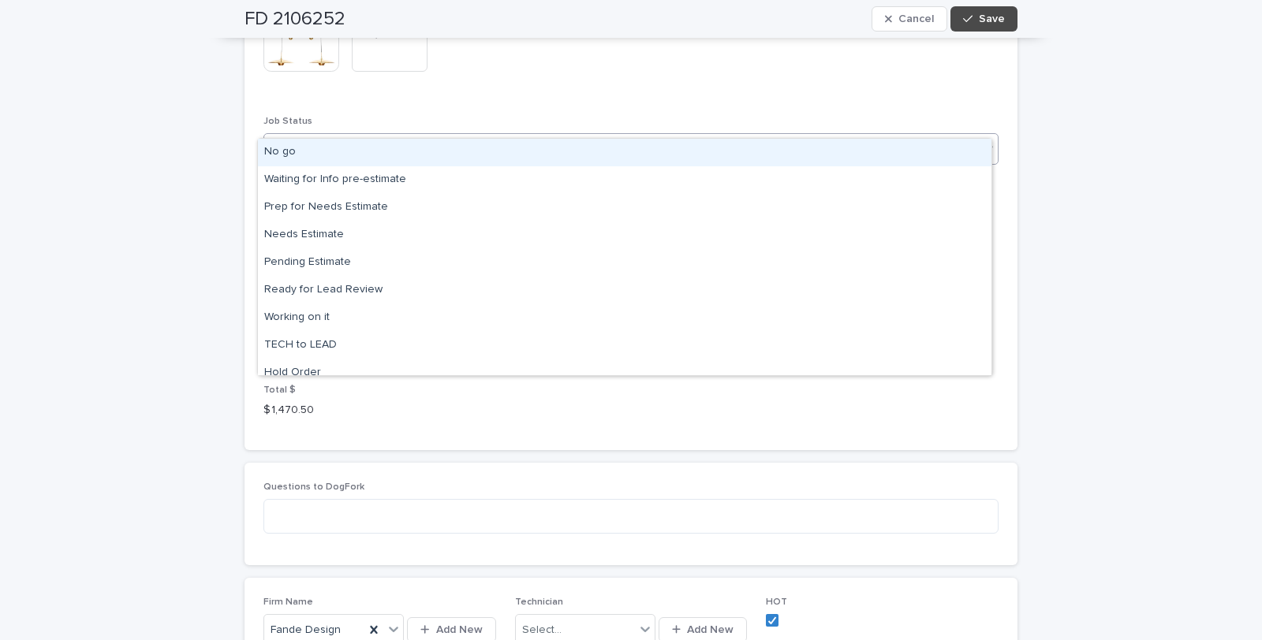
click at [983, 140] on icon at bounding box center [988, 148] width 16 height 16
click at [276, 148] on div "No go" at bounding box center [624, 153] width 733 height 28
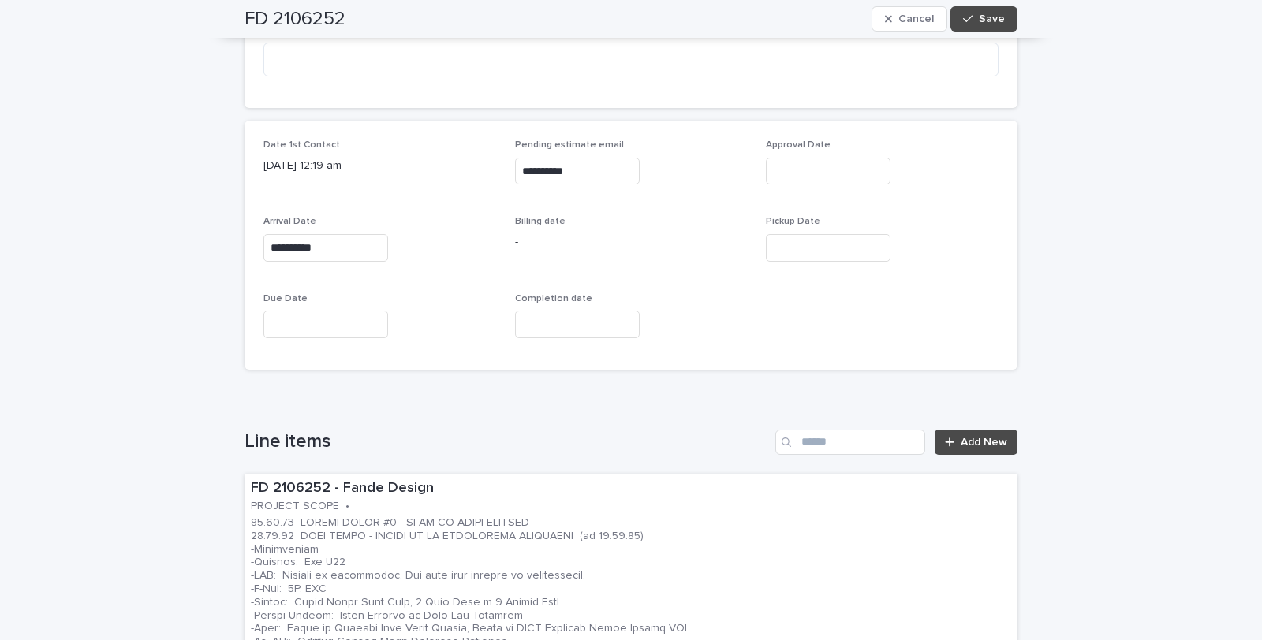
scroll to position [775, 0]
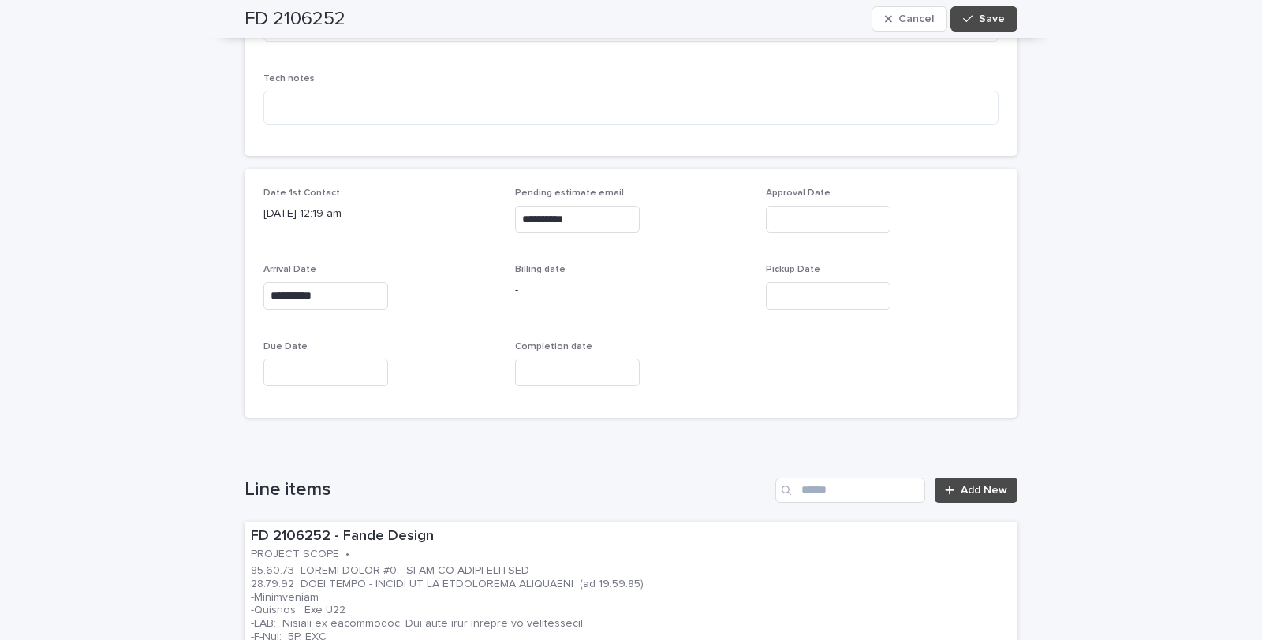
drag, startPoint x: 830, startPoint y: 277, endPoint x: 808, endPoint y: 279, distance: 21.4
click at [828, 282] on input "text" at bounding box center [828, 296] width 125 height 28
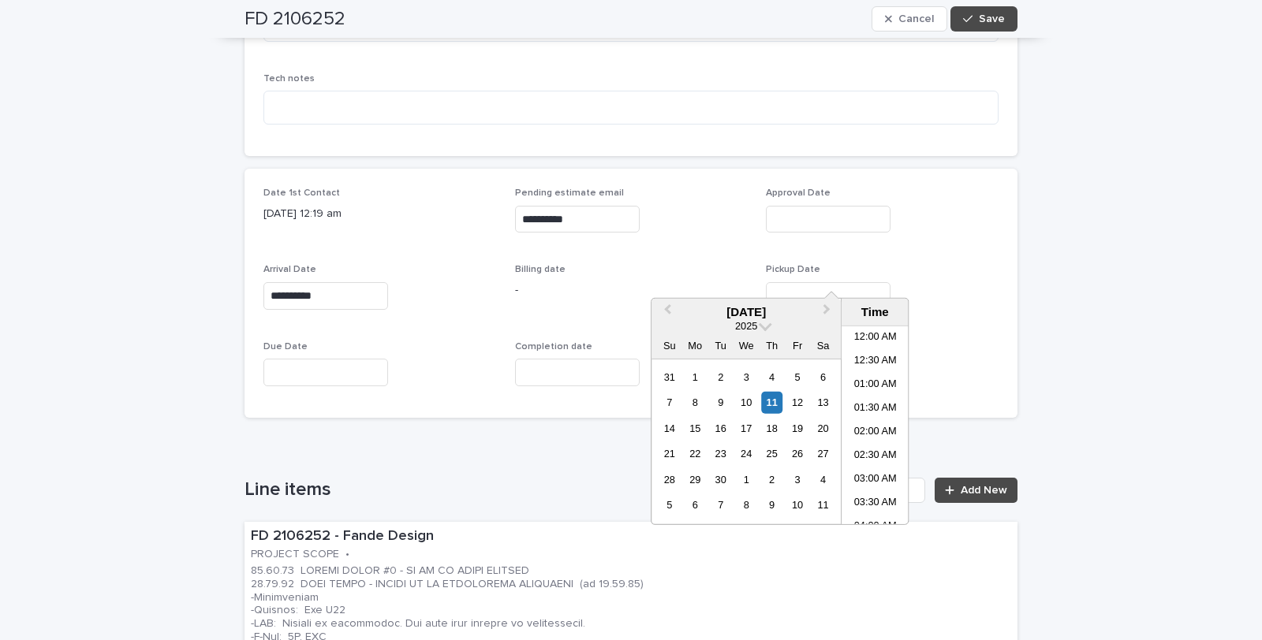
scroll to position [410, 0]
drag, startPoint x: 773, startPoint y: 407, endPoint x: 798, endPoint y: 353, distance: 59.3
click at [773, 406] on div "11" at bounding box center [771, 402] width 21 height 21
type input "**********"
click at [972, 9] on button "Save" at bounding box center [983, 18] width 67 height 25
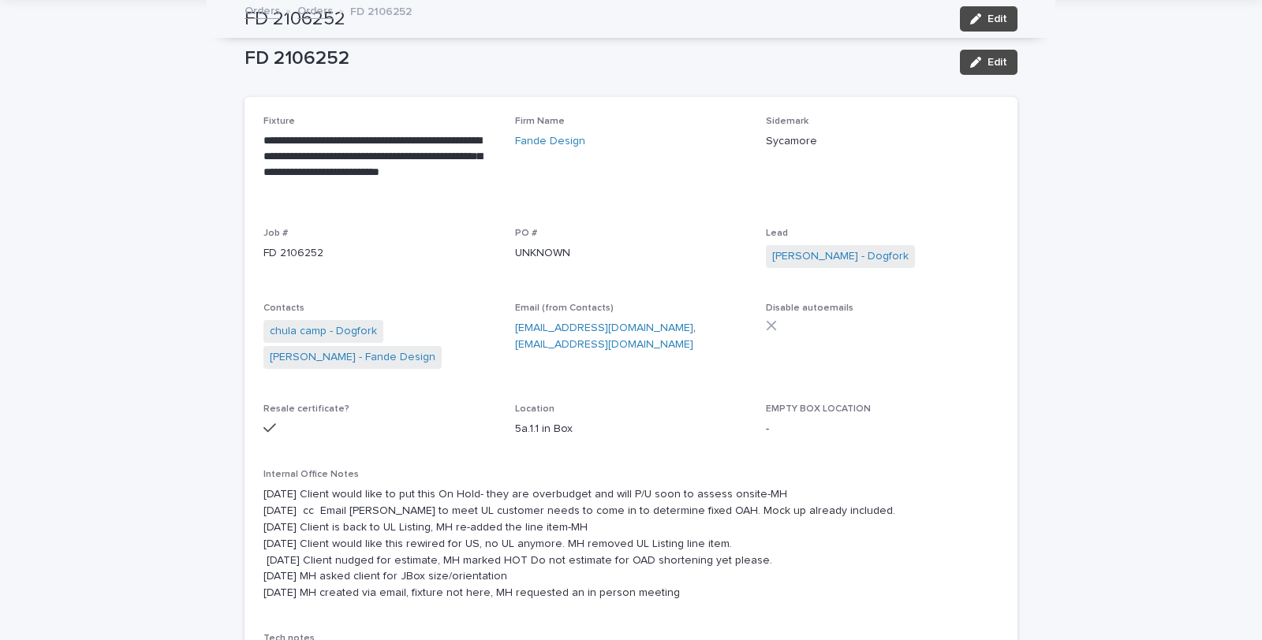
scroll to position [74, 0]
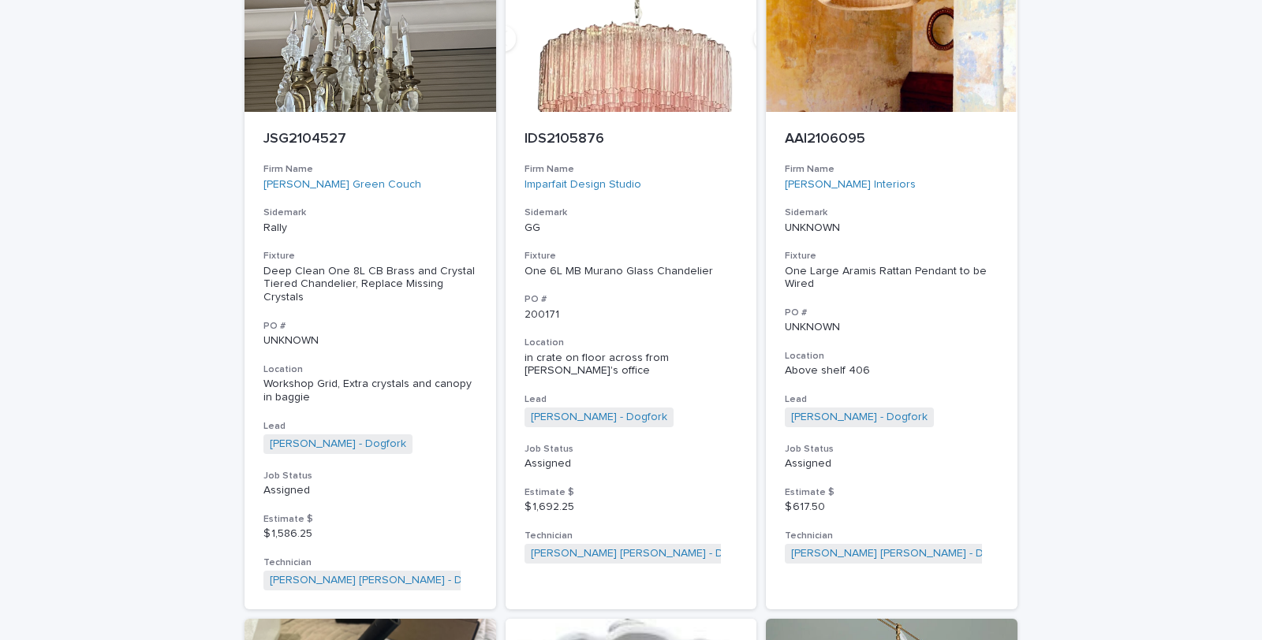
scroll to position [263, 0]
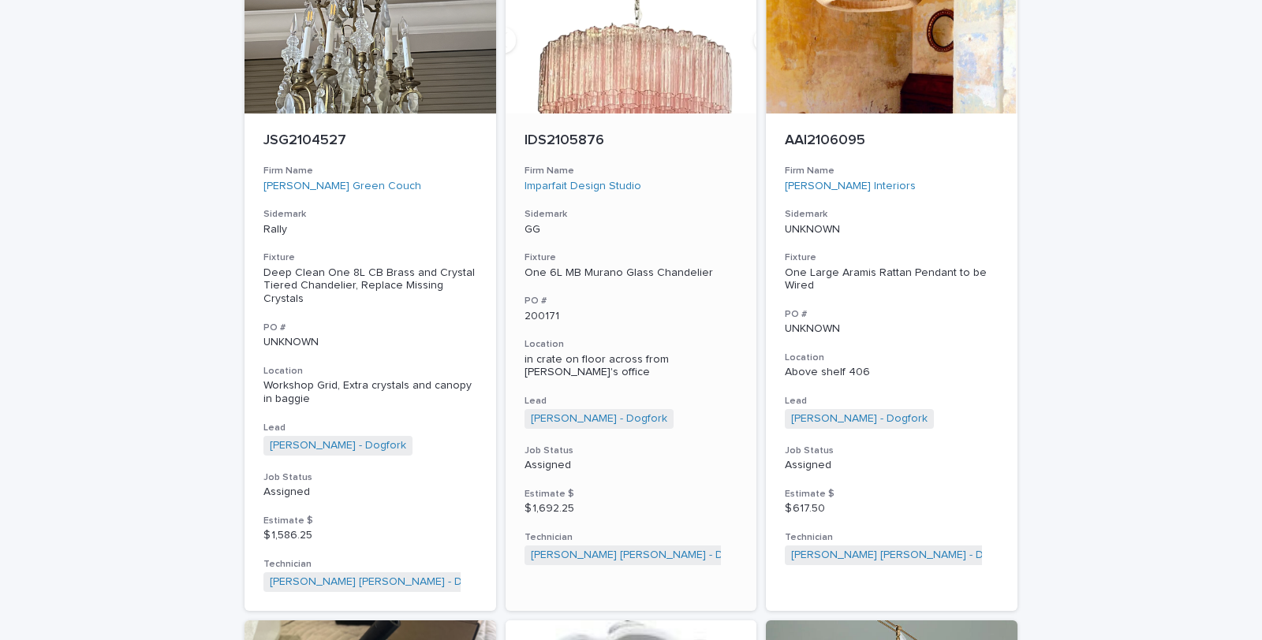
click at [603, 270] on div "One 6L MB Murano Glass Chandelier" at bounding box center [631, 273] width 214 height 13
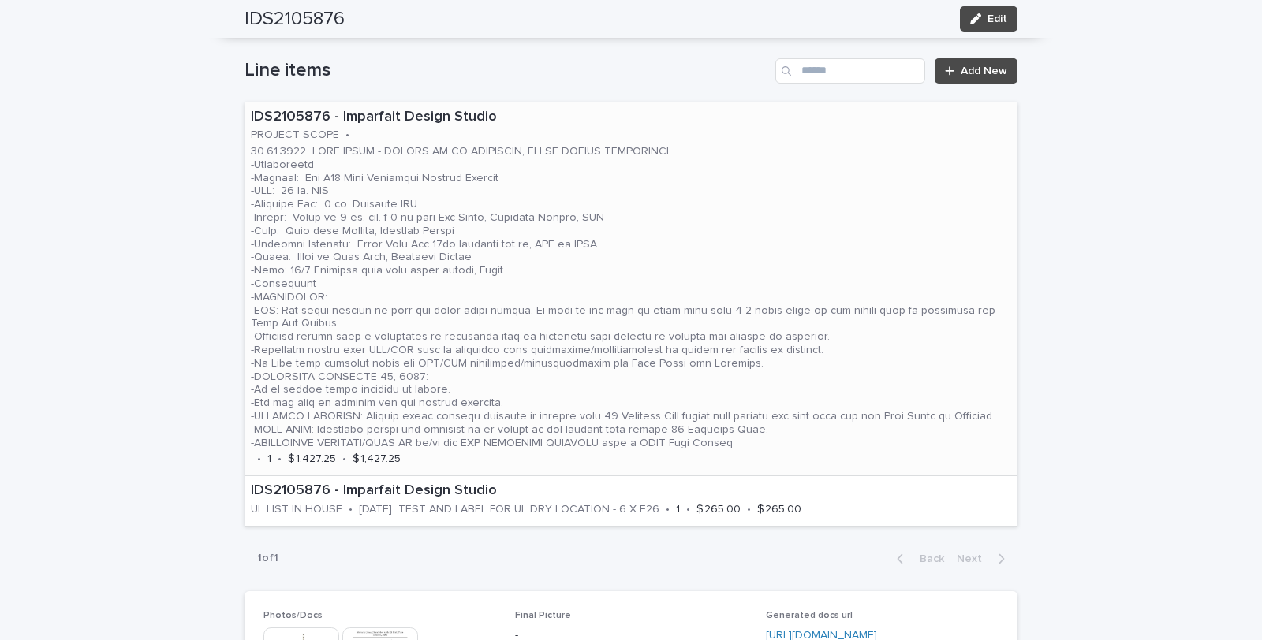
scroll to position [876, 0]
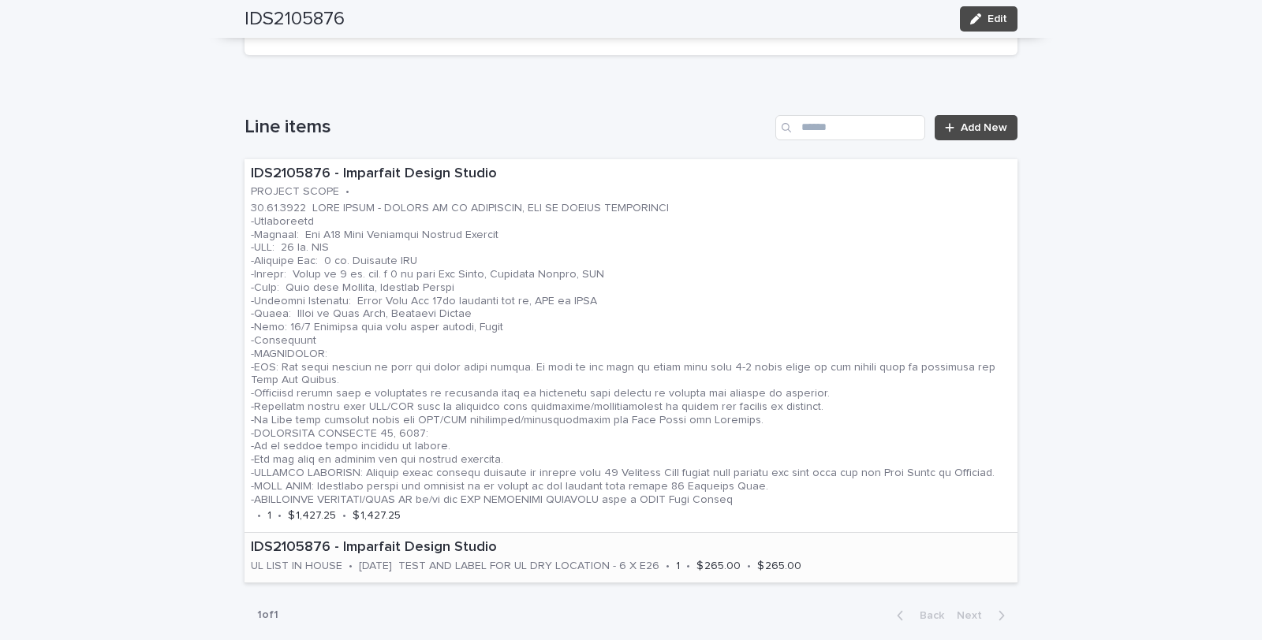
click at [514, 560] on p "[DATE] TEST AND LABEL FOR UL DRY LOCATION - 6 X E26" at bounding box center [509, 566] width 300 height 13
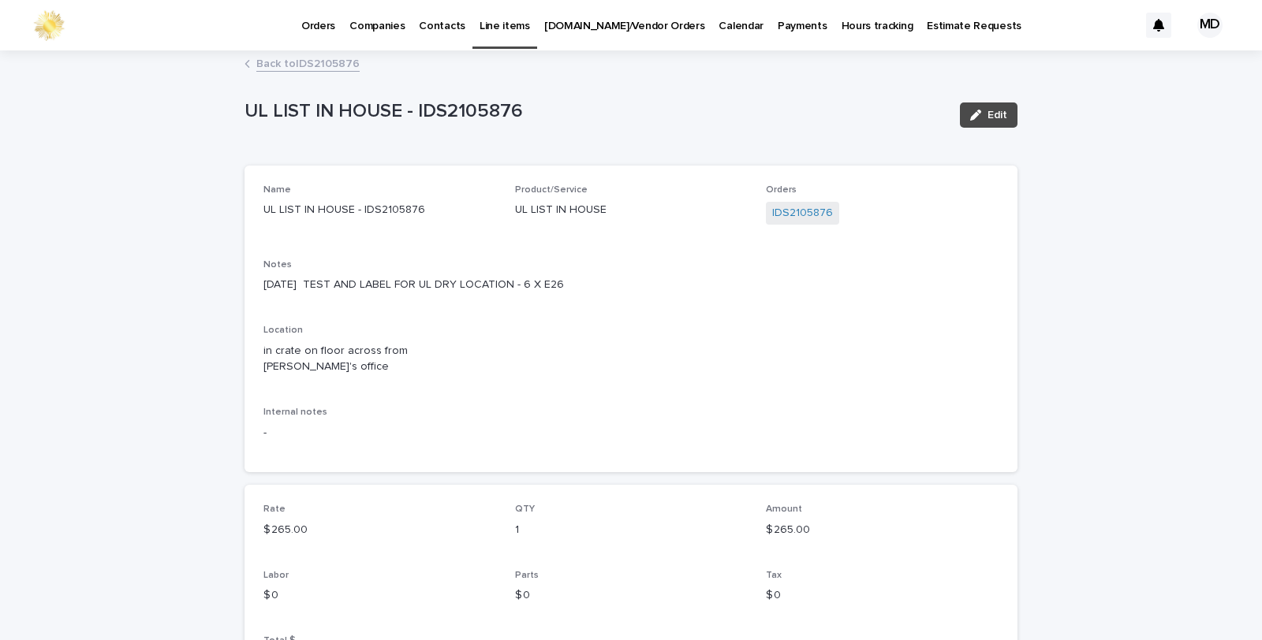
click at [293, 62] on link "Back to IDS2105876" at bounding box center [307, 63] width 103 height 18
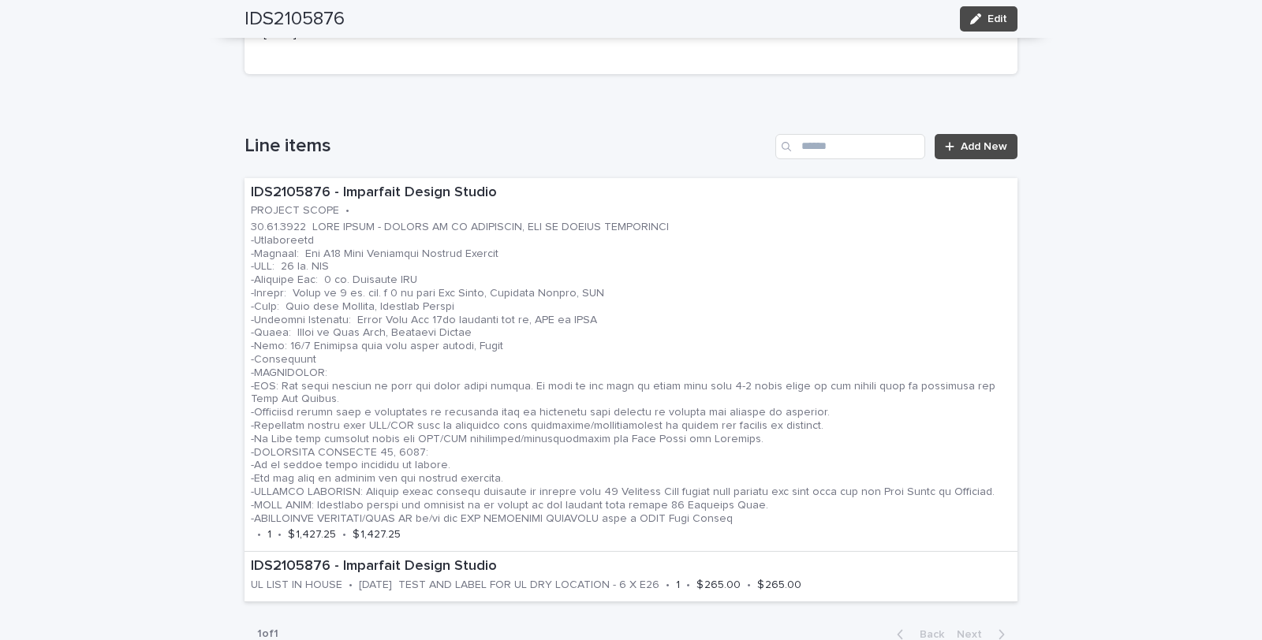
scroll to position [849, 0]
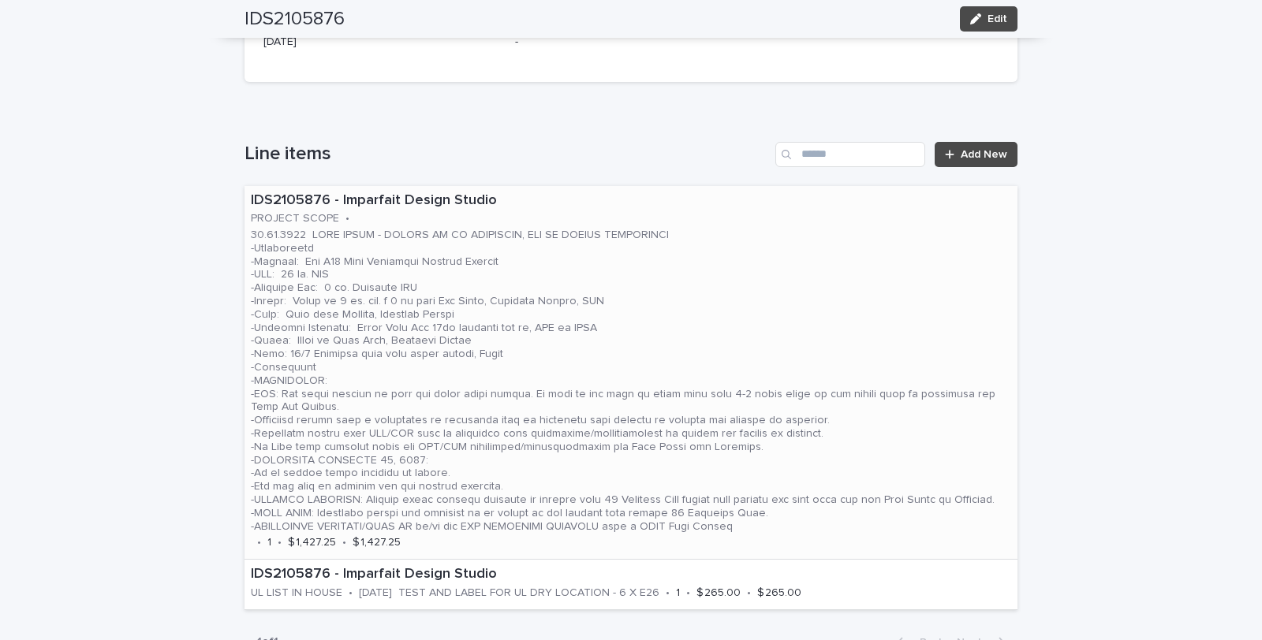
drag, startPoint x: 503, startPoint y: 256, endPoint x: 554, endPoint y: 286, distance: 58.7
drag, startPoint x: 554, startPoint y: 286, endPoint x: 720, endPoint y: 248, distance: 170.7
click at [720, 248] on p at bounding box center [631, 381] width 760 height 304
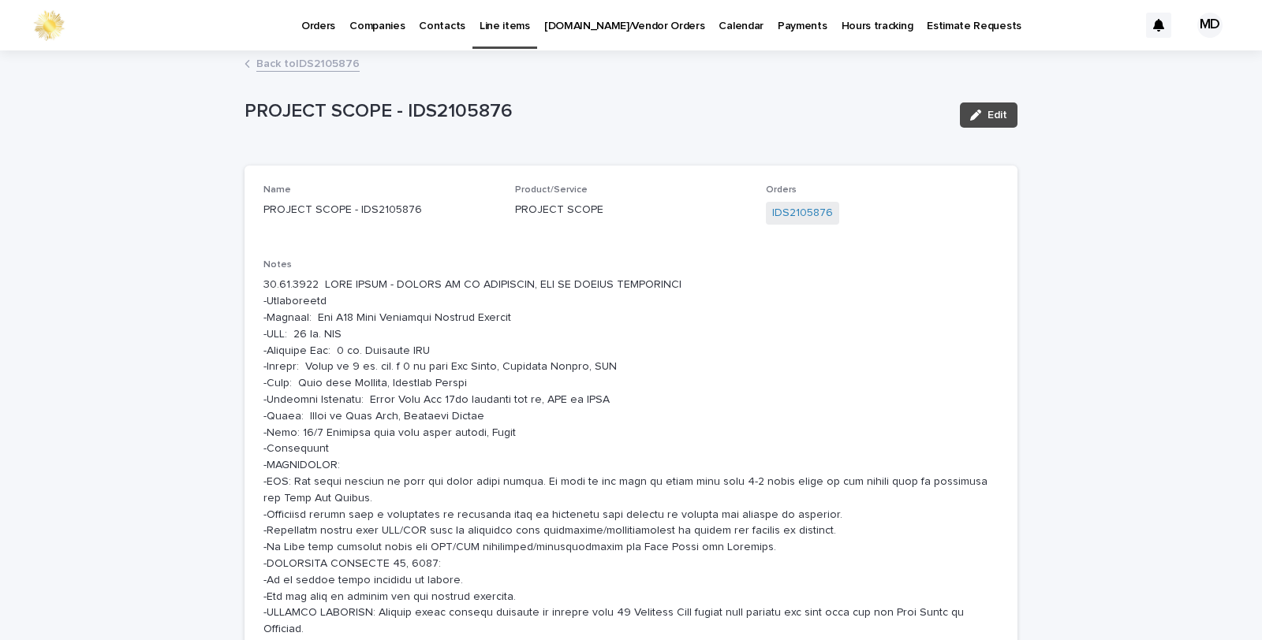
click at [327, 56] on link "Back to IDS2105876" at bounding box center [307, 63] width 103 height 18
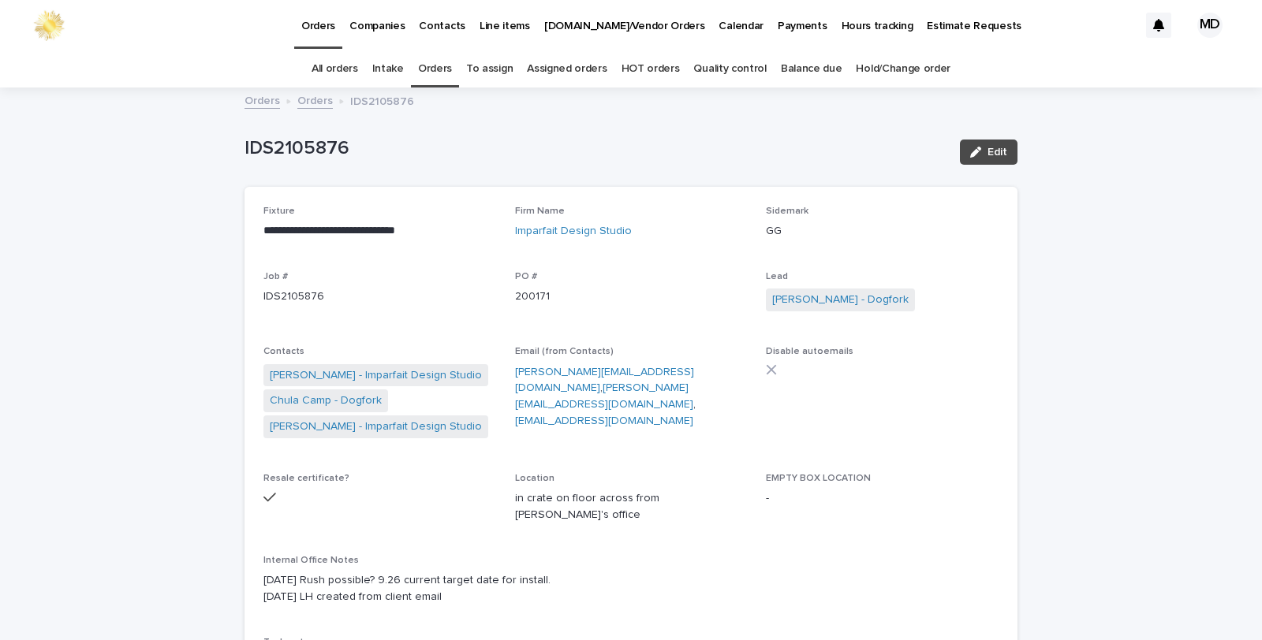
scroll to position [50, 0]
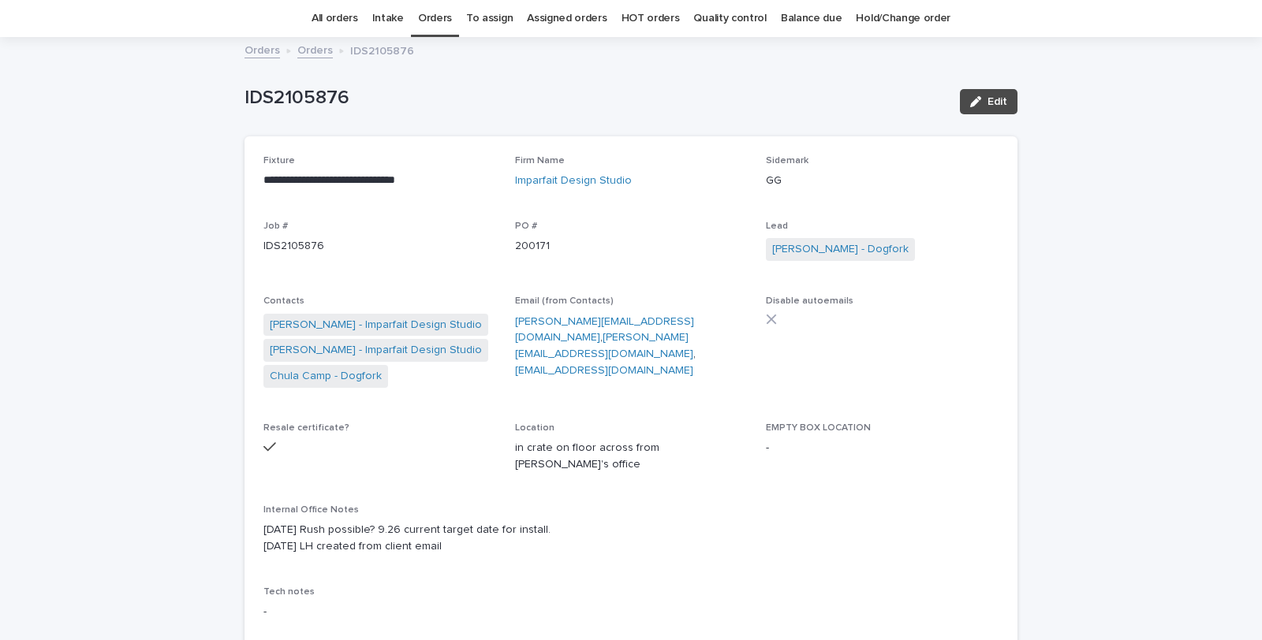
click at [445, 13] on link "Orders" at bounding box center [435, 18] width 34 height 37
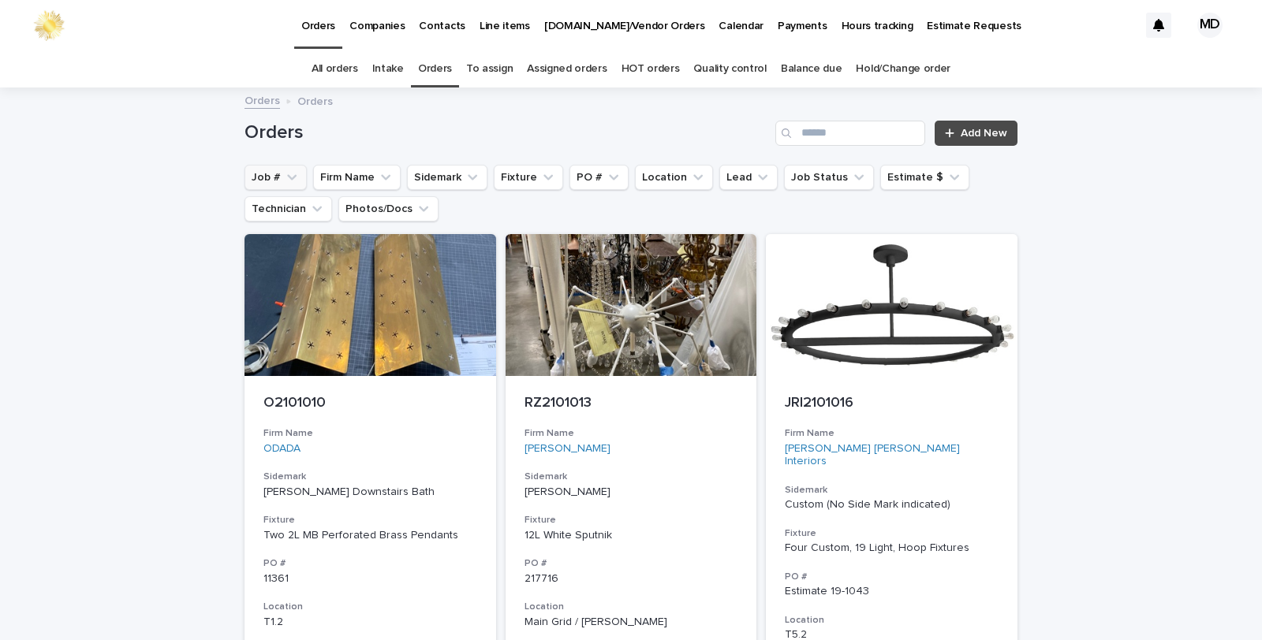
click at [270, 175] on button "Job #" at bounding box center [275, 177] width 62 height 25
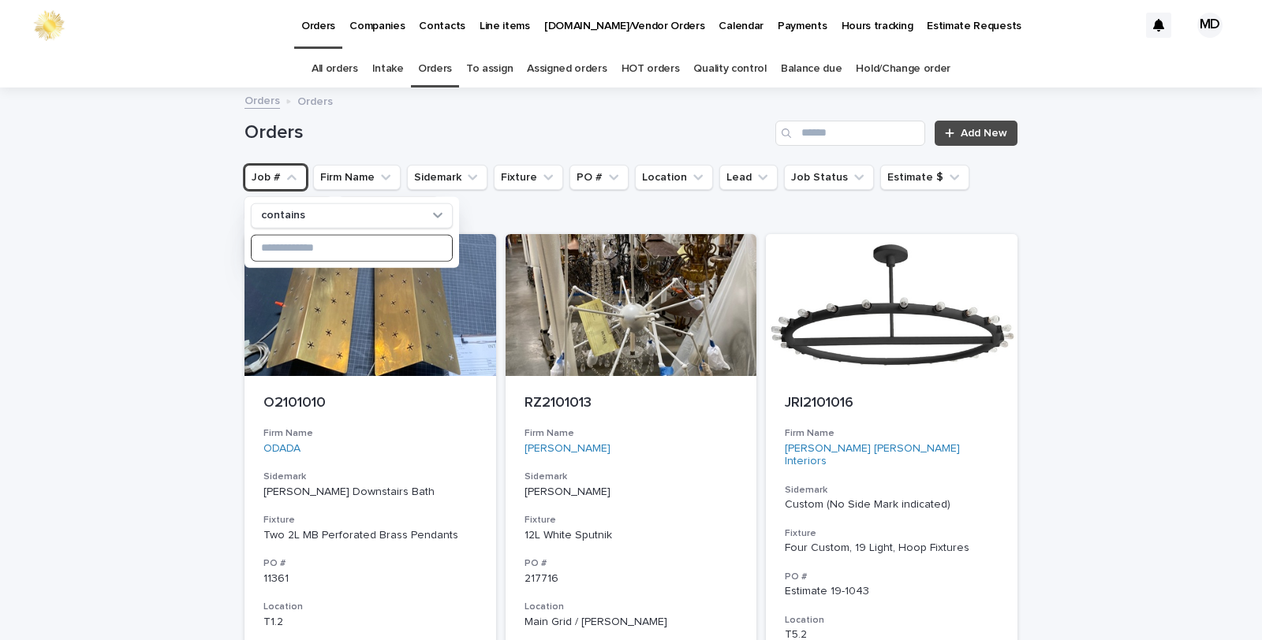
click at [282, 248] on input at bounding box center [352, 247] width 200 height 25
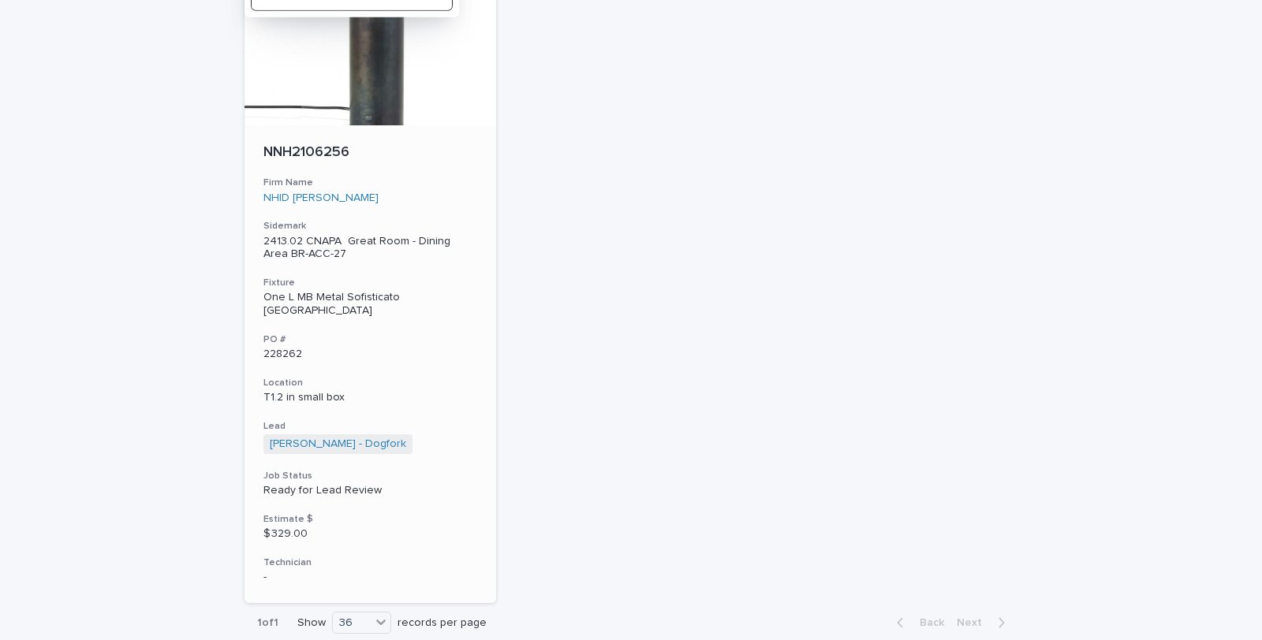
scroll to position [319, 0]
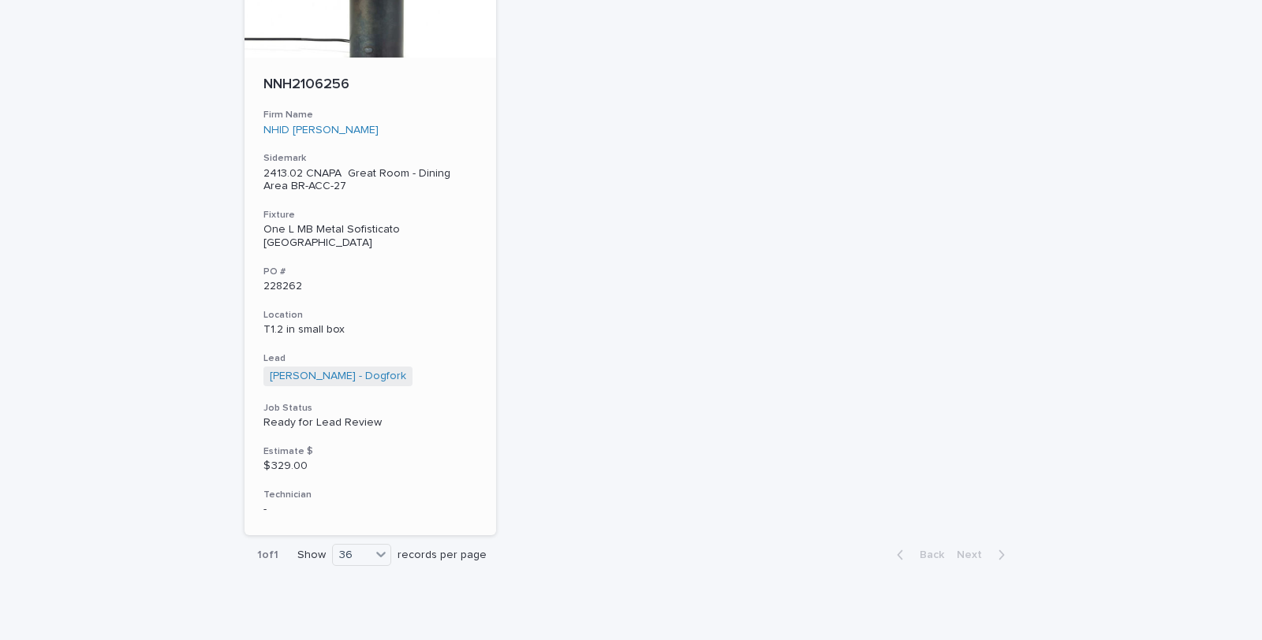
type input "****"
click at [345, 177] on p "2413.02 CNAPA Great Room - Dining Area BR-ACC-27" at bounding box center [370, 180] width 214 height 27
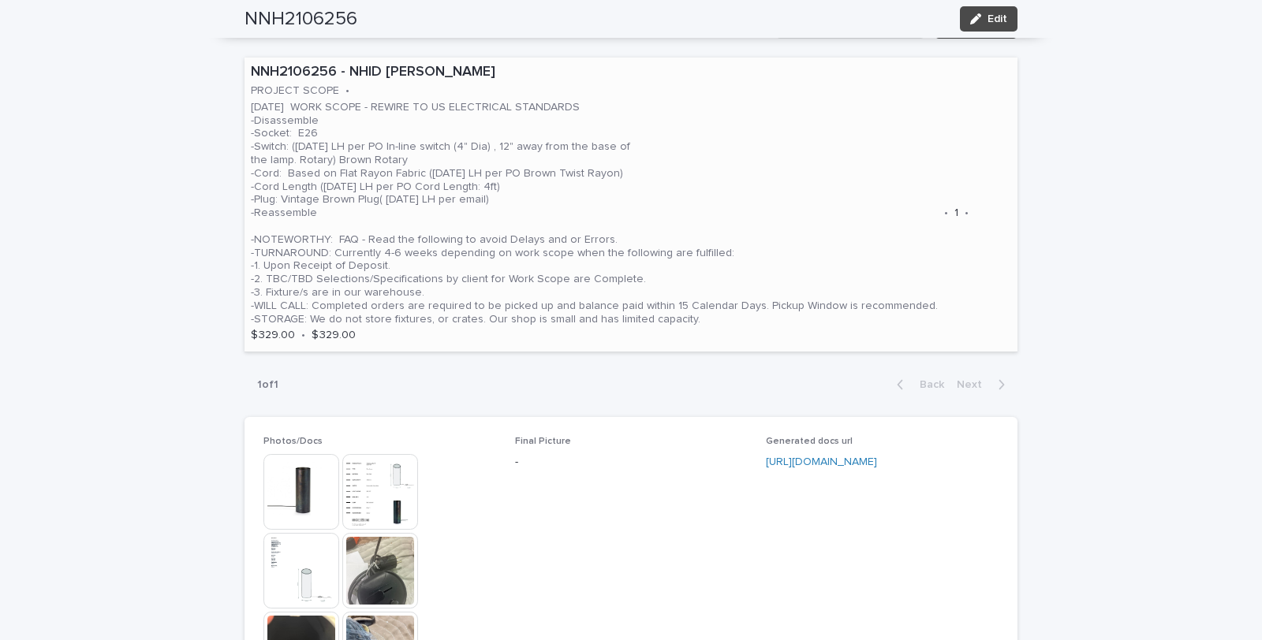
scroll to position [1314, 0]
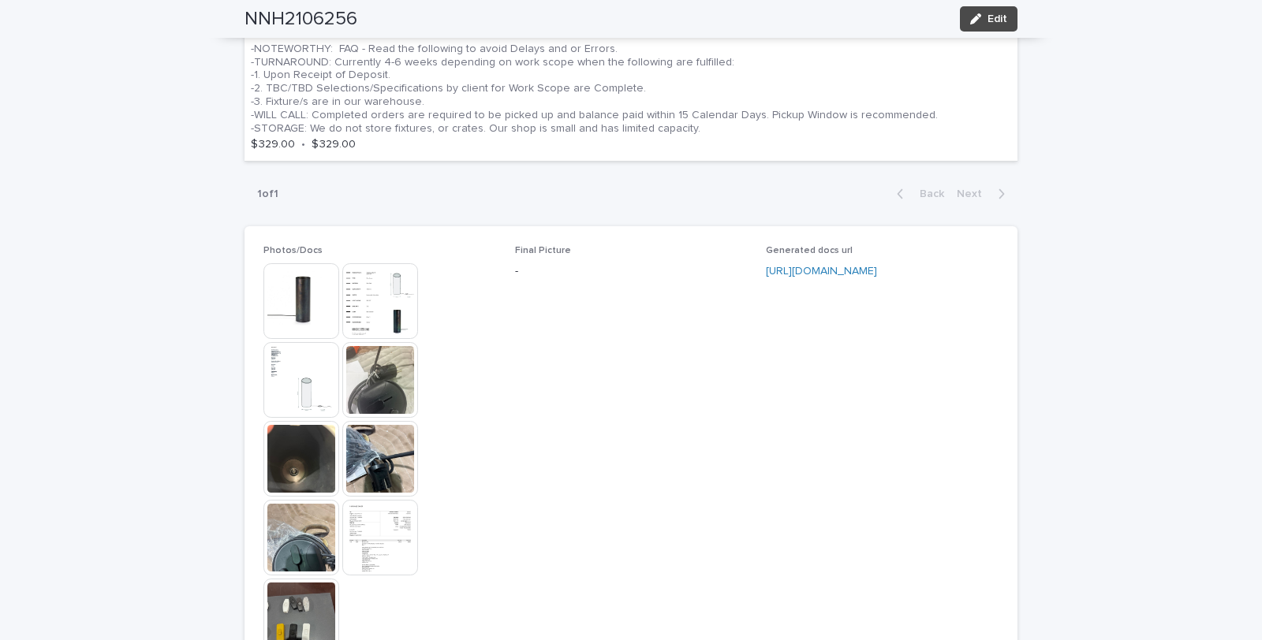
click at [301, 618] on img at bounding box center [301, 617] width 76 height 76
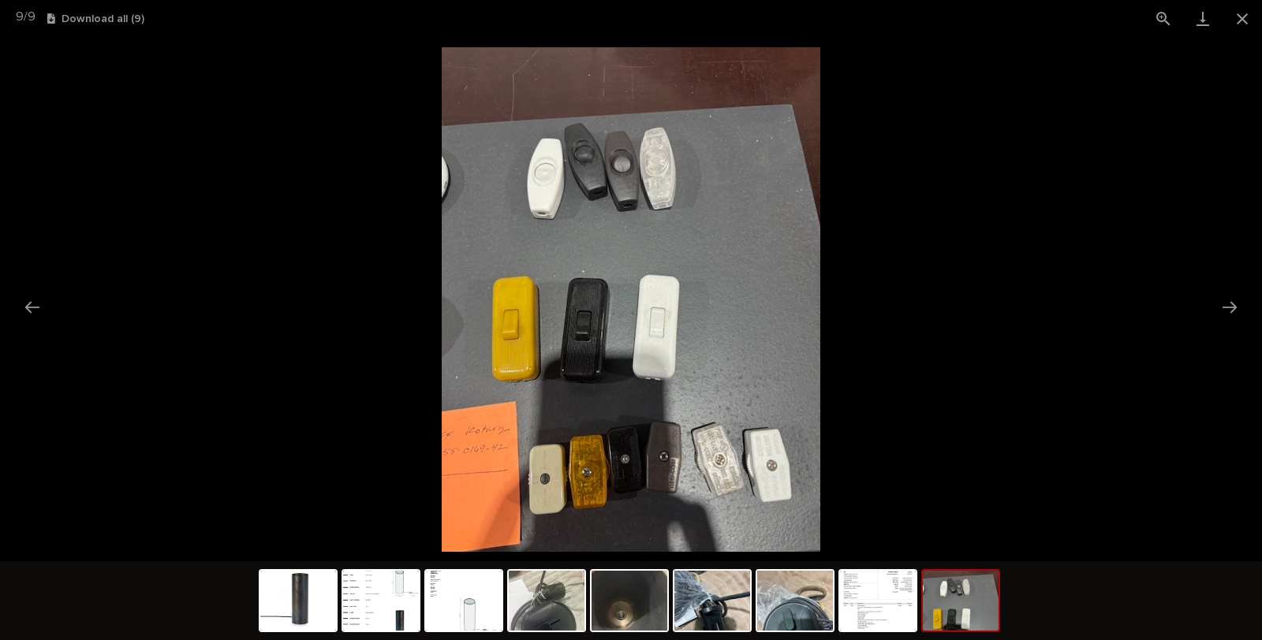
drag, startPoint x: 623, startPoint y: 468, endPoint x: 588, endPoint y: 430, distance: 52.5
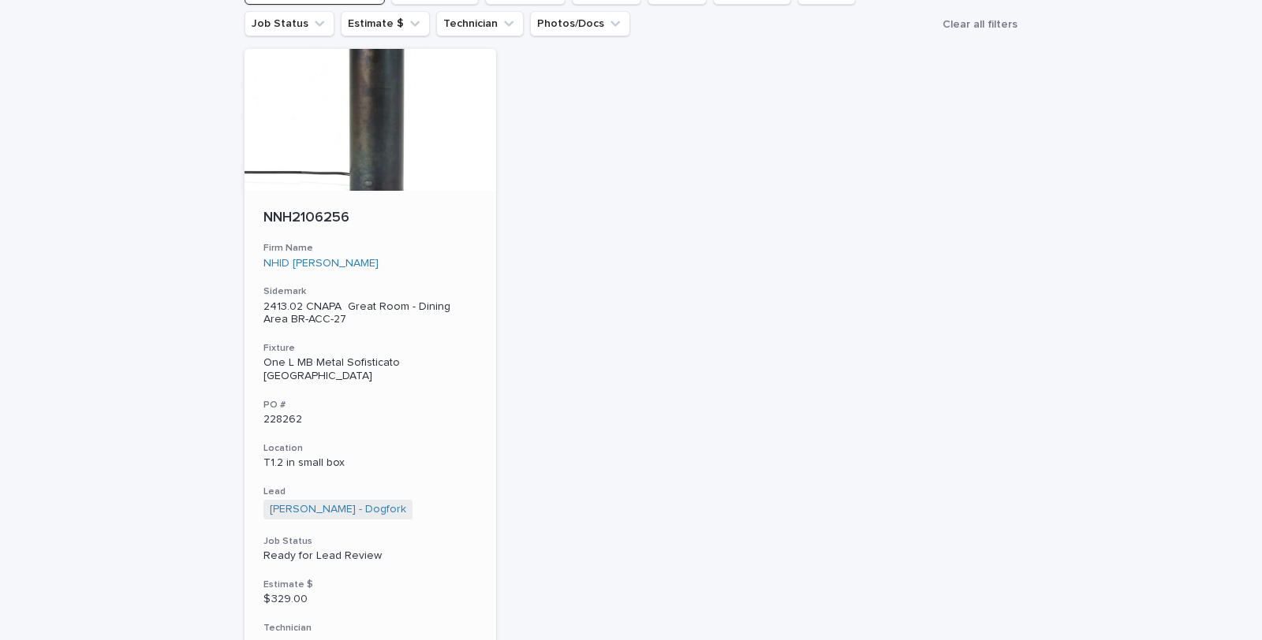
scroll to position [56, 0]
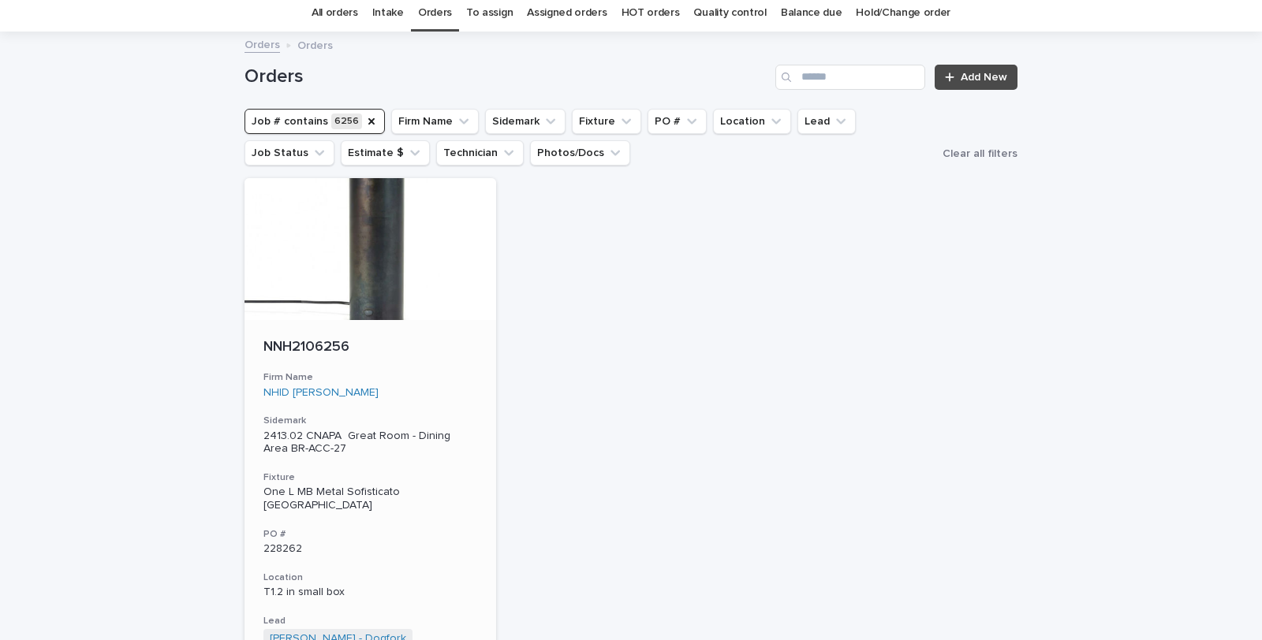
click at [309, 431] on p "2413.02 CNAPA Great Room - Dining Area BR-ACC-27" at bounding box center [370, 443] width 214 height 27
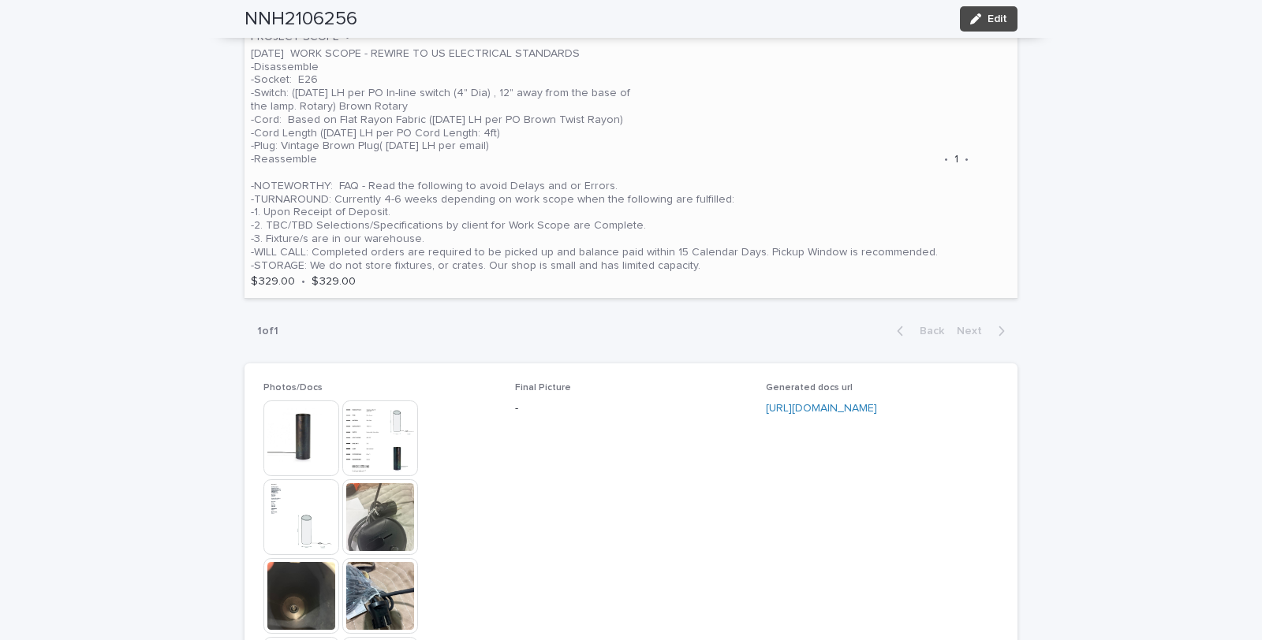
scroll to position [1189, 0]
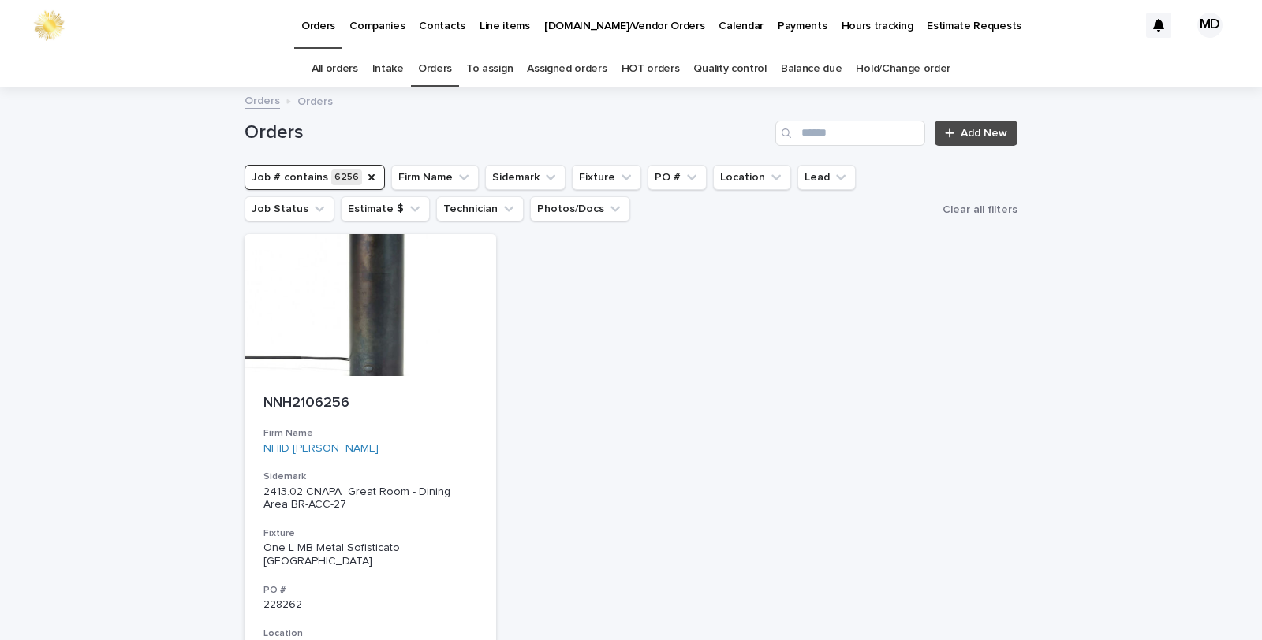
click at [886, 114] on div "Orders Add New" at bounding box center [630, 127] width 773 height 76
click at [893, 130] on input "Search" at bounding box center [850, 133] width 150 height 25
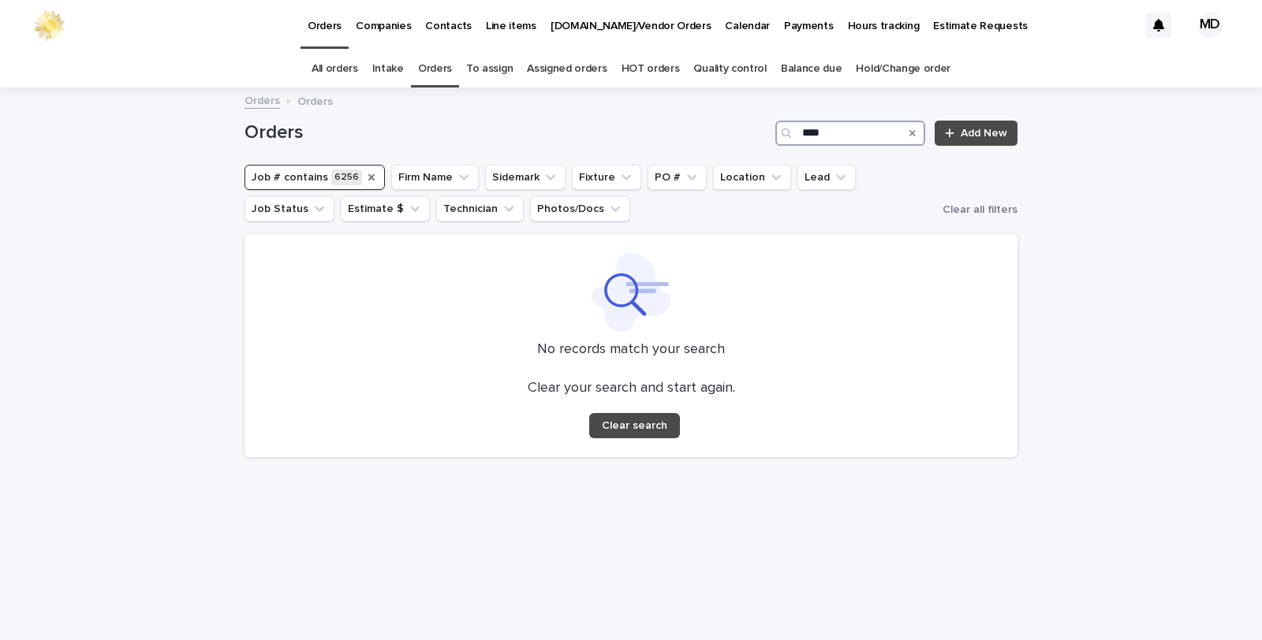
type input "****"
click at [368, 176] on icon "Job #" at bounding box center [371, 177] width 6 height 6
click at [429, 84] on link "Orders" at bounding box center [435, 68] width 34 height 37
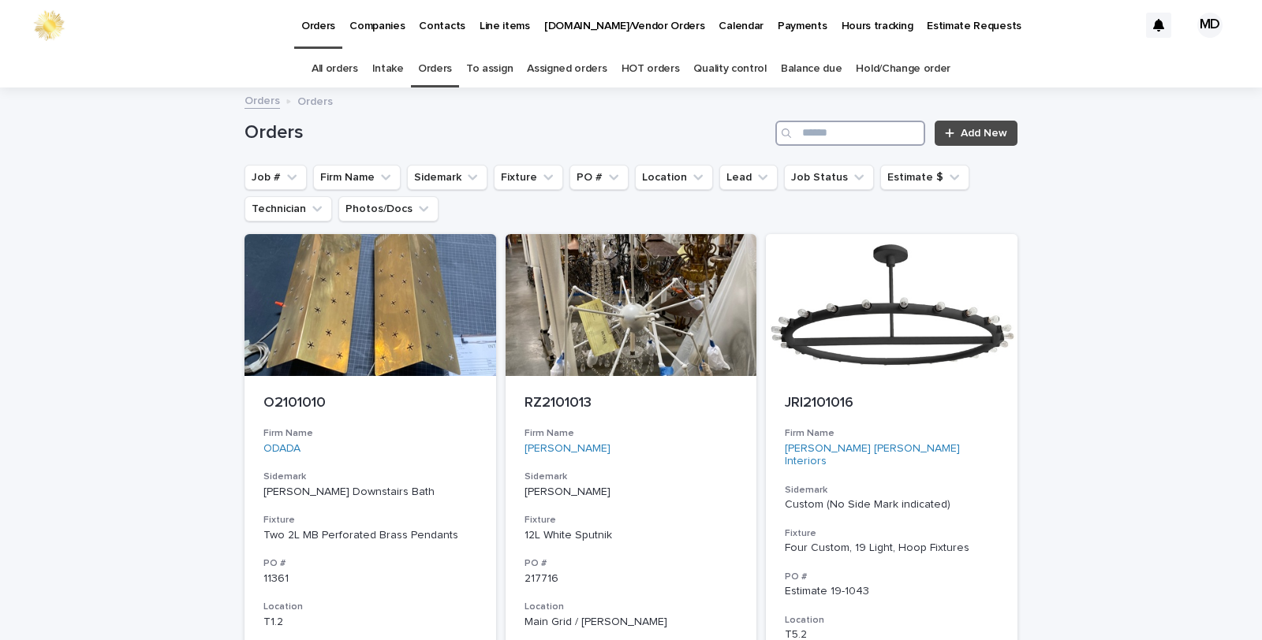
click at [880, 131] on input "Search" at bounding box center [850, 133] width 150 height 25
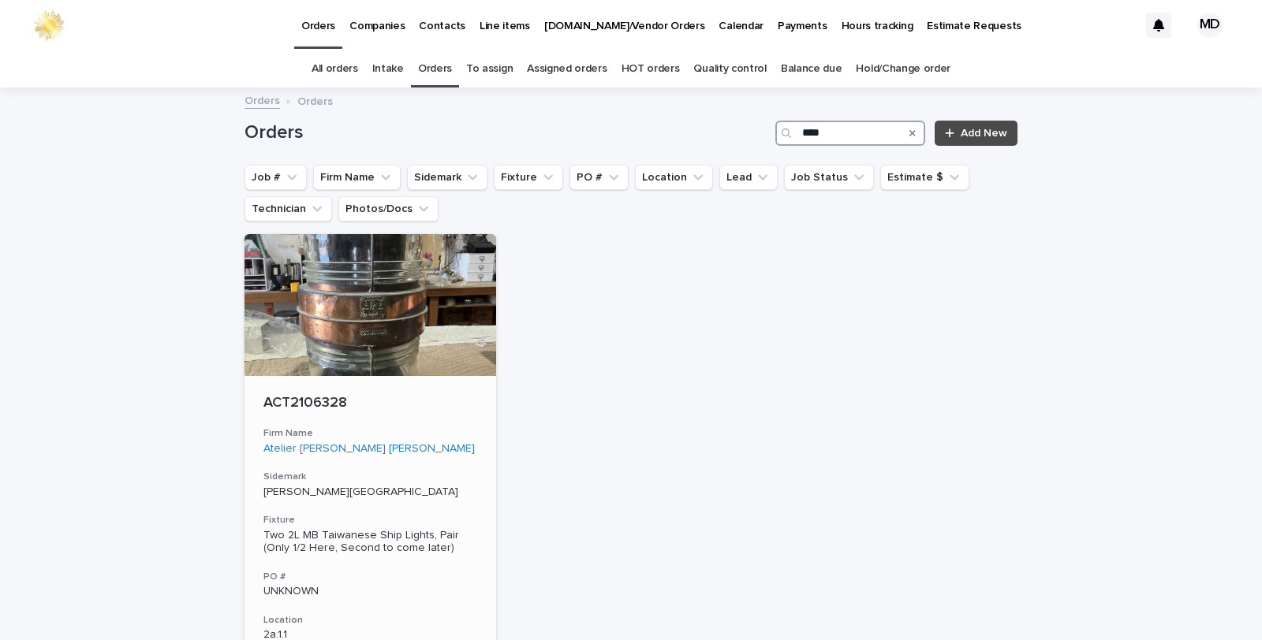
type input "****"
click at [303, 392] on div "ACT2106328" at bounding box center [370, 402] width 214 height 21
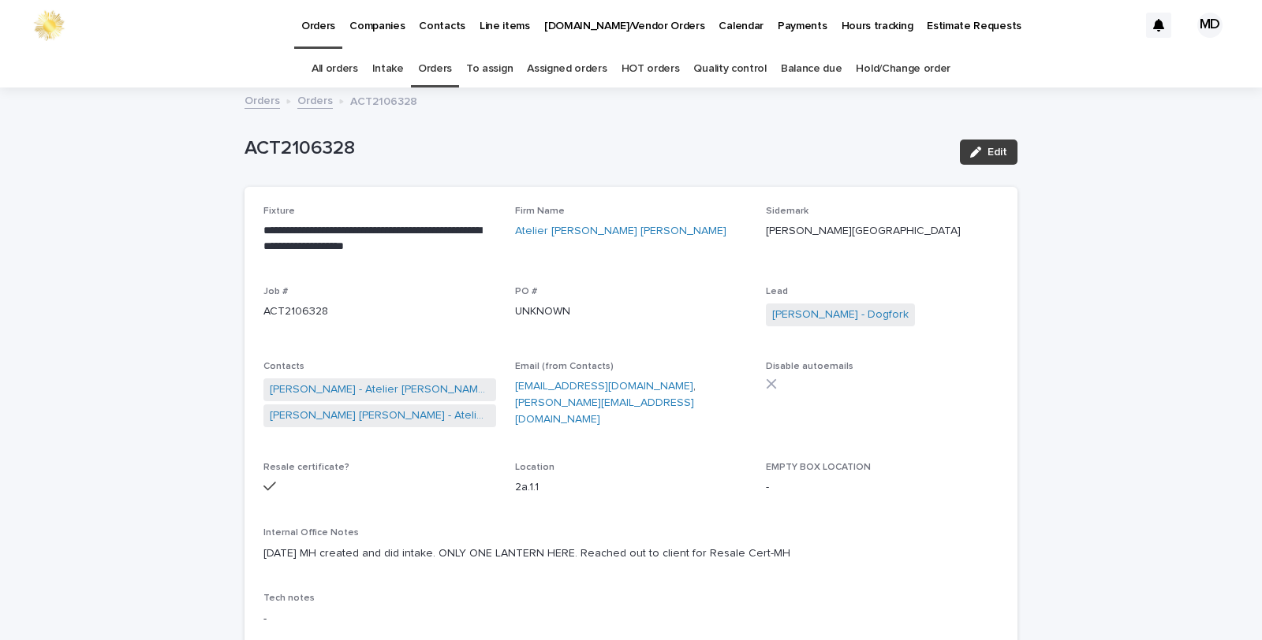
click at [970, 155] on icon "button" at bounding box center [975, 152] width 11 height 11
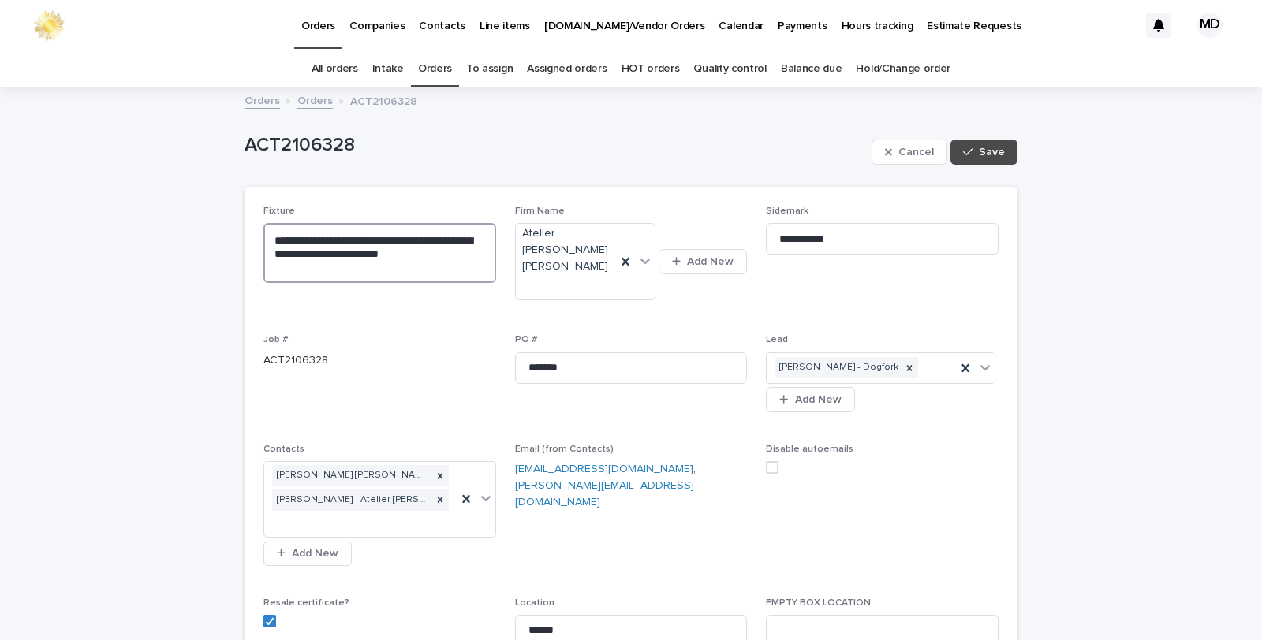
drag, startPoint x: 483, startPoint y: 262, endPoint x: 257, endPoint y: 252, distance: 225.8
click at [263, 252] on textarea "**********" at bounding box center [379, 253] width 233 height 60
type textarea "**********"
click at [975, 144] on button "Save" at bounding box center [983, 152] width 67 height 25
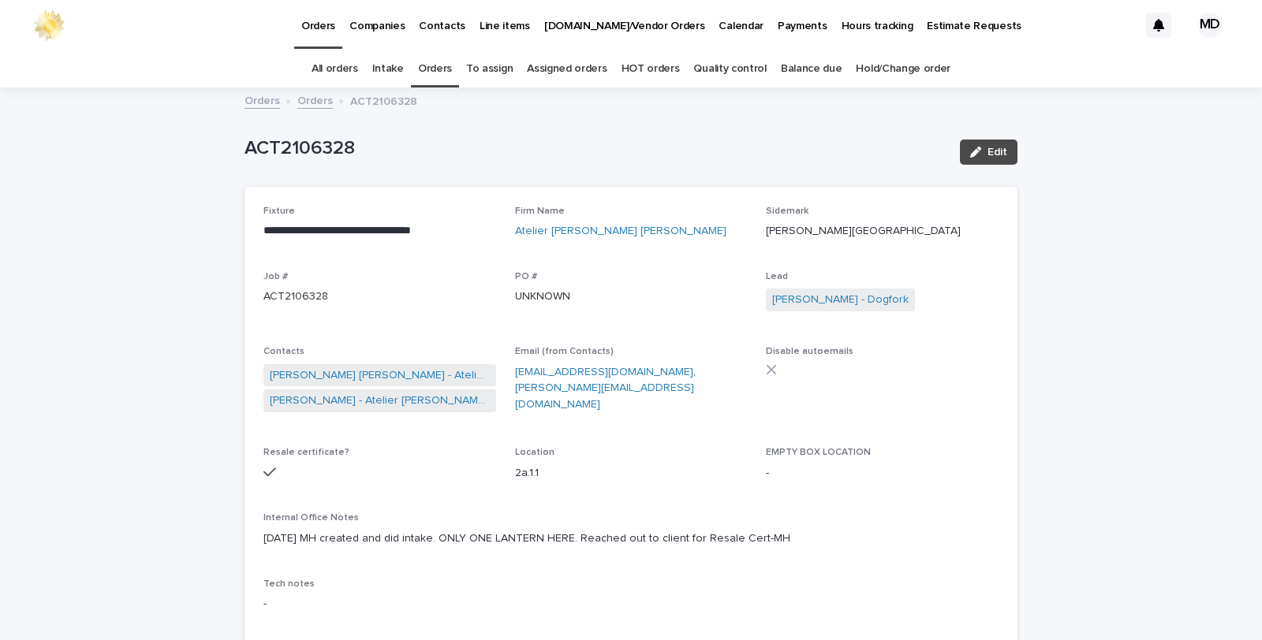
drag, startPoint x: 988, startPoint y: 151, endPoint x: 460, endPoint y: 423, distance: 594.0
click at [987, 153] on span "Edit" at bounding box center [997, 152] width 20 height 11
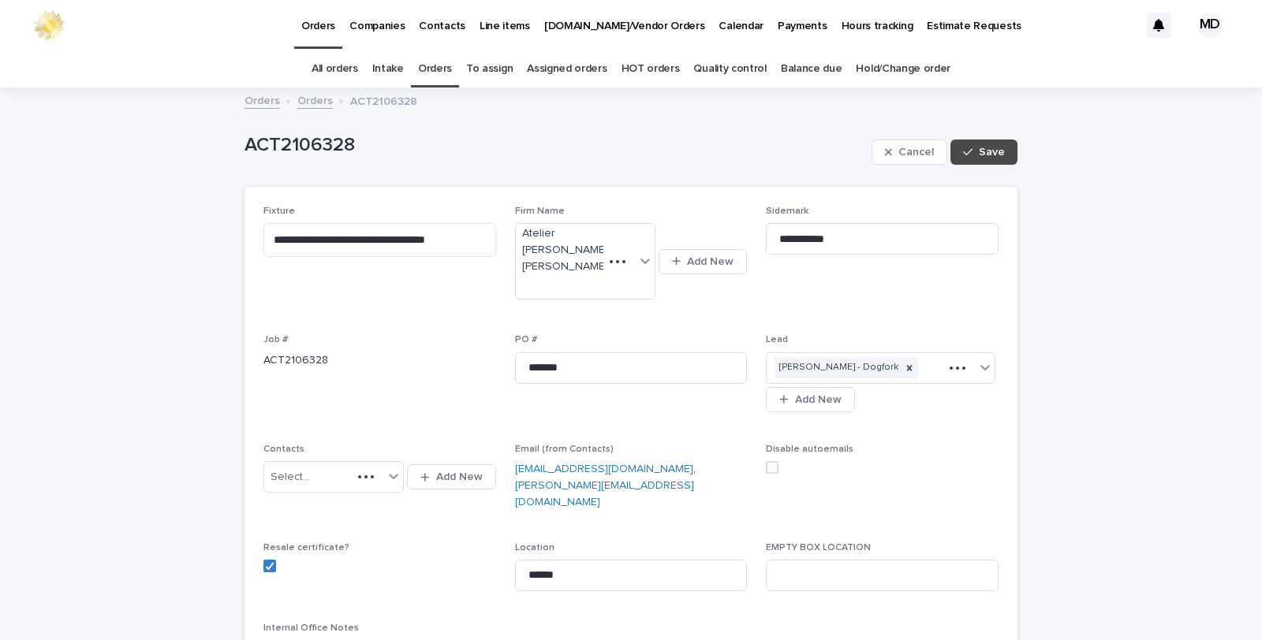
scroll to position [263, 0]
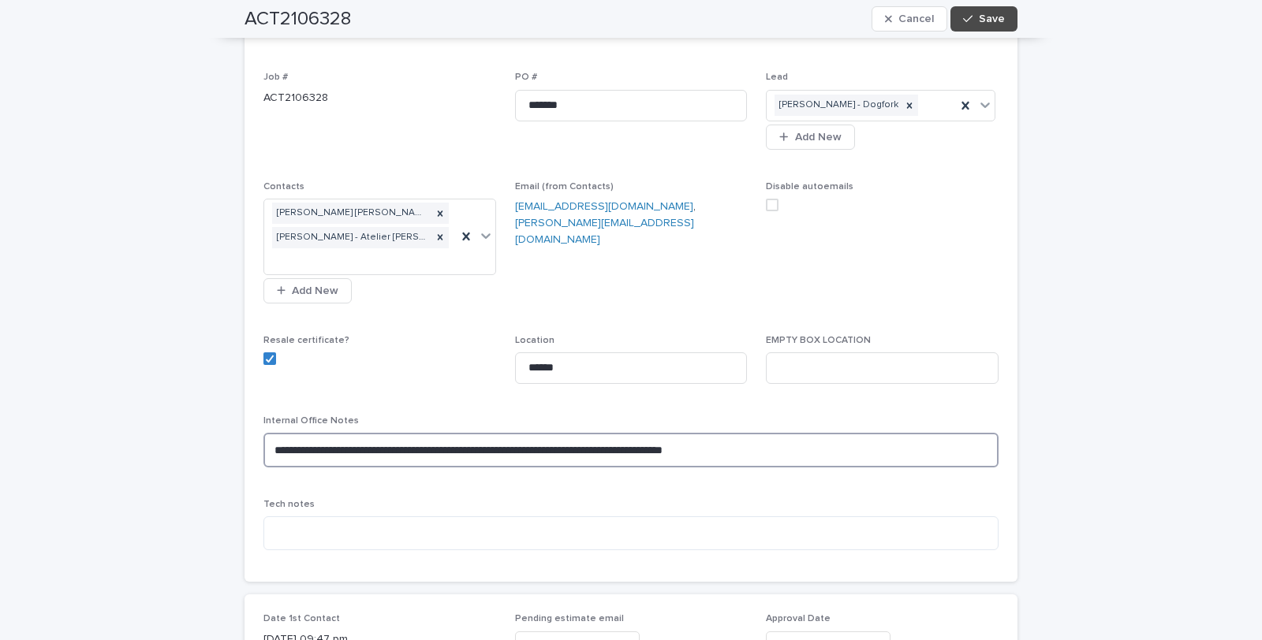
click at [265, 433] on textarea "**********" at bounding box center [630, 450] width 735 height 34
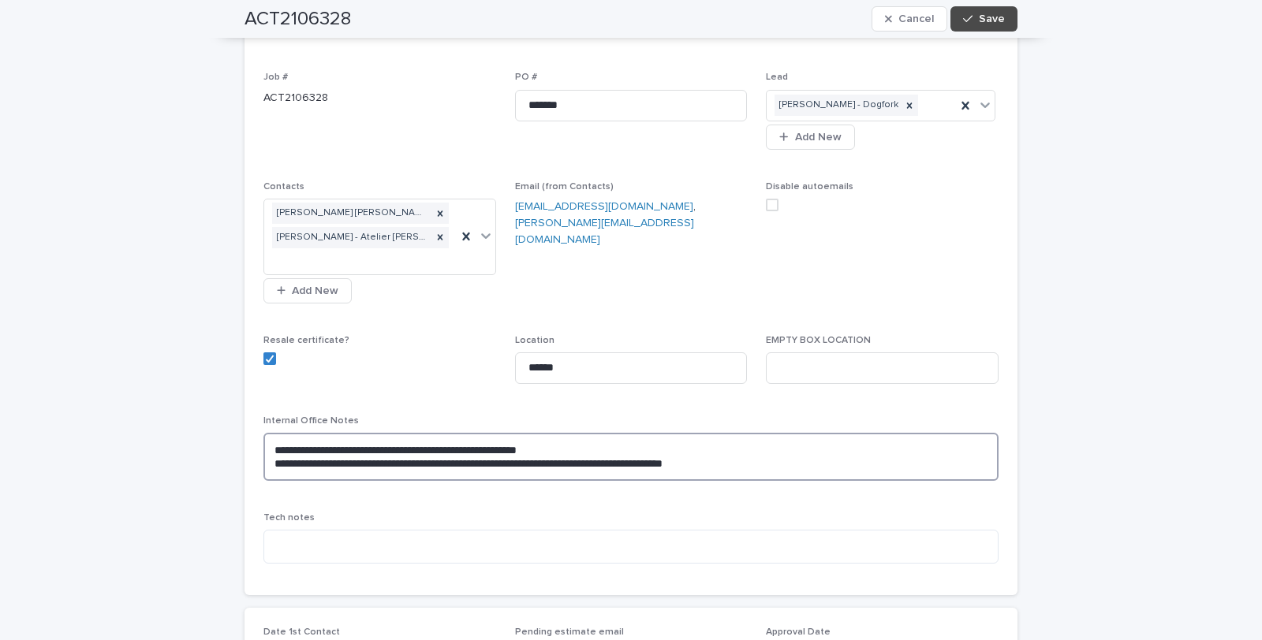
drag, startPoint x: 498, startPoint y: 415, endPoint x: 529, endPoint y: 404, distance: 33.4
click at [501, 433] on textarea "**********" at bounding box center [630, 456] width 735 height 47
click at [612, 433] on textarea "**********" at bounding box center [630, 456] width 735 height 47
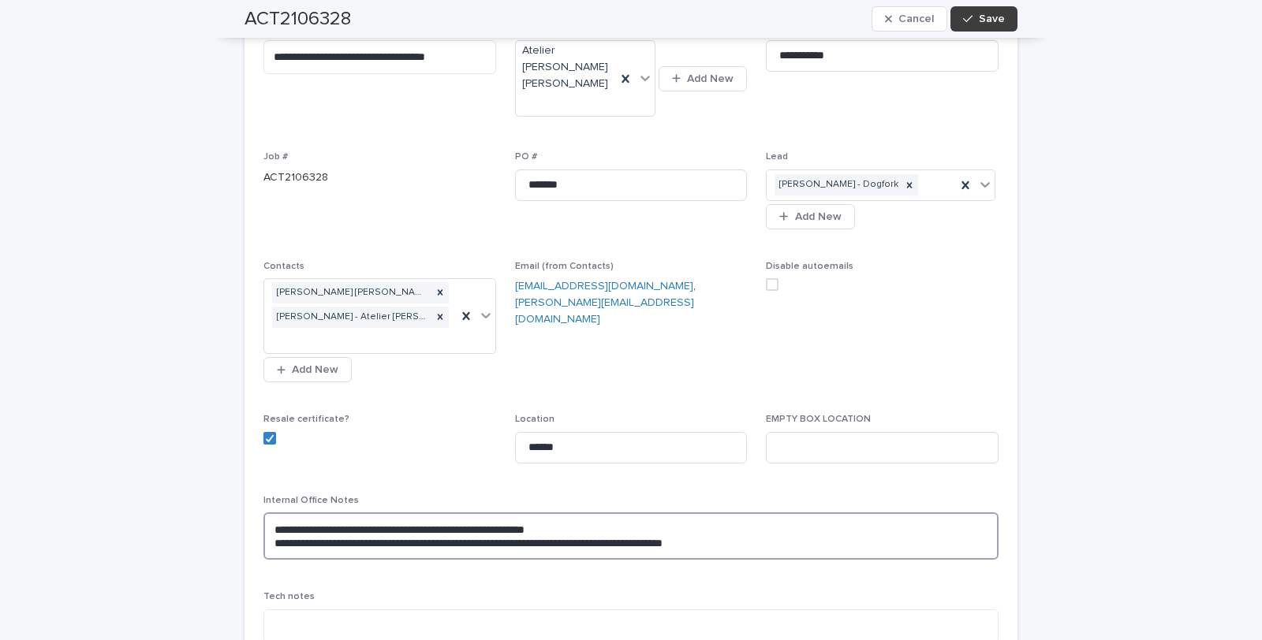
type textarea "**********"
drag, startPoint x: 997, startPoint y: 13, endPoint x: 890, endPoint y: 274, distance: 282.2
click at [997, 14] on span "Save" at bounding box center [992, 18] width 26 height 11
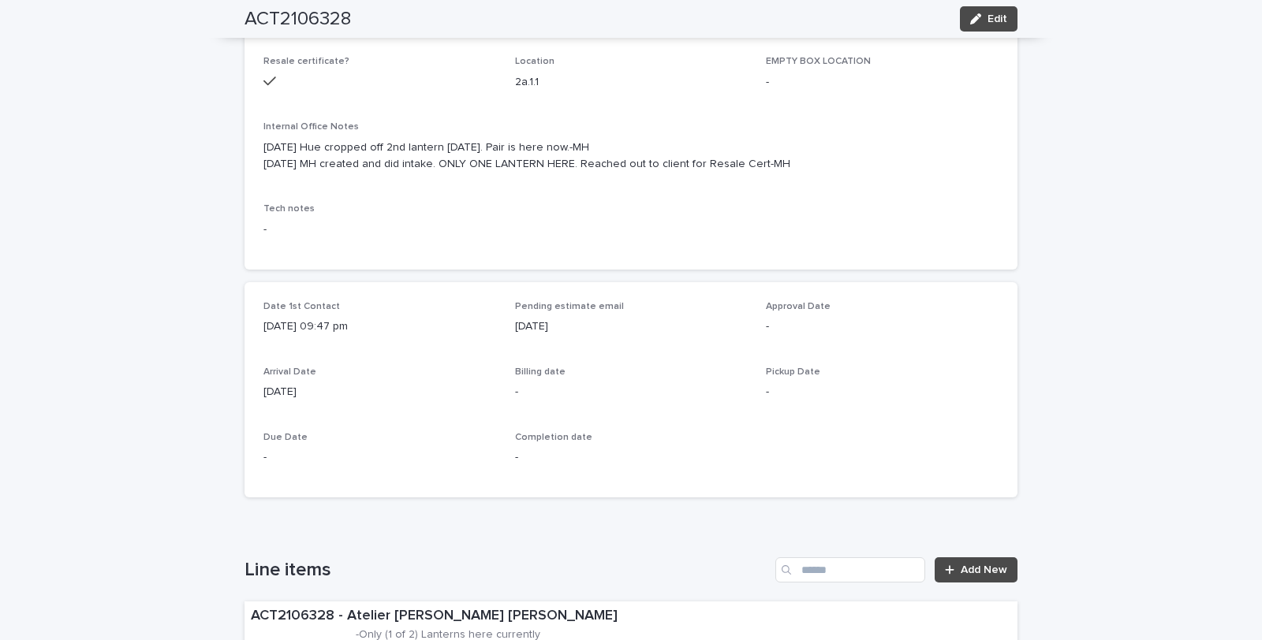
scroll to position [700, 0]
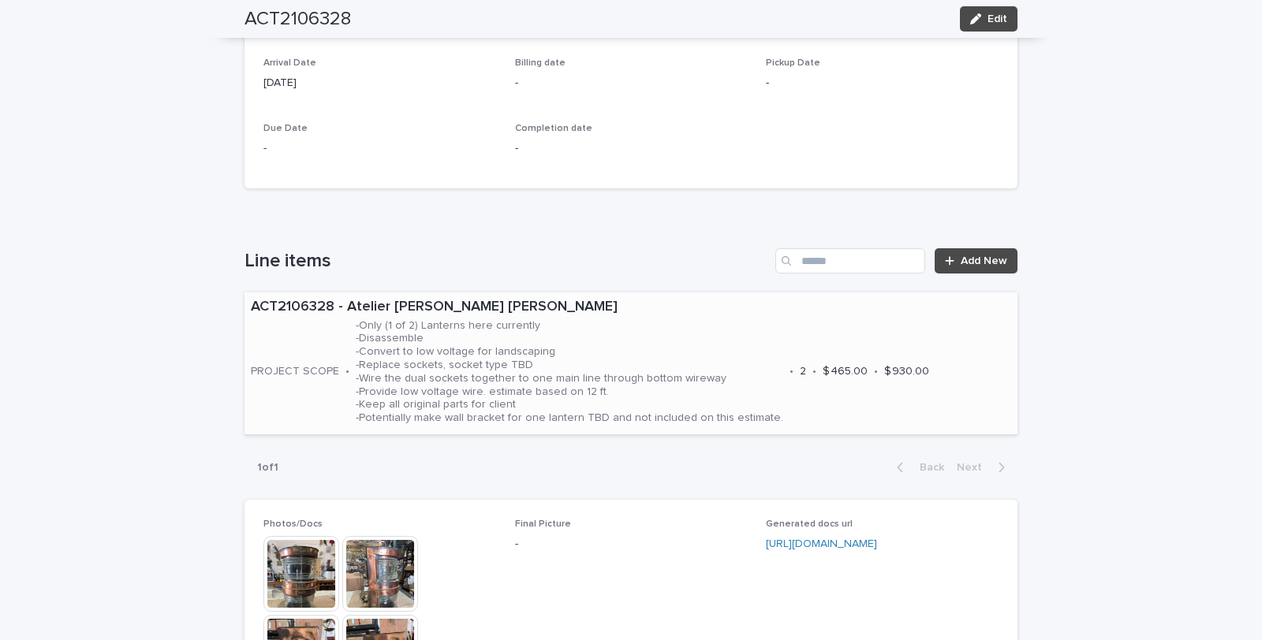
click at [668, 387] on p "-Only (1 of 2) Lanterns here currently -Disassemble -Convert to low voltage for…" at bounding box center [569, 372] width 427 height 106
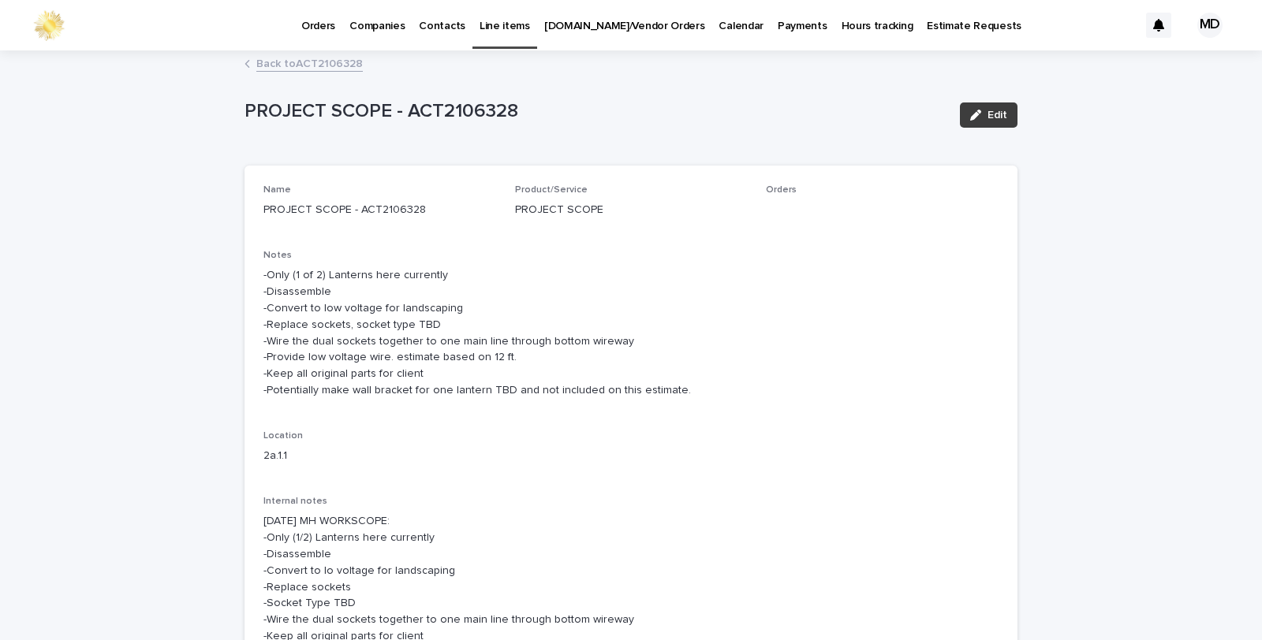
drag, startPoint x: 994, startPoint y: 111, endPoint x: 746, endPoint y: 270, distance: 294.7
click at [992, 112] on span "Edit" at bounding box center [997, 115] width 20 height 11
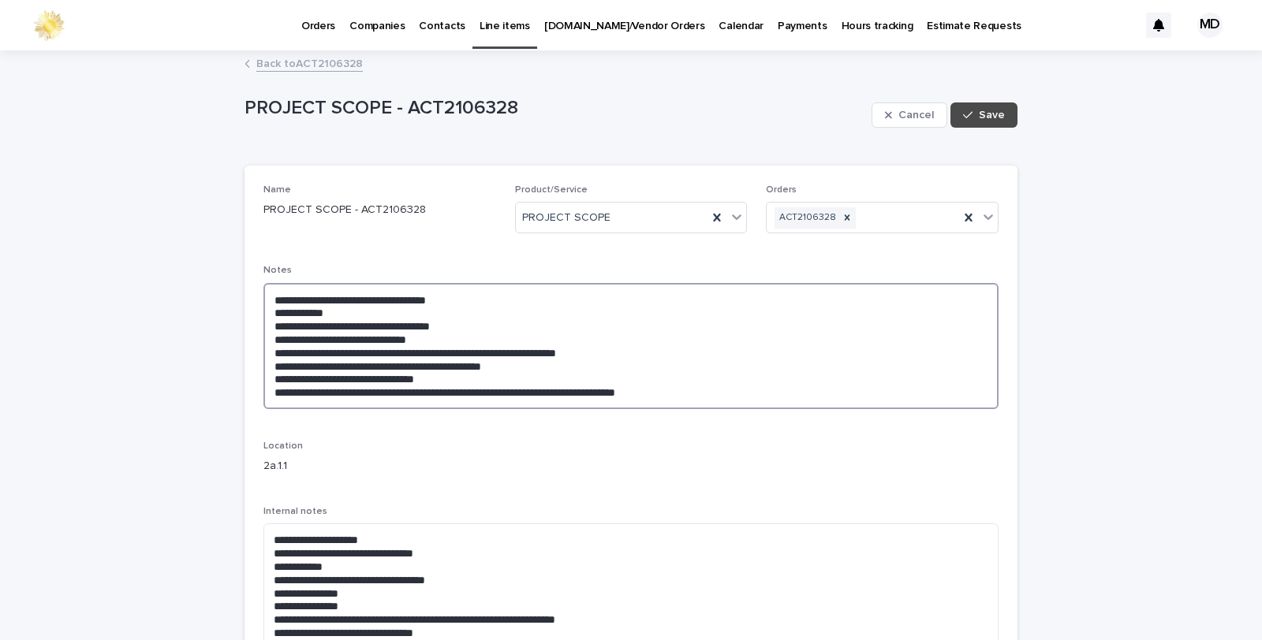
drag, startPoint x: 483, startPoint y: 294, endPoint x: 418, endPoint y: 289, distance: 65.7
click at [414, 292] on textarea "**********" at bounding box center [630, 346] width 735 height 126
click at [478, 296] on textarea "**********" at bounding box center [630, 346] width 735 height 126
drag, startPoint x: 689, startPoint y: 306, endPoint x: 348, endPoint y: 309, distance: 341.5
click at [244, 287] on div "**********" at bounding box center [630, 431] width 773 height 530
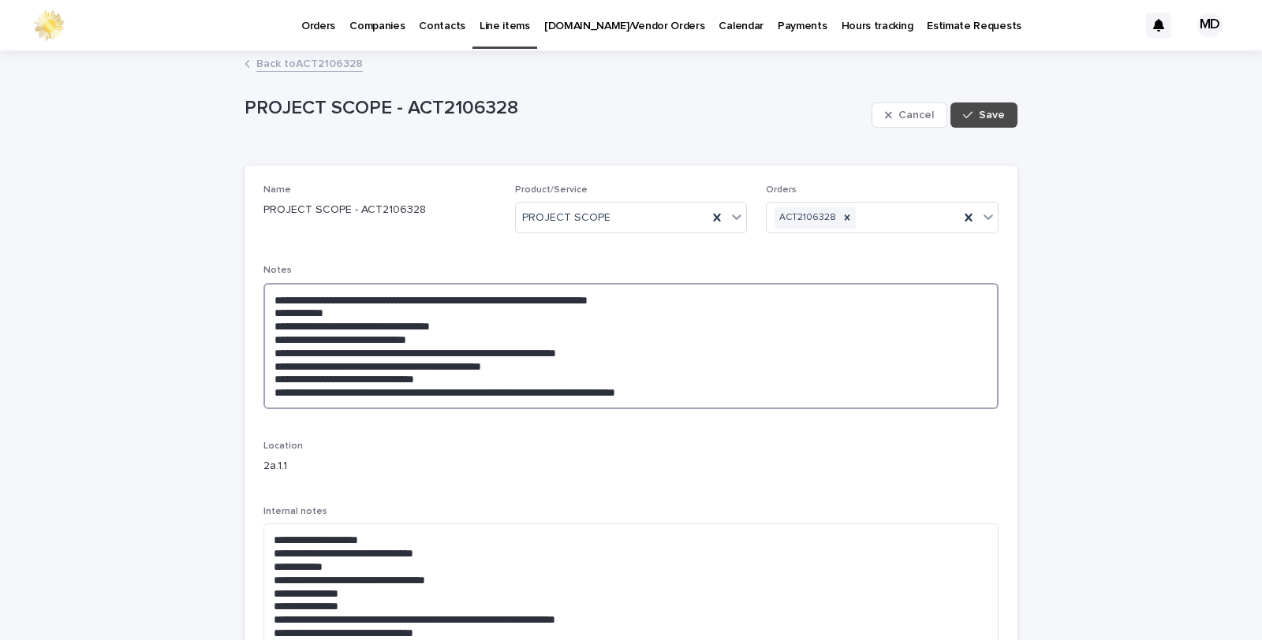
click at [675, 306] on textarea "**********" at bounding box center [630, 346] width 735 height 126
click at [674, 314] on textarea "**********" at bounding box center [630, 346] width 735 height 126
drag, startPoint x: 668, startPoint y: 287, endPoint x: 216, endPoint y: 306, distance: 452.3
click at [216, 306] on div "**********" at bounding box center [631, 588] width 1262 height 1073
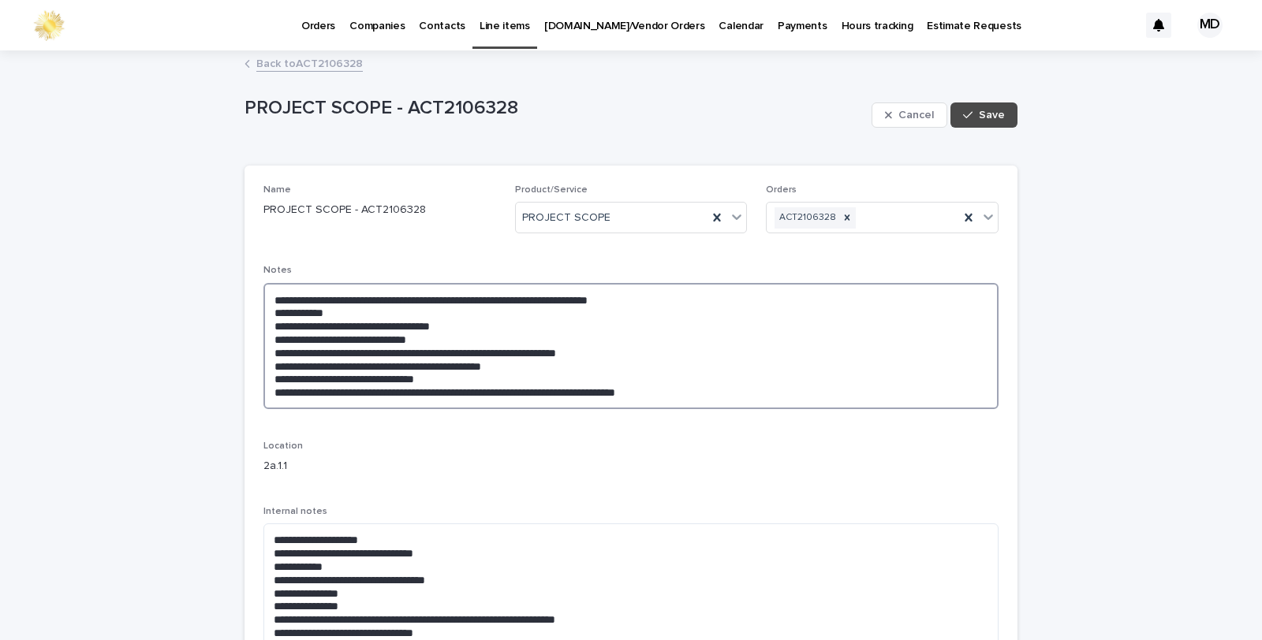
click at [732, 351] on textarea "**********" at bounding box center [630, 346] width 735 height 126
drag, startPoint x: 678, startPoint y: 300, endPoint x: 213, endPoint y: 288, distance: 465.5
click at [213, 288] on div "**********" at bounding box center [631, 588] width 1262 height 1073
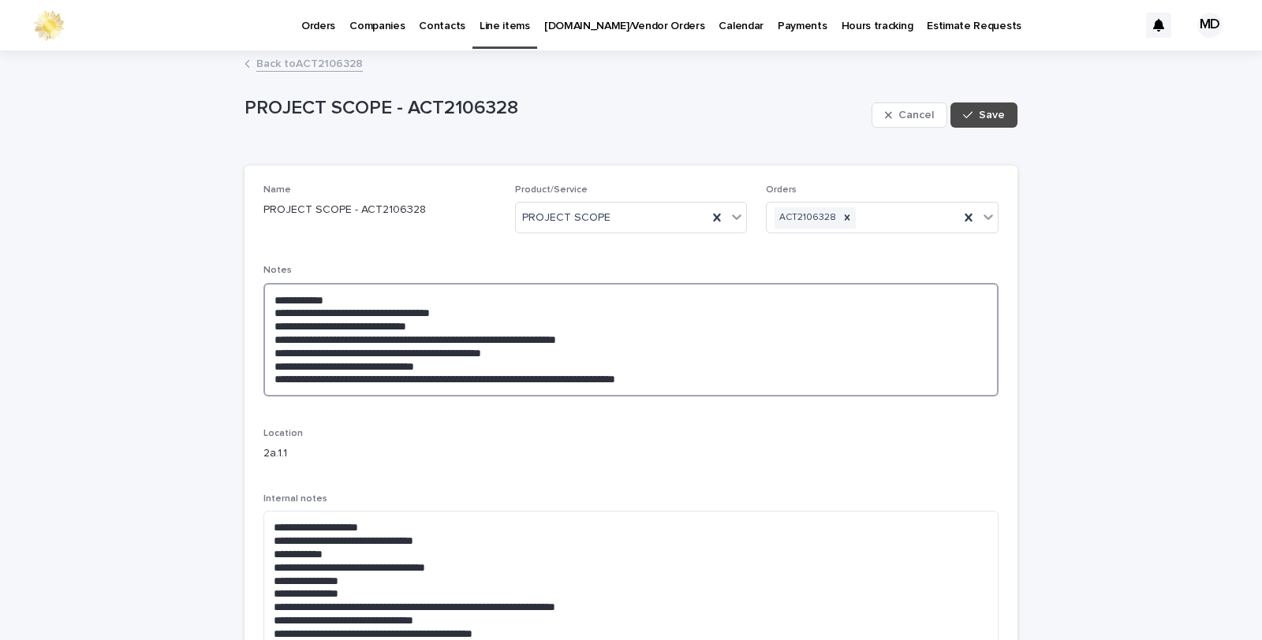
click at [636, 349] on textarea "**********" at bounding box center [630, 340] width 735 height 114
type textarea "**********"
click at [986, 110] on span "Save" at bounding box center [992, 115] width 26 height 11
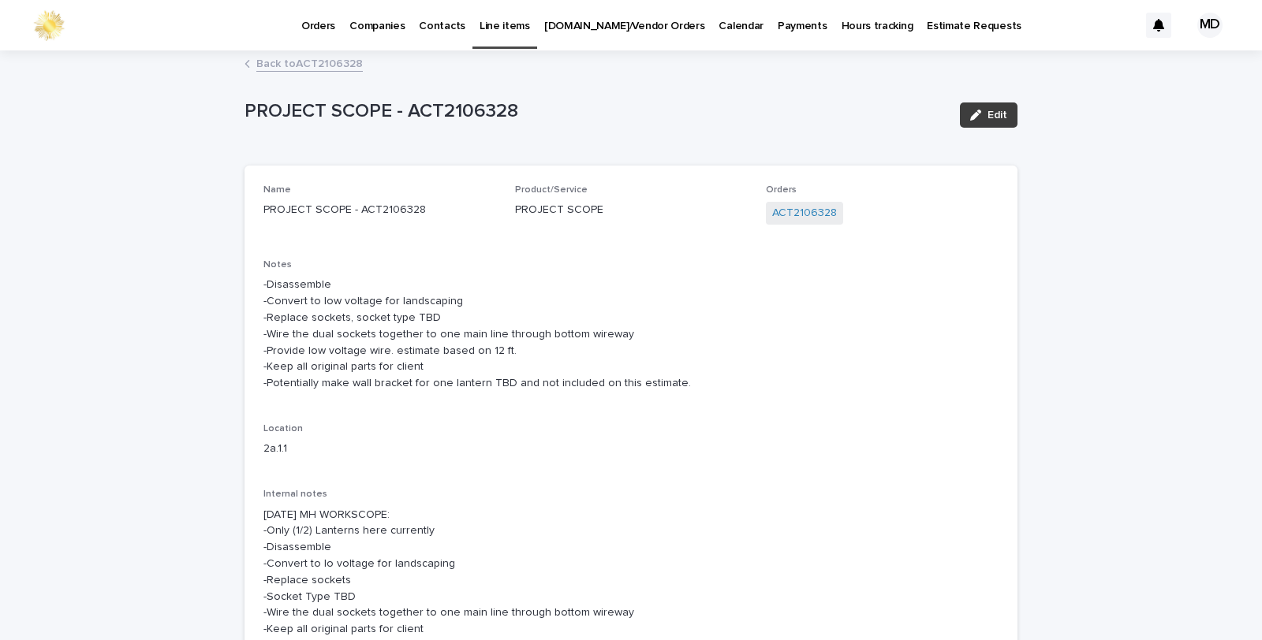
click at [962, 114] on button "Edit" at bounding box center [989, 115] width 58 height 25
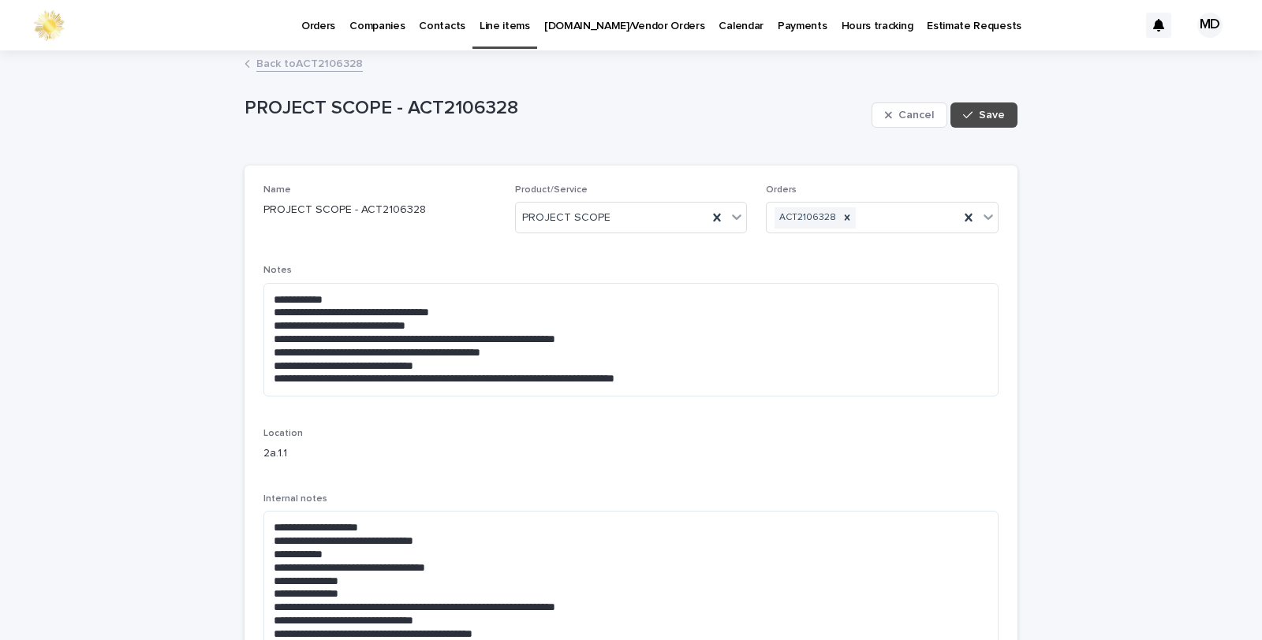
scroll to position [263, 0]
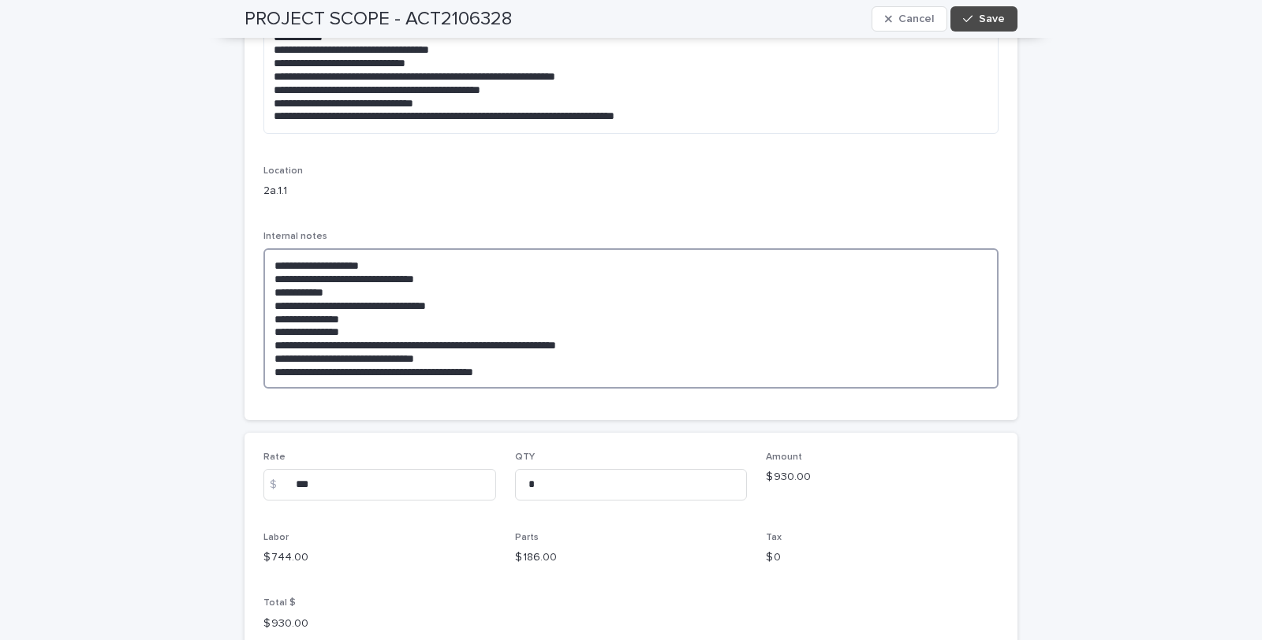
click at [266, 264] on textarea "**********" at bounding box center [630, 318] width 735 height 140
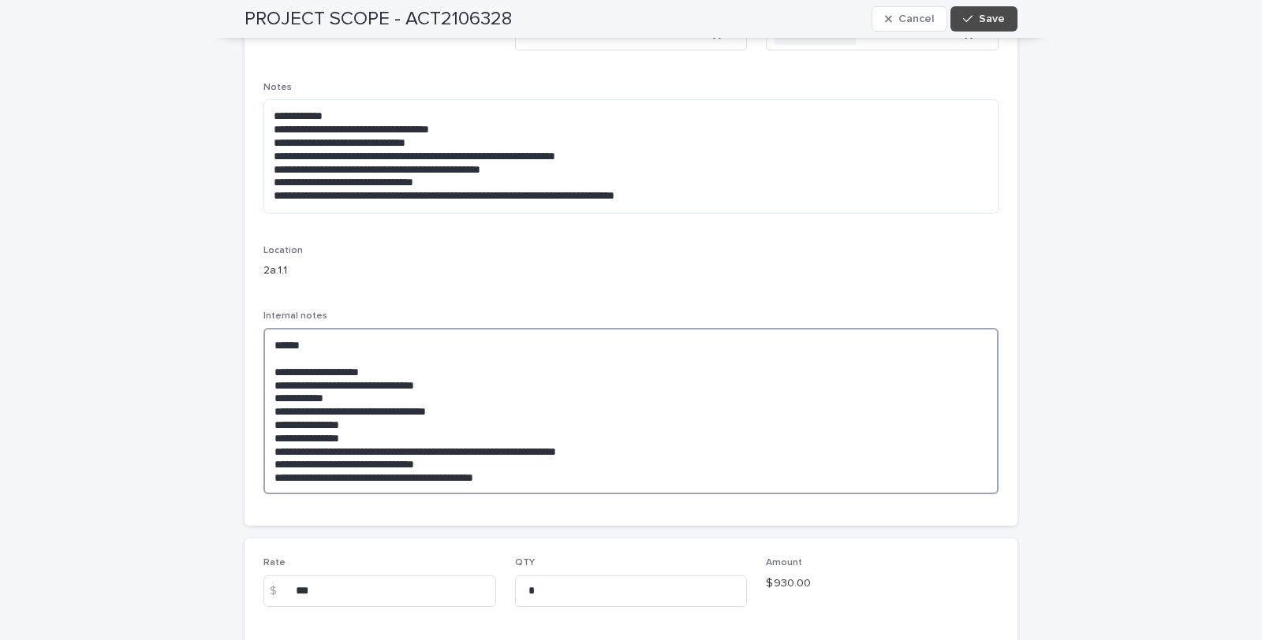
scroll to position [302, 0]
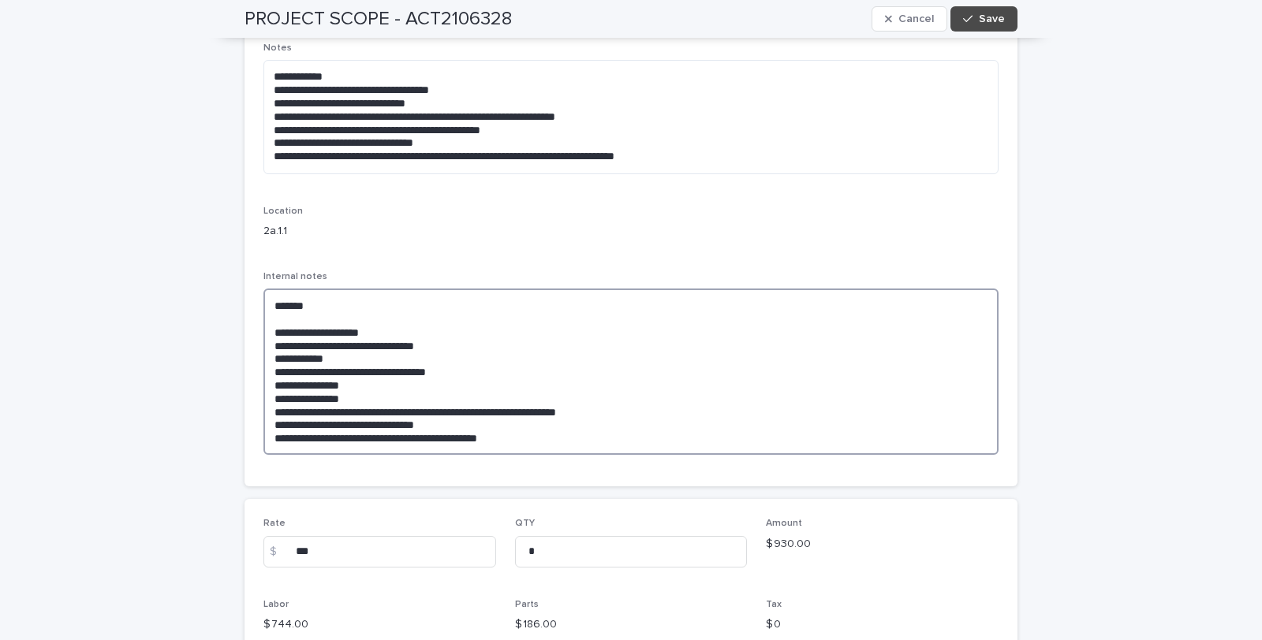
click at [322, 312] on textarea "**********" at bounding box center [630, 372] width 735 height 166
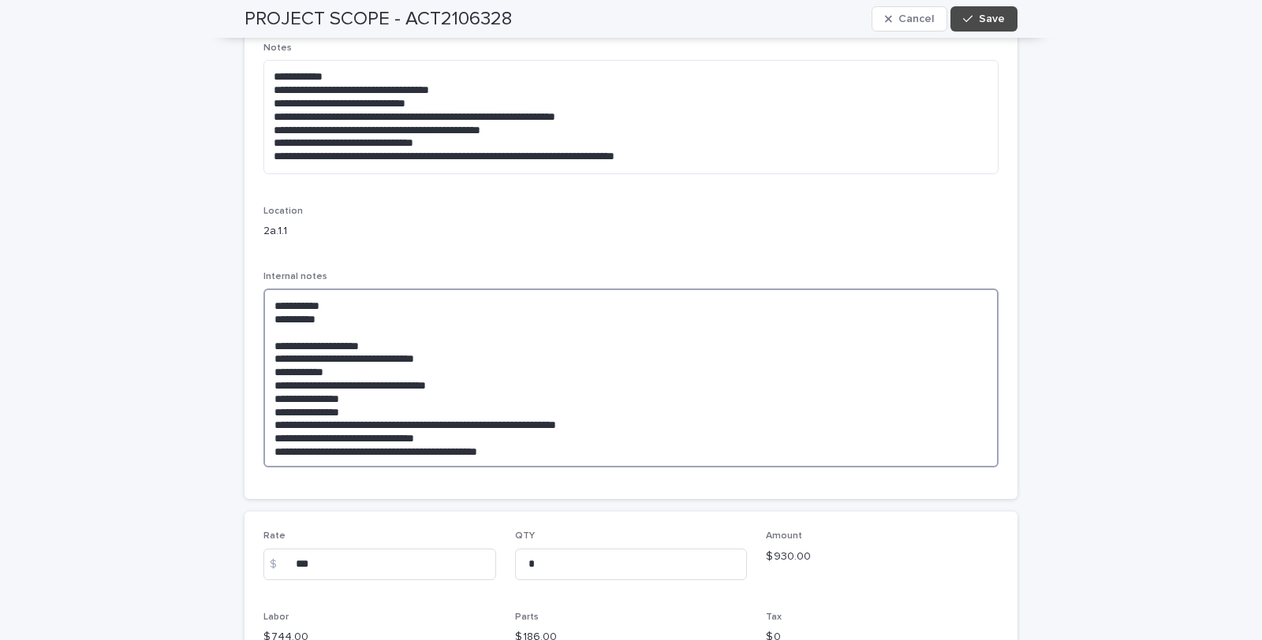
click at [277, 315] on textarea "**********" at bounding box center [630, 378] width 735 height 179
click at [336, 312] on textarea "**********" at bounding box center [630, 378] width 735 height 179
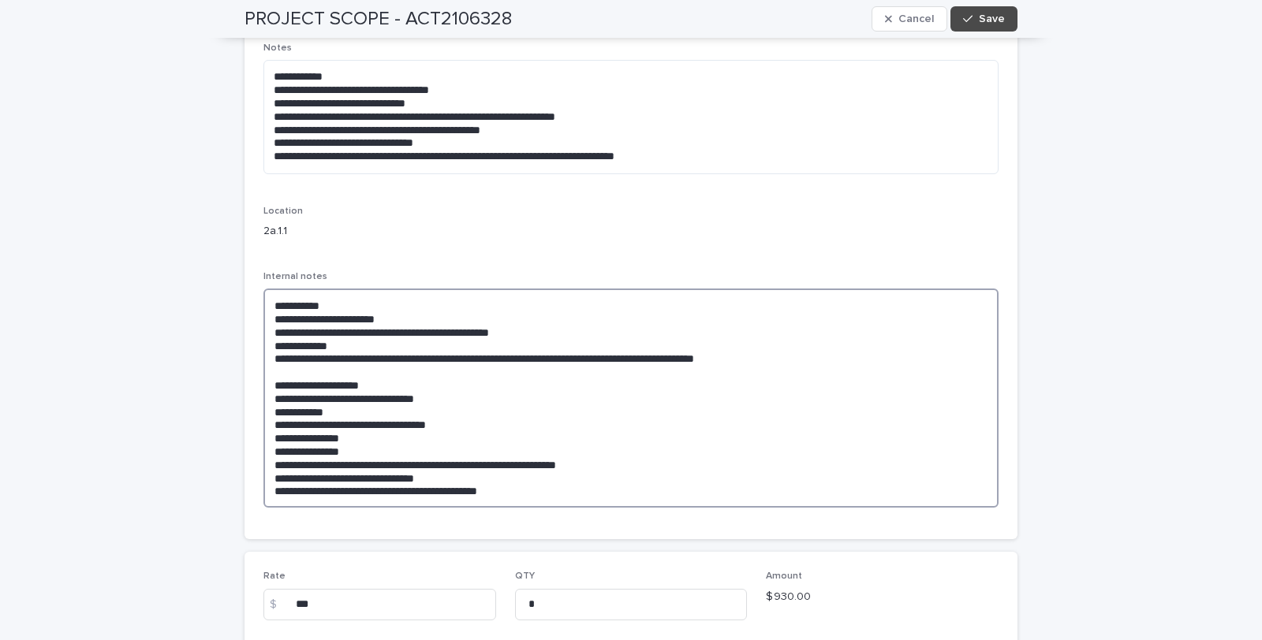
drag, startPoint x: 825, startPoint y: 373, endPoint x: 620, endPoint y: 358, distance: 205.6
click at [620, 358] on textarea "**********" at bounding box center [630, 398] width 735 height 219
click at [580, 360] on textarea "**********" at bounding box center [630, 398] width 735 height 219
drag, startPoint x: 343, startPoint y: 359, endPoint x: 319, endPoint y: 360, distance: 23.7
click at [319, 360] on textarea "**********" at bounding box center [630, 398] width 735 height 219
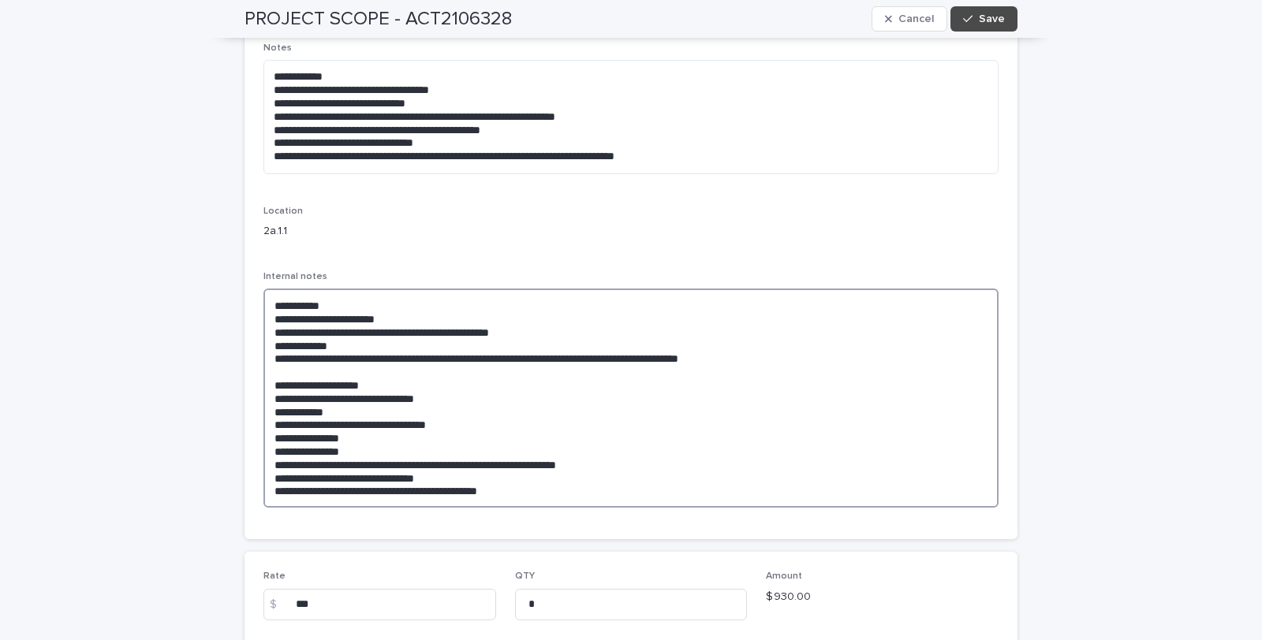
click at [581, 435] on textarea "**********" at bounding box center [630, 398] width 735 height 219
type textarea "**********"
drag, startPoint x: 987, startPoint y: 17, endPoint x: 966, endPoint y: 24, distance: 22.4
click at [987, 18] on span "Save" at bounding box center [992, 18] width 26 height 11
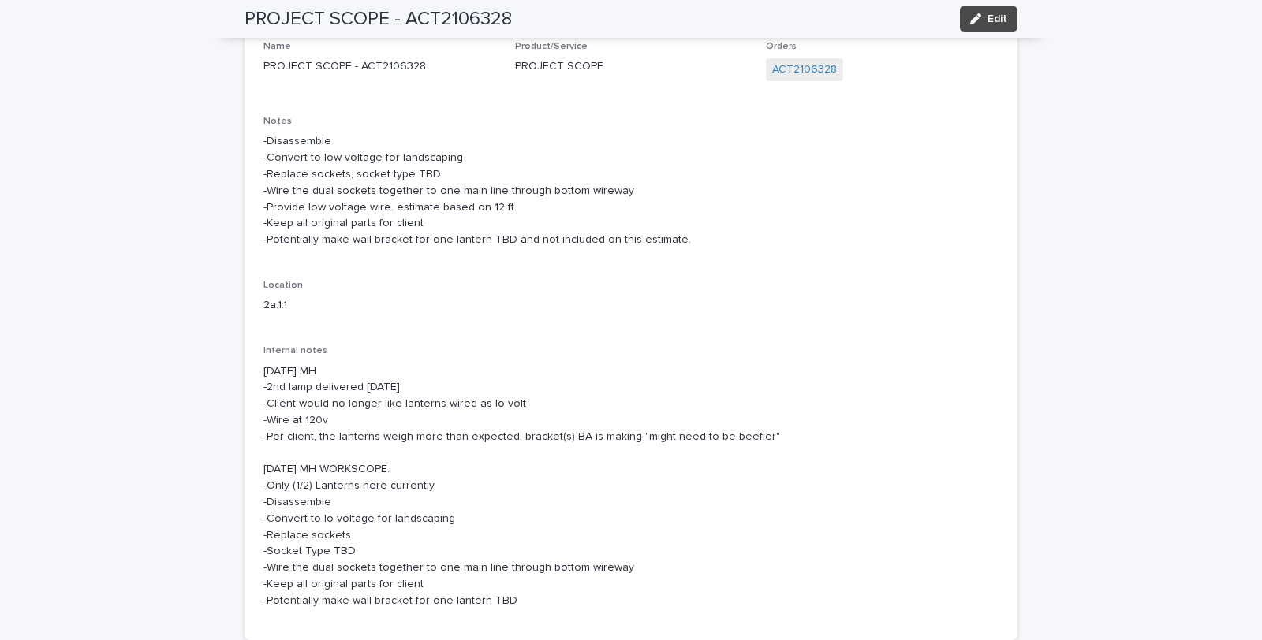
scroll to position [2, 0]
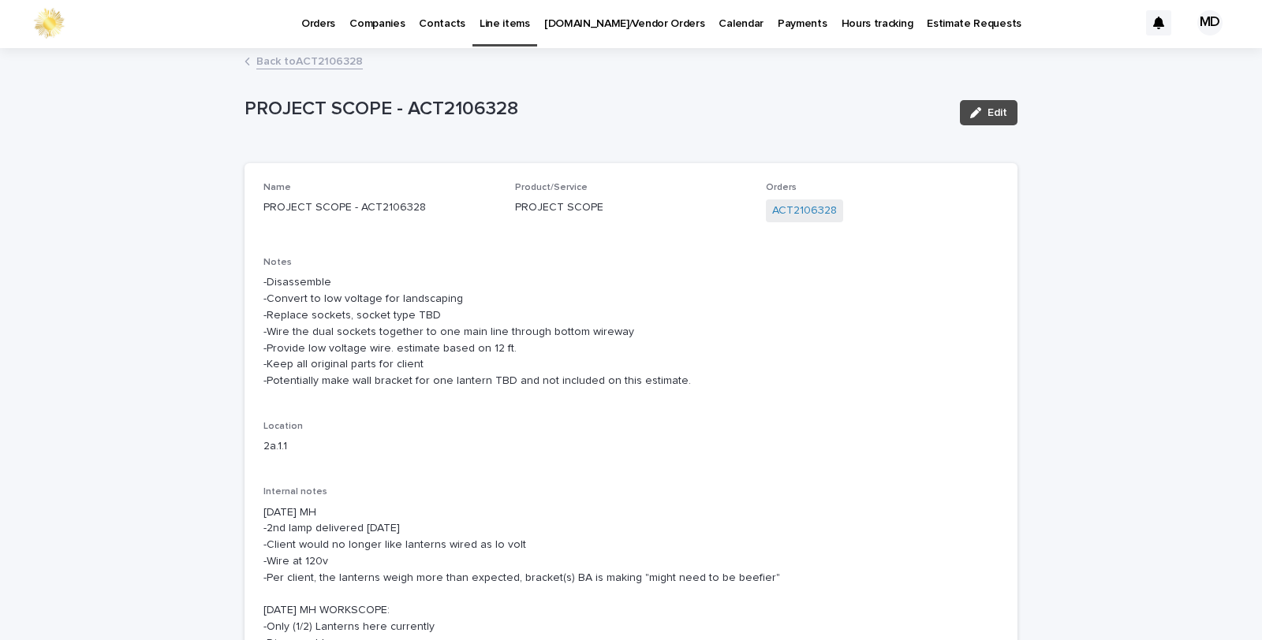
click at [256, 61] on link "Back to ACT2106328" at bounding box center [309, 60] width 106 height 18
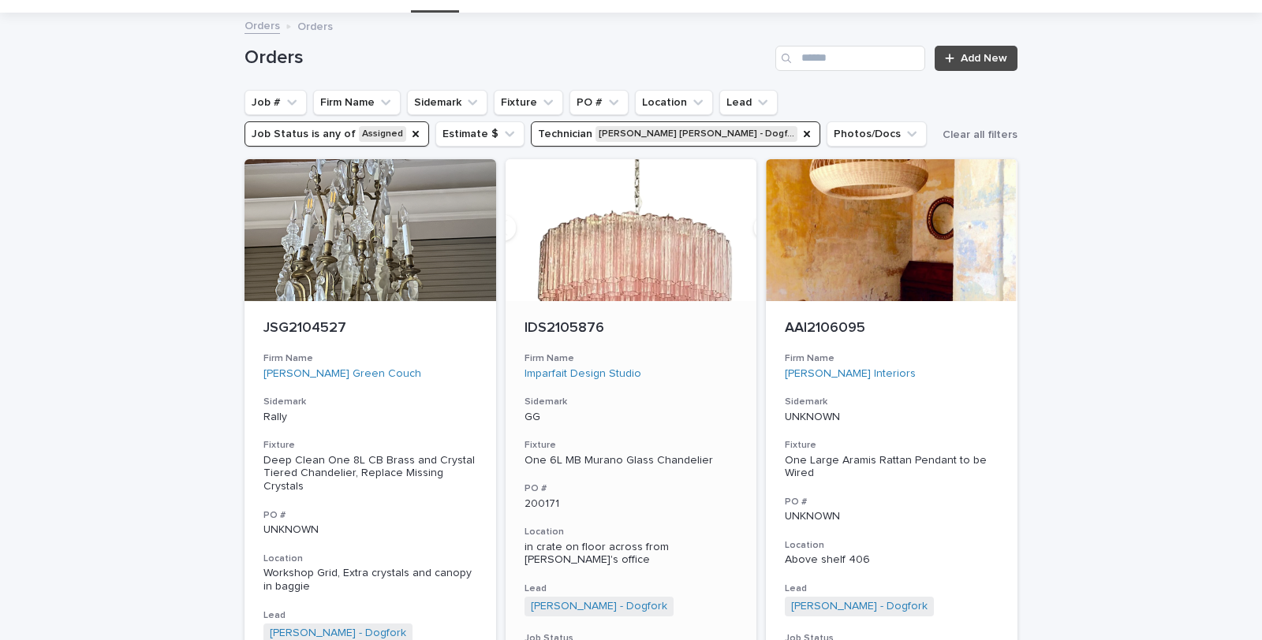
scroll to position [263, 0]
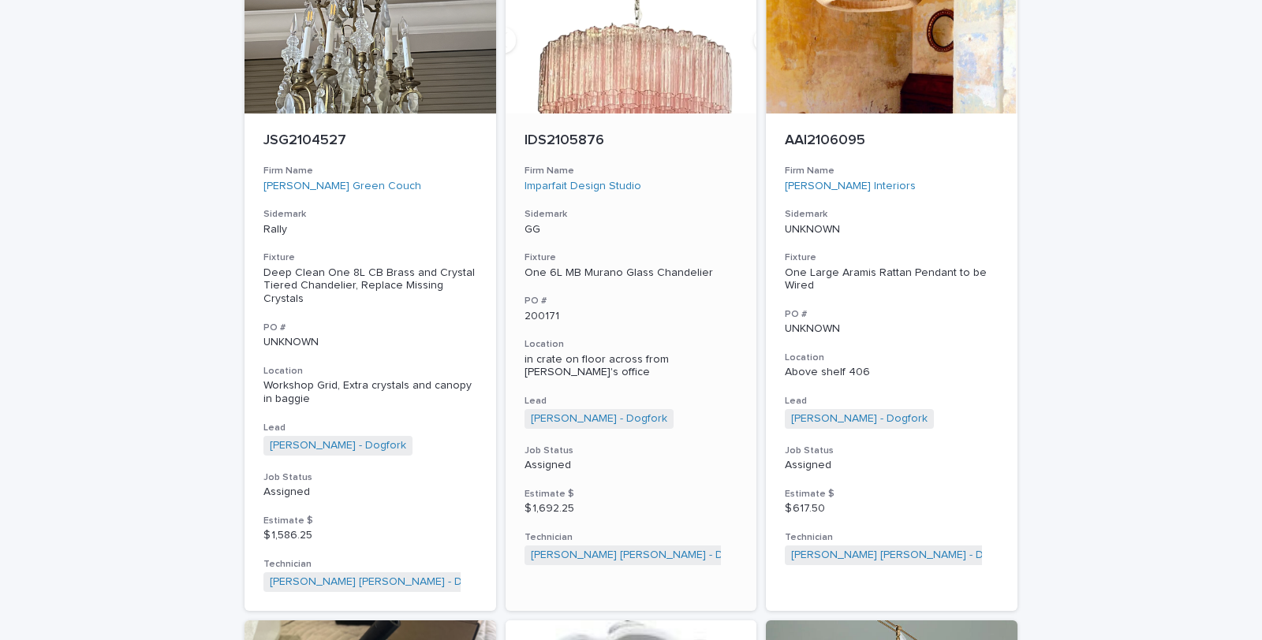
click at [599, 271] on div "One 6L MB Murano Glass Chandelier" at bounding box center [631, 273] width 214 height 13
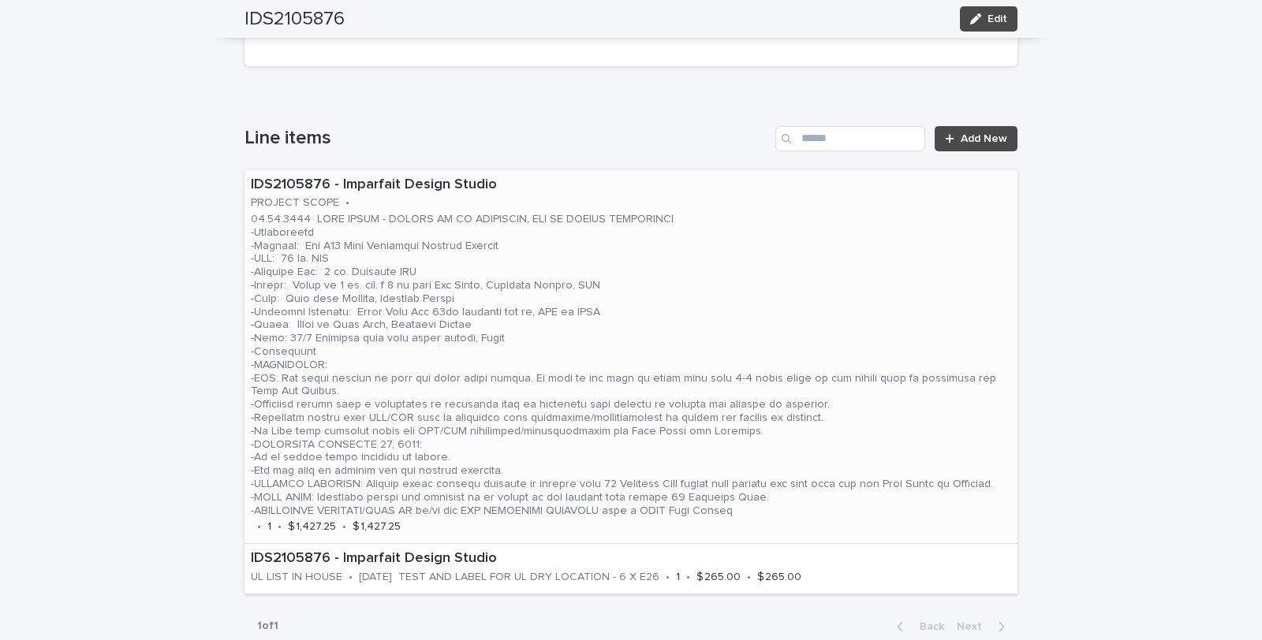
scroll to position [876, 0]
